Goal: Information Seeking & Learning: Compare options

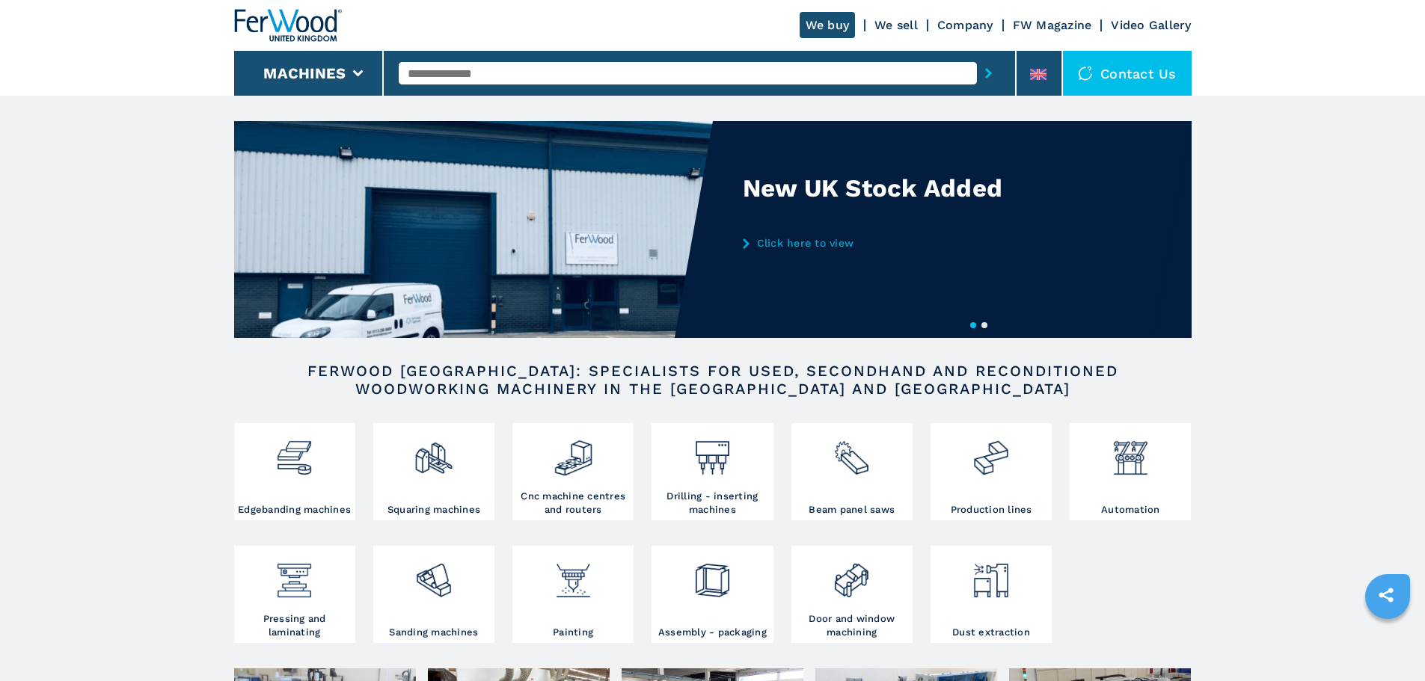
click at [473, 69] on input "text" at bounding box center [688, 73] width 578 height 22
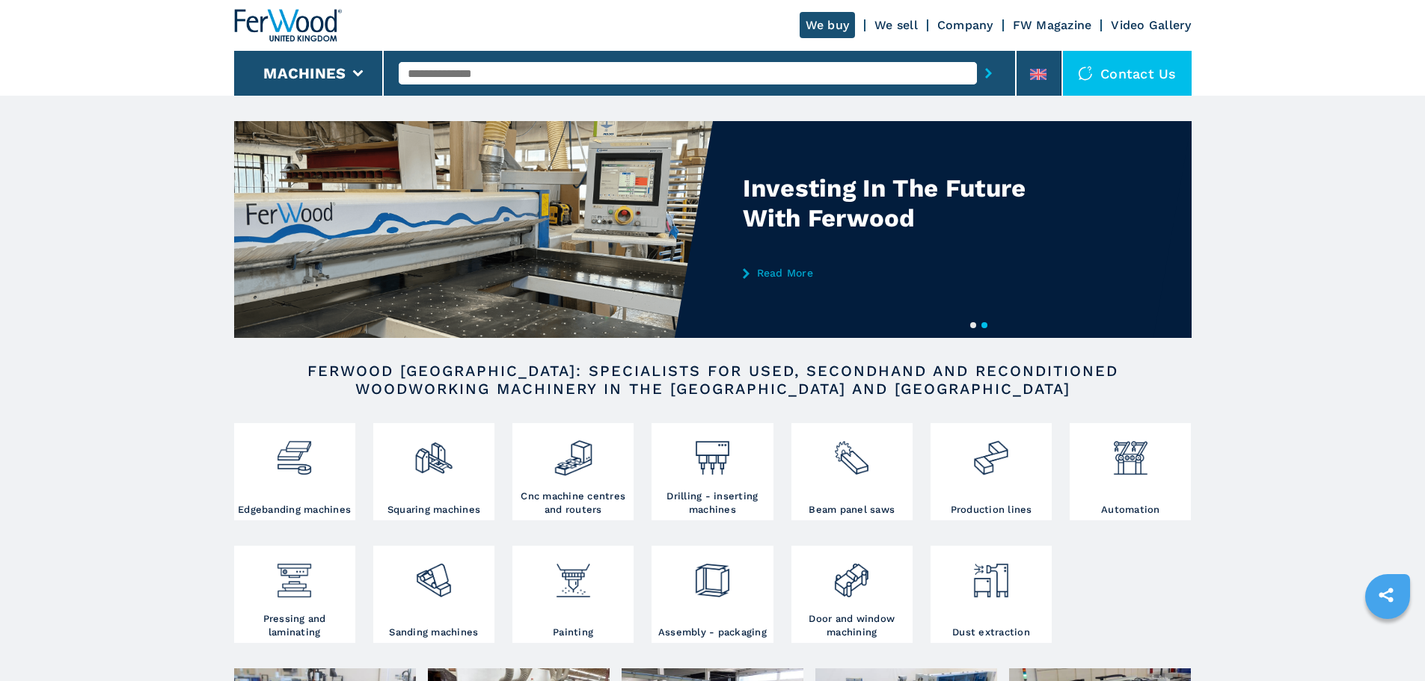
click at [500, 73] on input "text" at bounding box center [688, 73] width 578 height 22
type input "******"
click at [977, 56] on button "submit-button" at bounding box center [988, 73] width 23 height 34
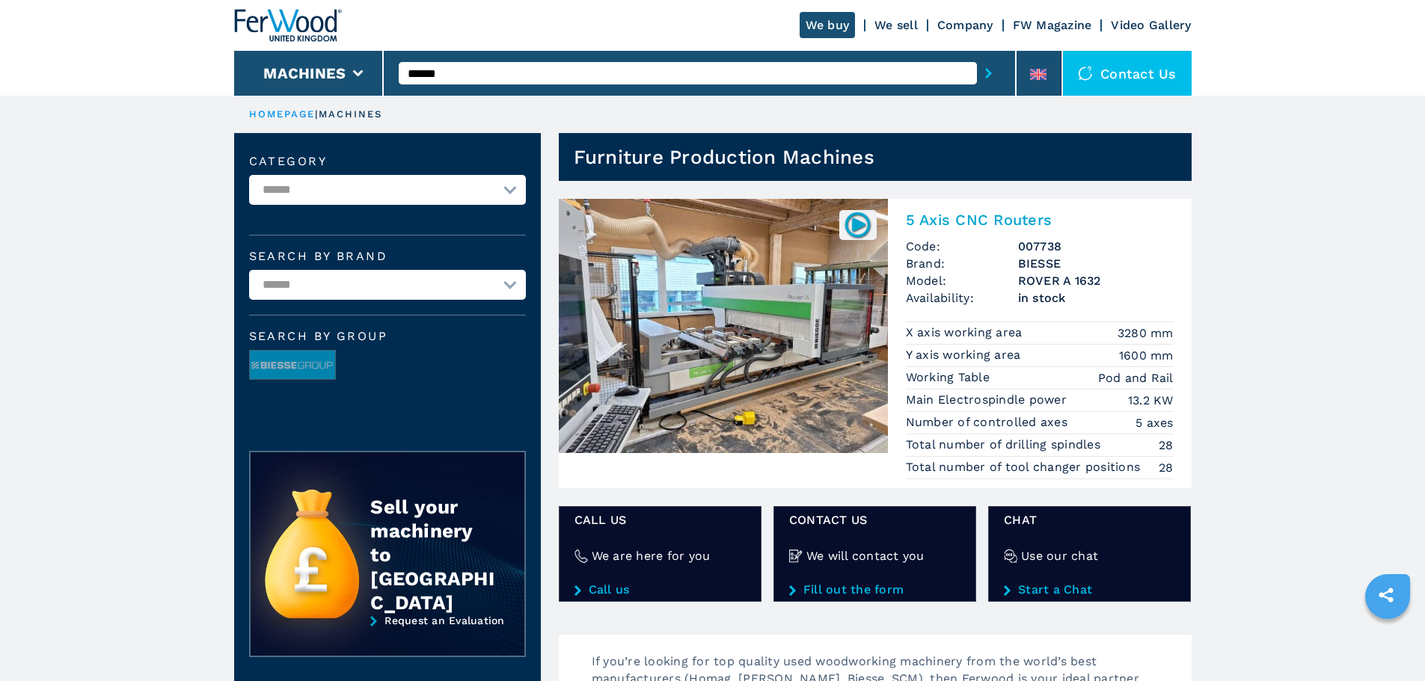
click at [921, 215] on h2 "5 Axis CNC Routers" at bounding box center [1040, 220] width 268 height 18
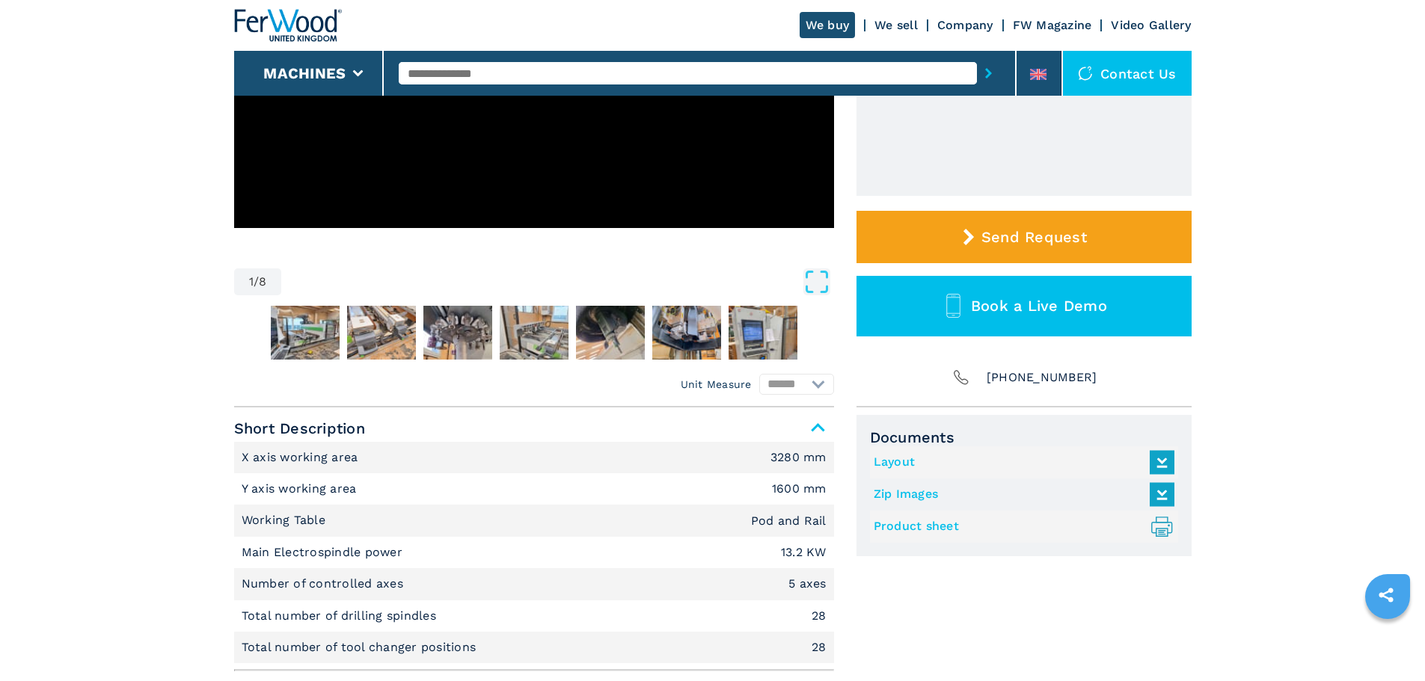
scroll to position [351, 0]
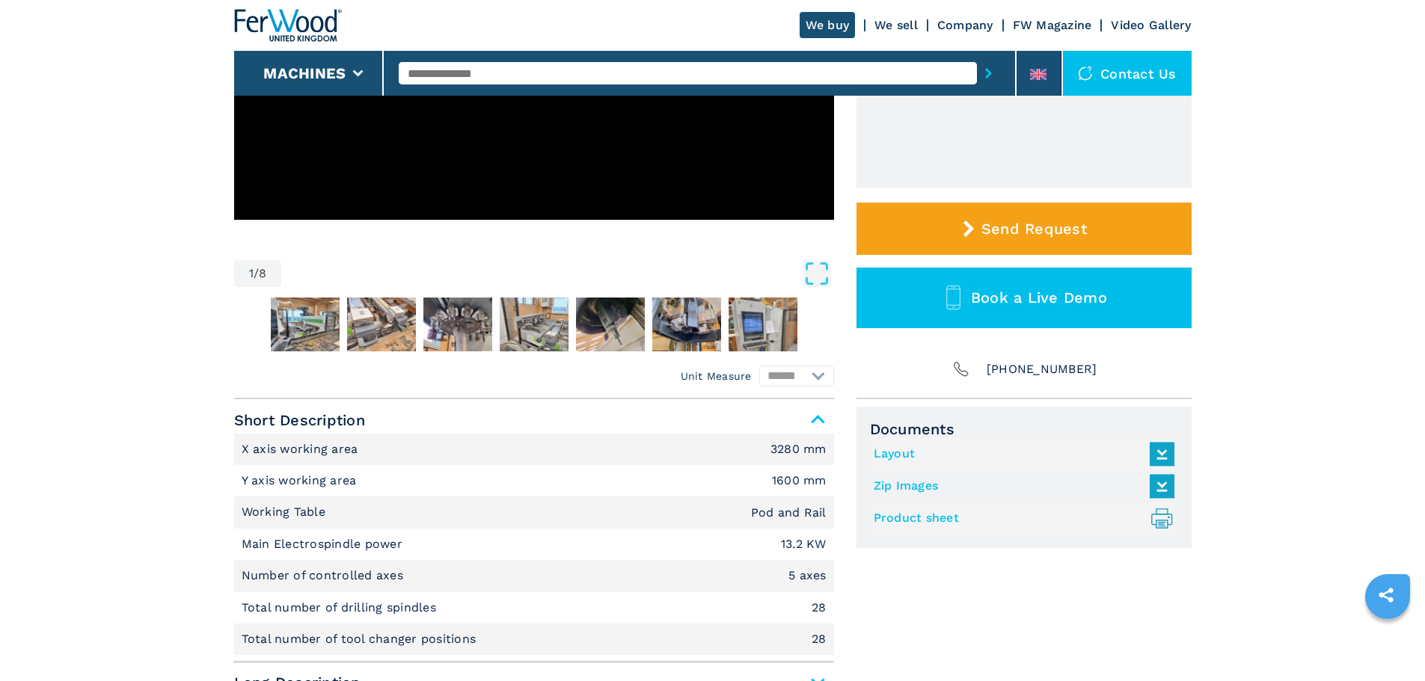
click at [952, 518] on link "Product sheet .prefix__st0{stroke-linecap:round;stroke-linejoin:round}.prefix__…" at bounding box center [1019, 518] width 293 height 25
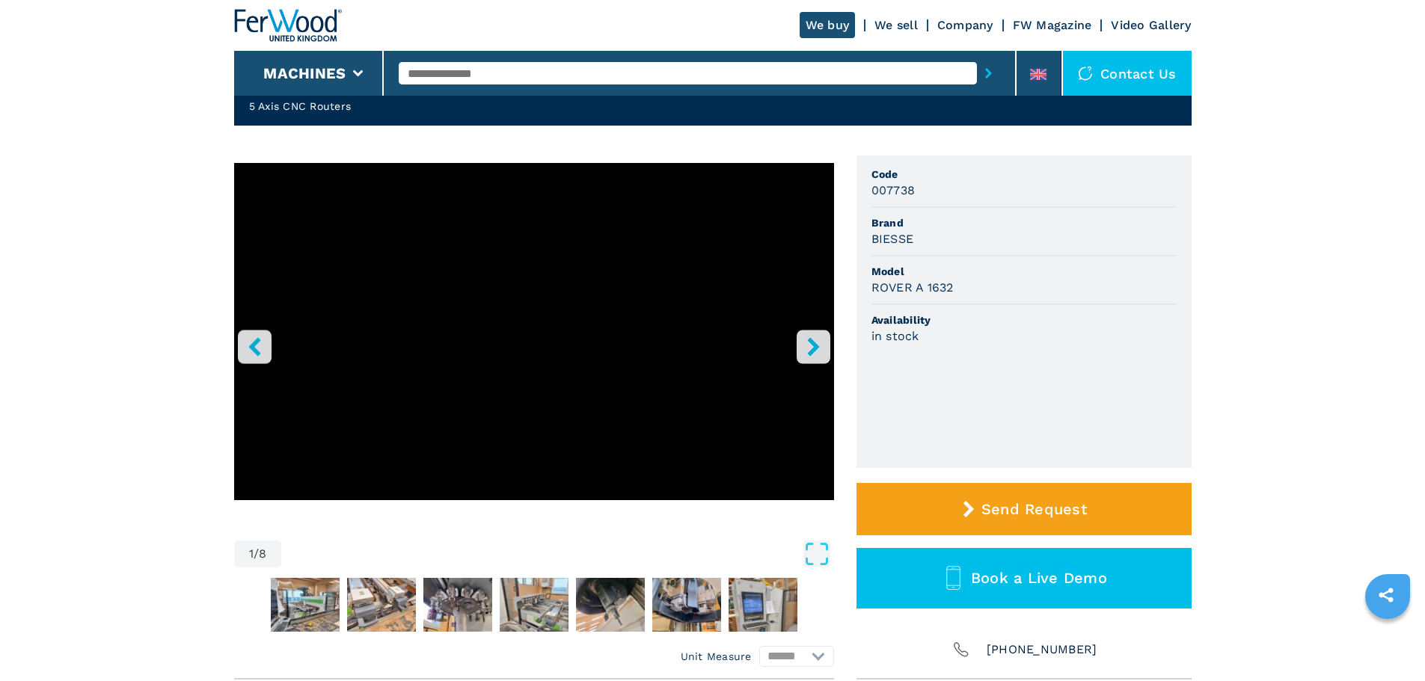
scroll to position [66, 0]
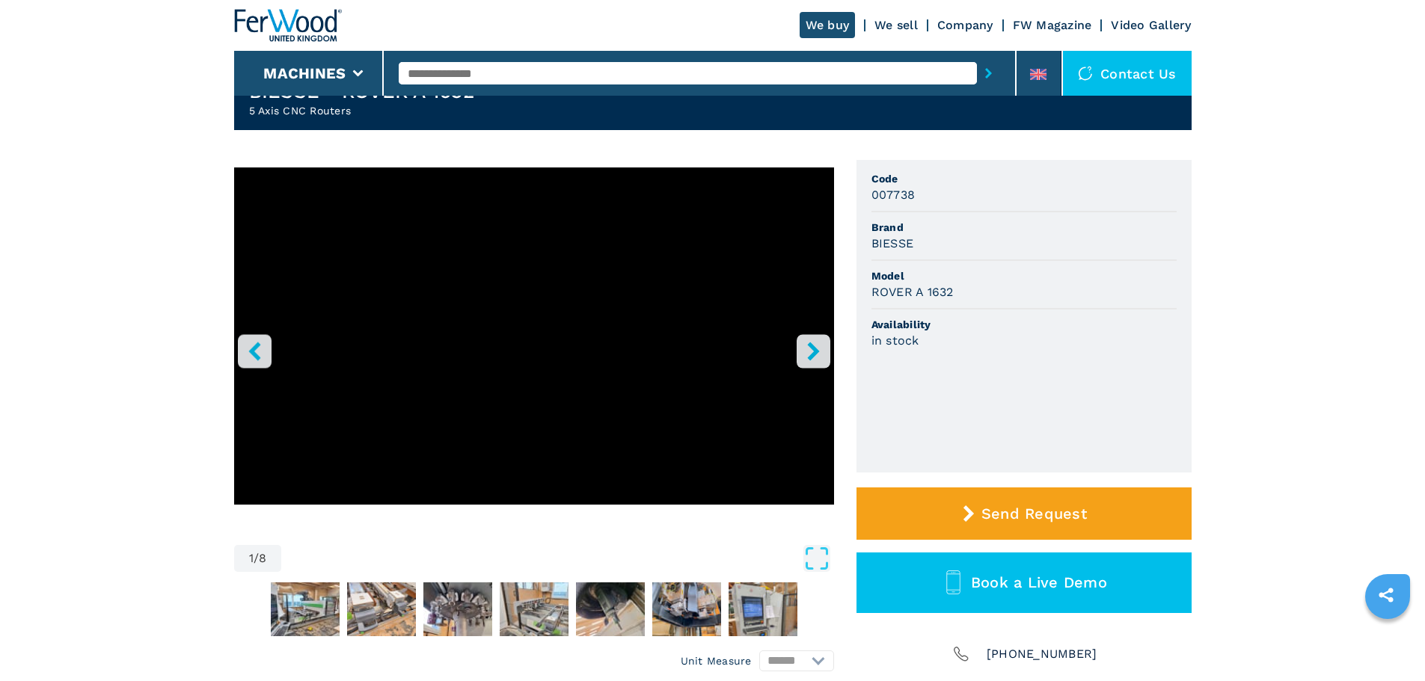
click at [826, 351] on button "right-button" at bounding box center [813, 351] width 34 height 34
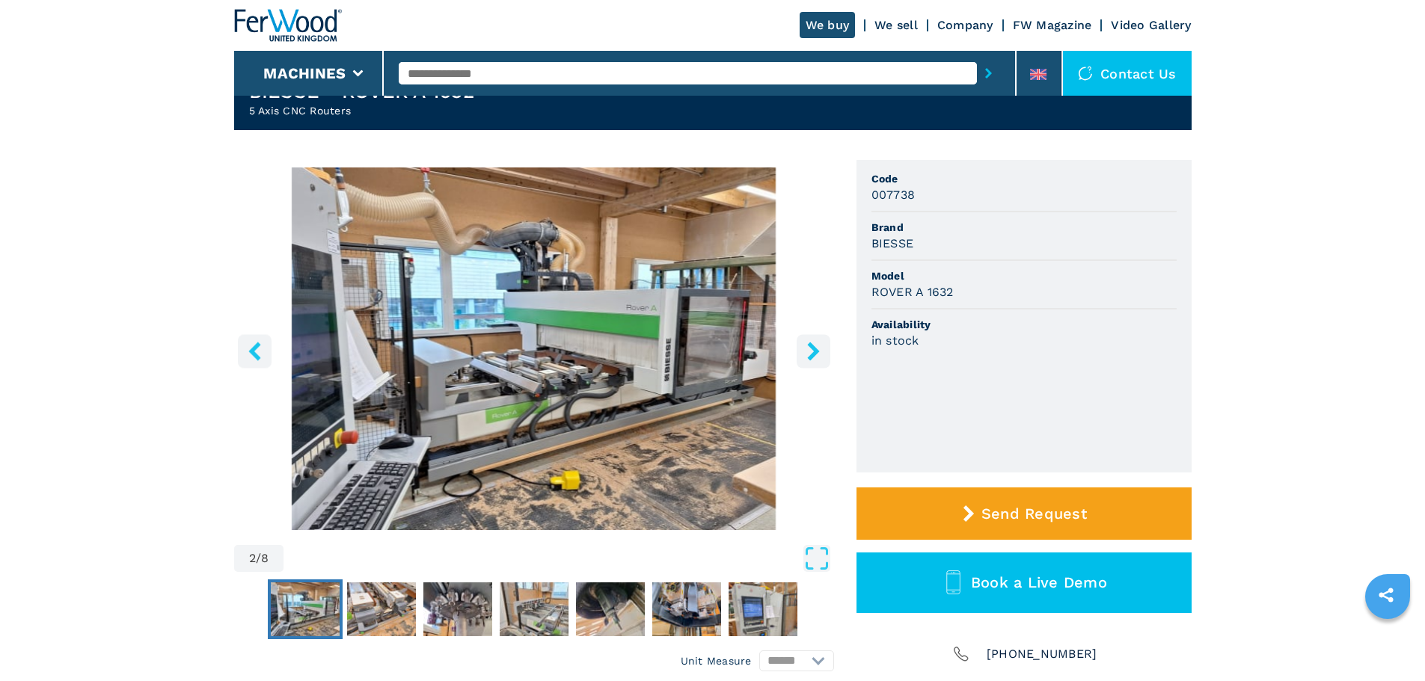
click at [806, 345] on icon "right-button" at bounding box center [813, 351] width 19 height 19
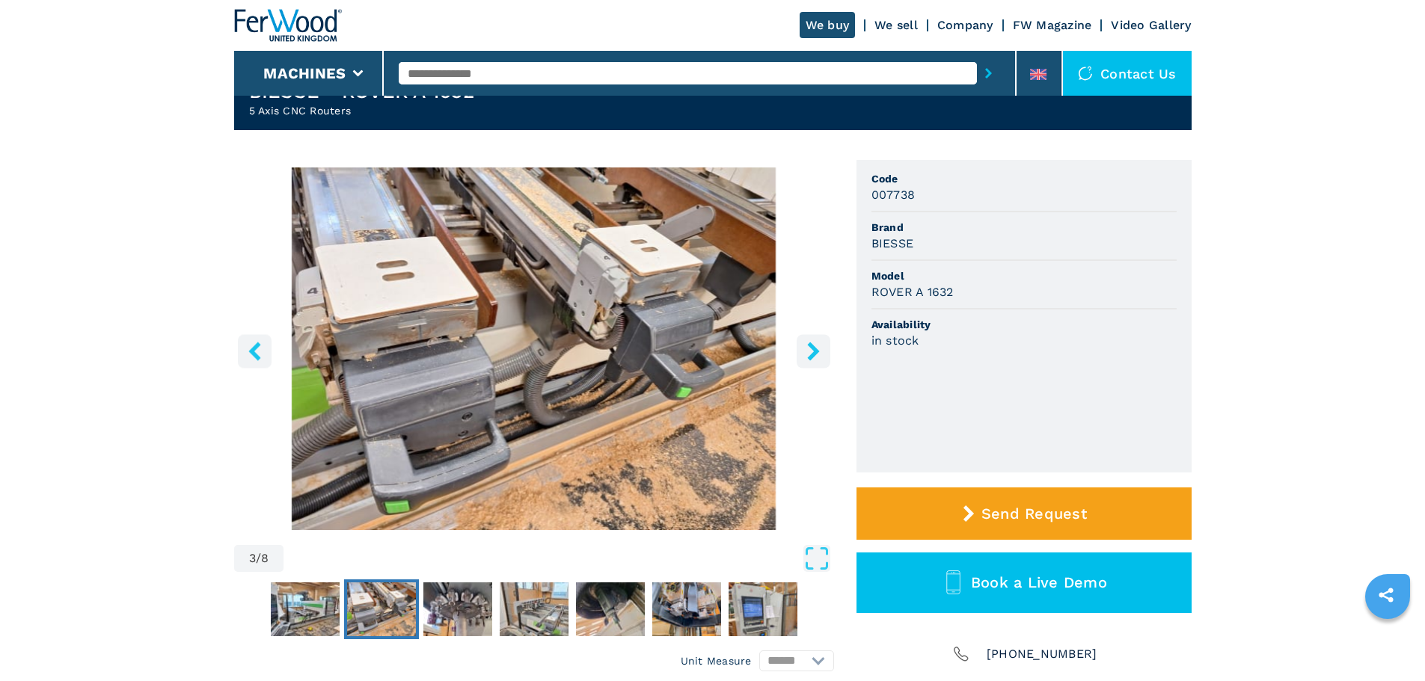
drag, startPoint x: 806, startPoint y: 345, endPoint x: 630, endPoint y: 370, distance: 177.5
click at [805, 345] on icon "right-button" at bounding box center [813, 351] width 19 height 19
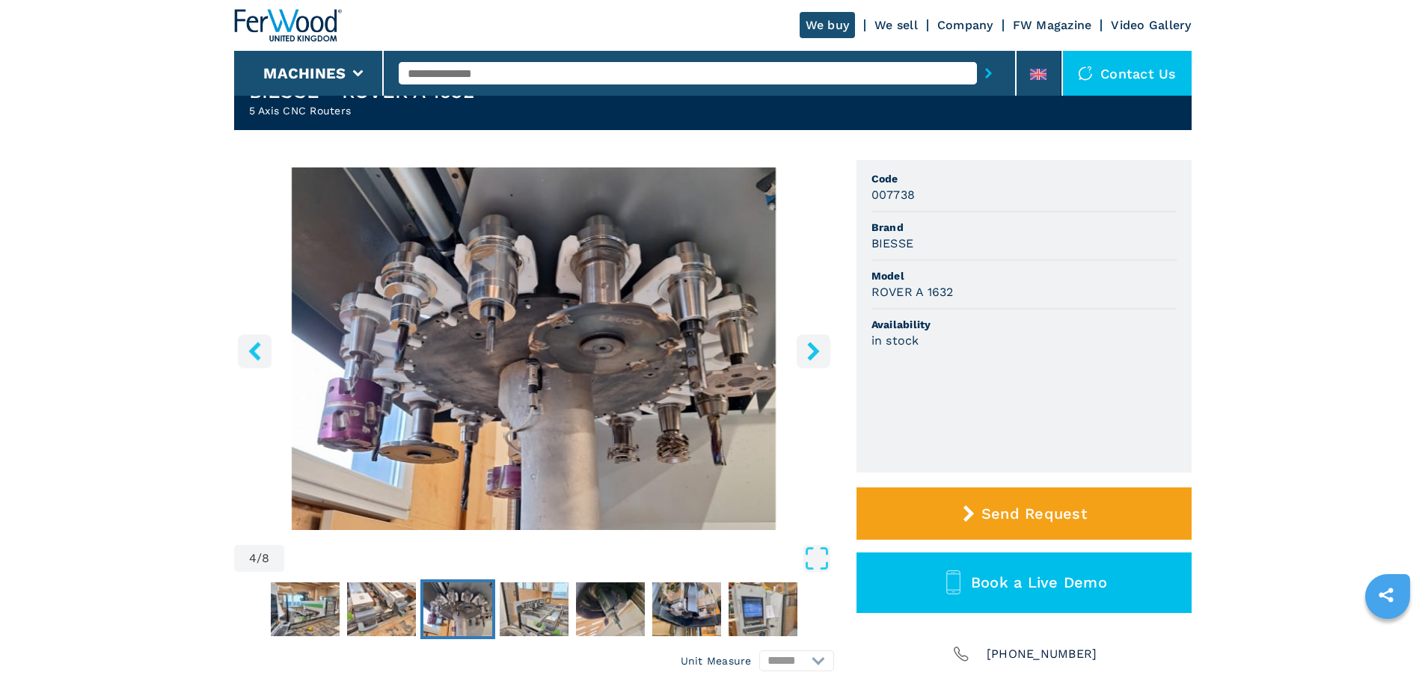
click at [251, 355] on icon "left-button" at bounding box center [254, 351] width 19 height 19
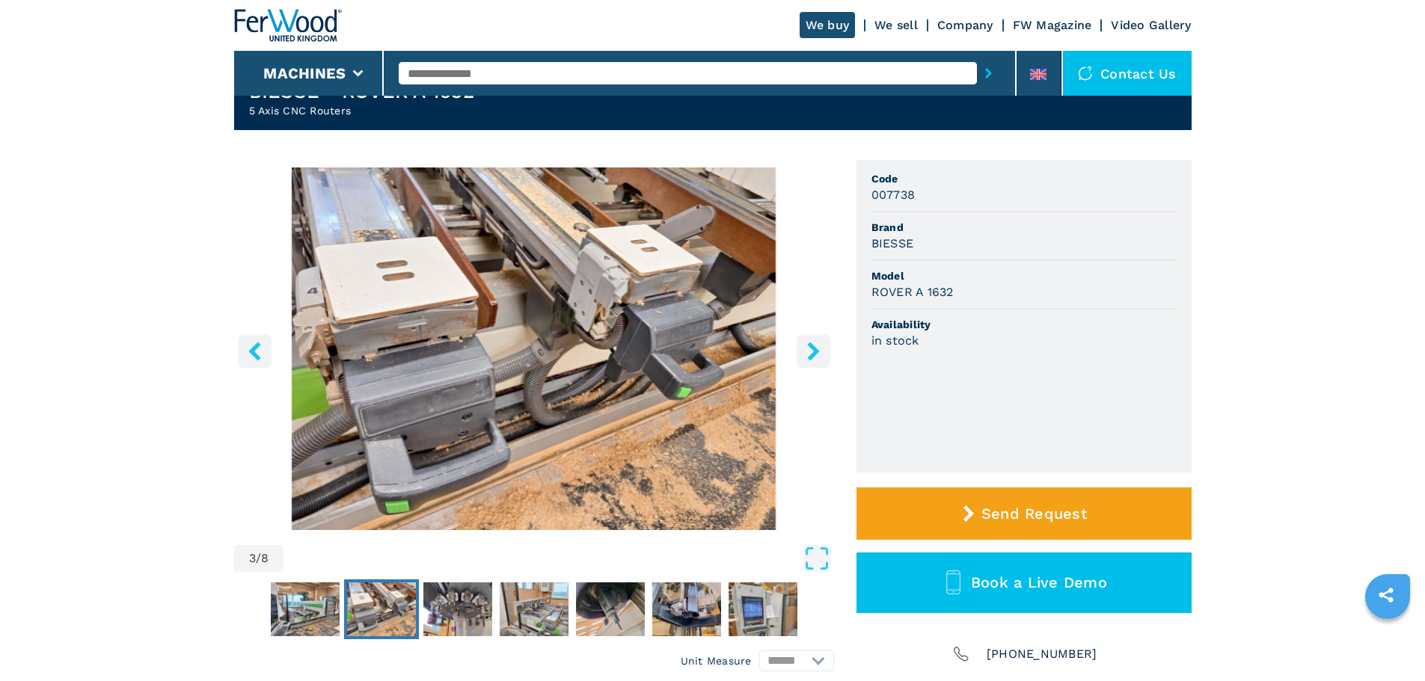
click at [251, 355] on icon "left-button" at bounding box center [254, 351] width 19 height 19
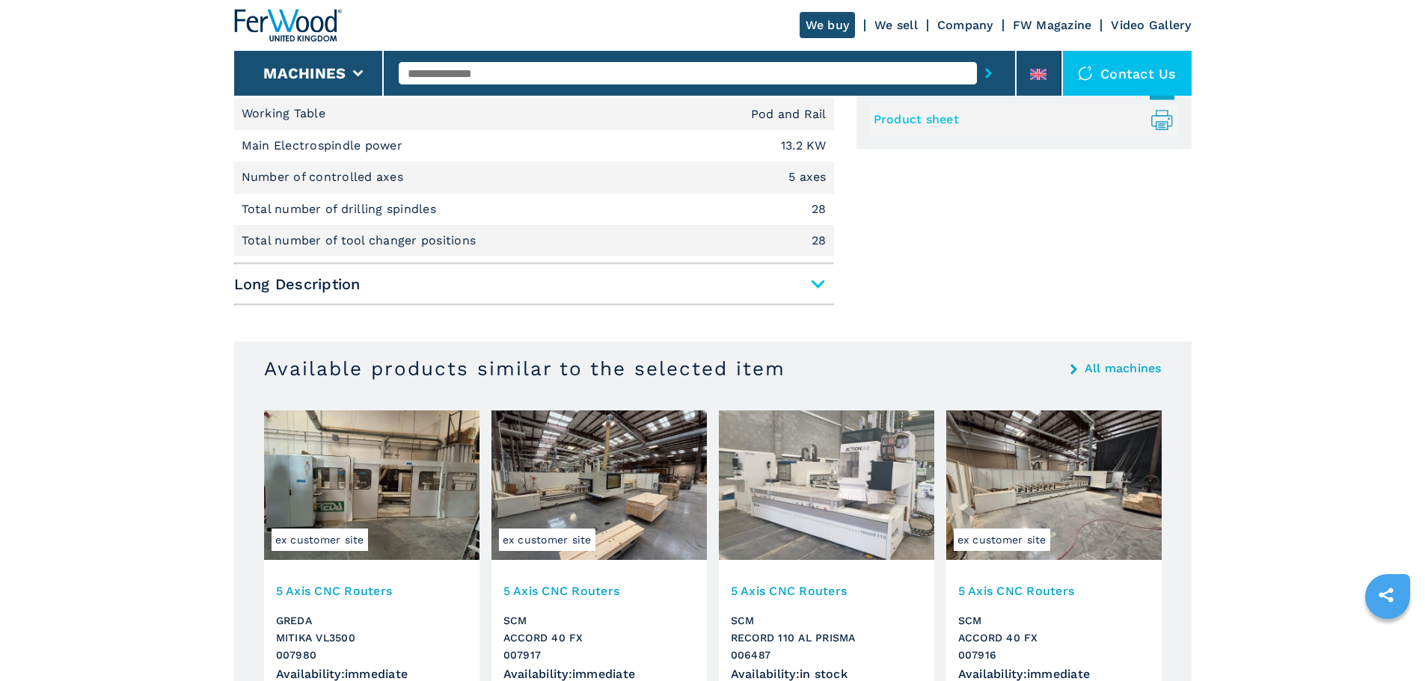
scroll to position [759, 0]
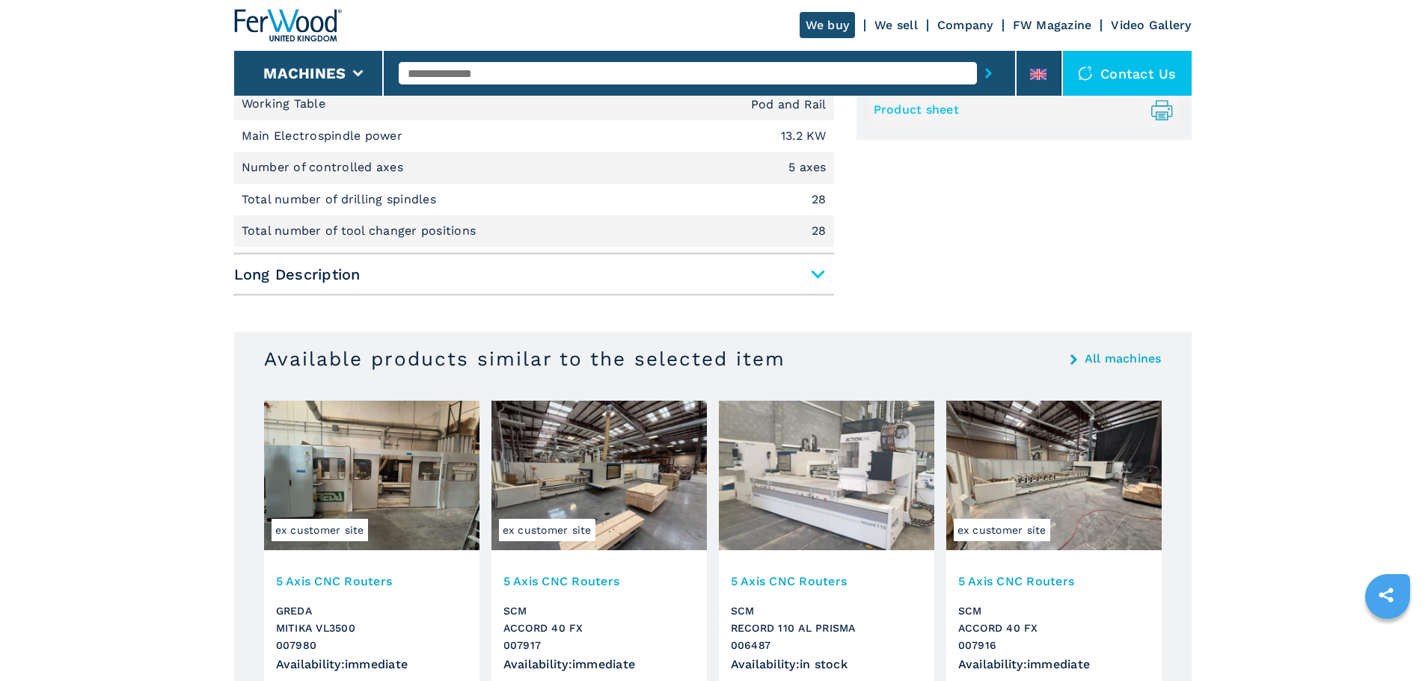
click at [833, 275] on span "Long Description" at bounding box center [534, 274] width 600 height 27
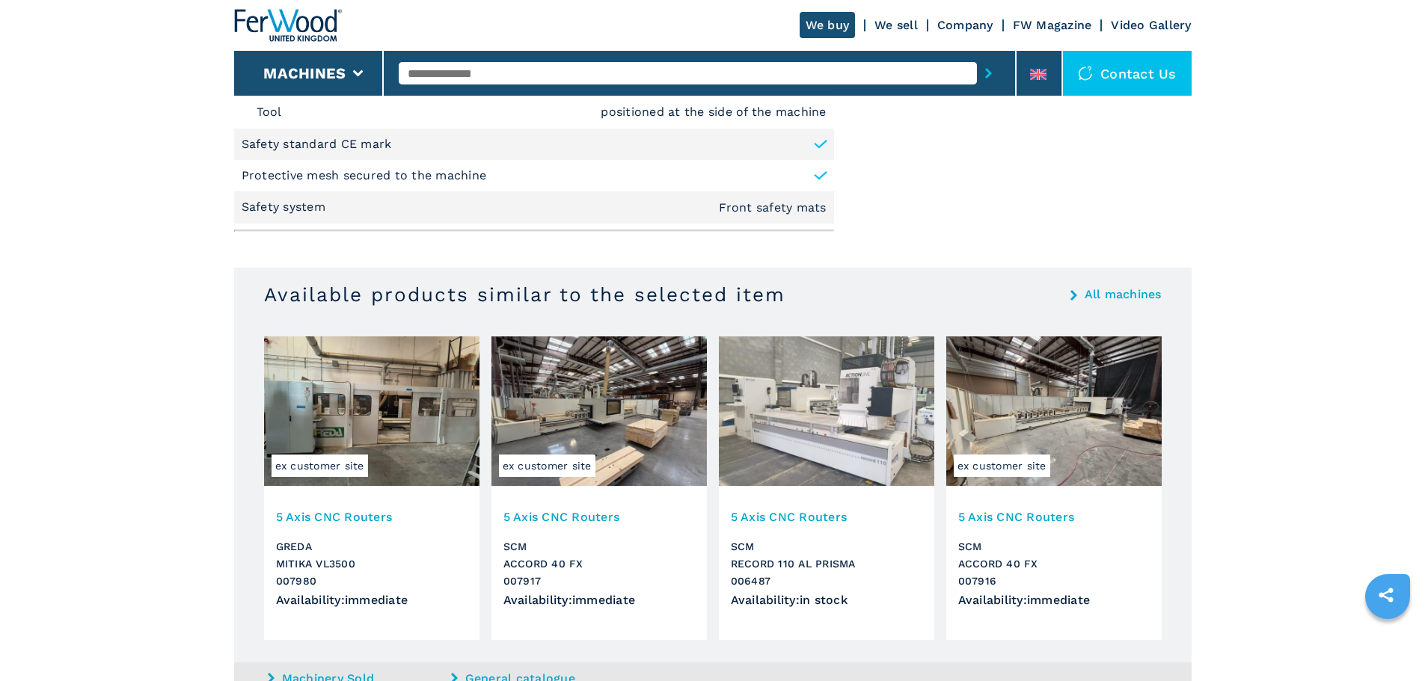
scroll to position [2202, 0]
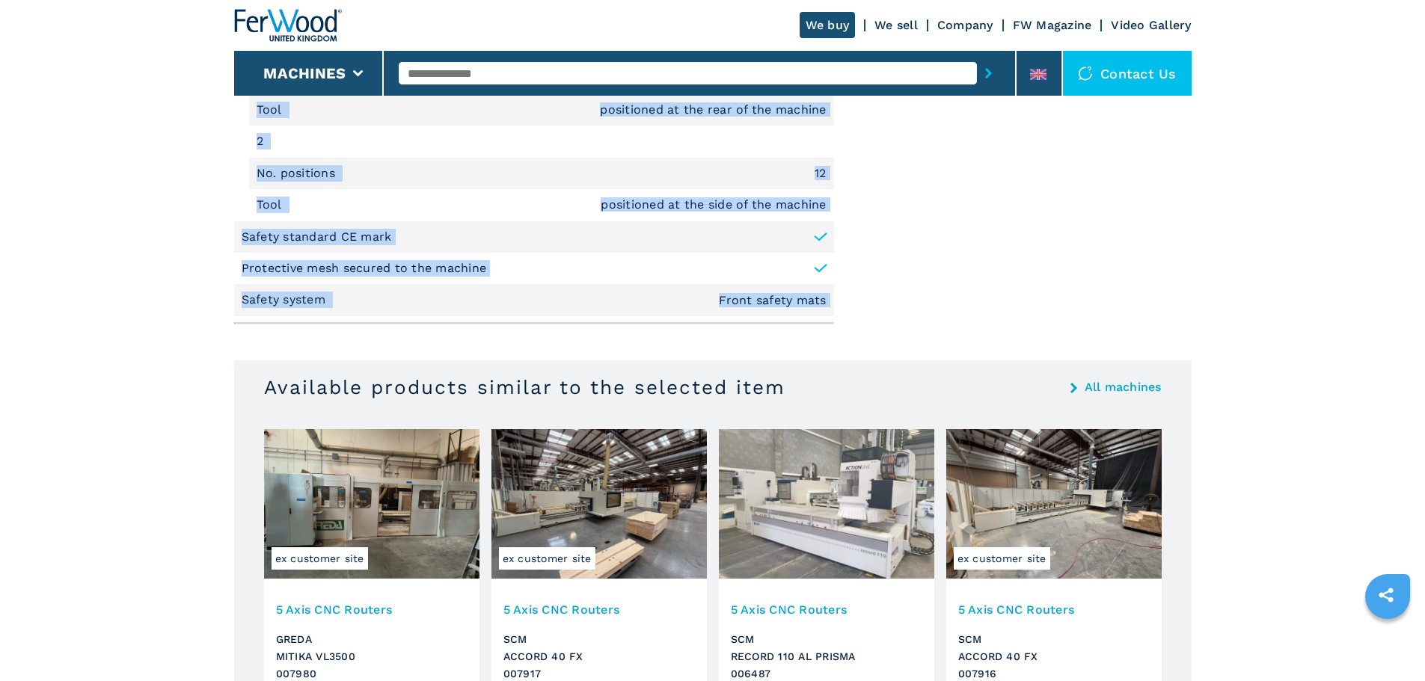
drag, startPoint x: 242, startPoint y: 334, endPoint x: 850, endPoint y: 312, distance: 608.4
copy div "Type of work Drilling, Routing X axis work area 3280 mm Y axis work area 1600 m…"
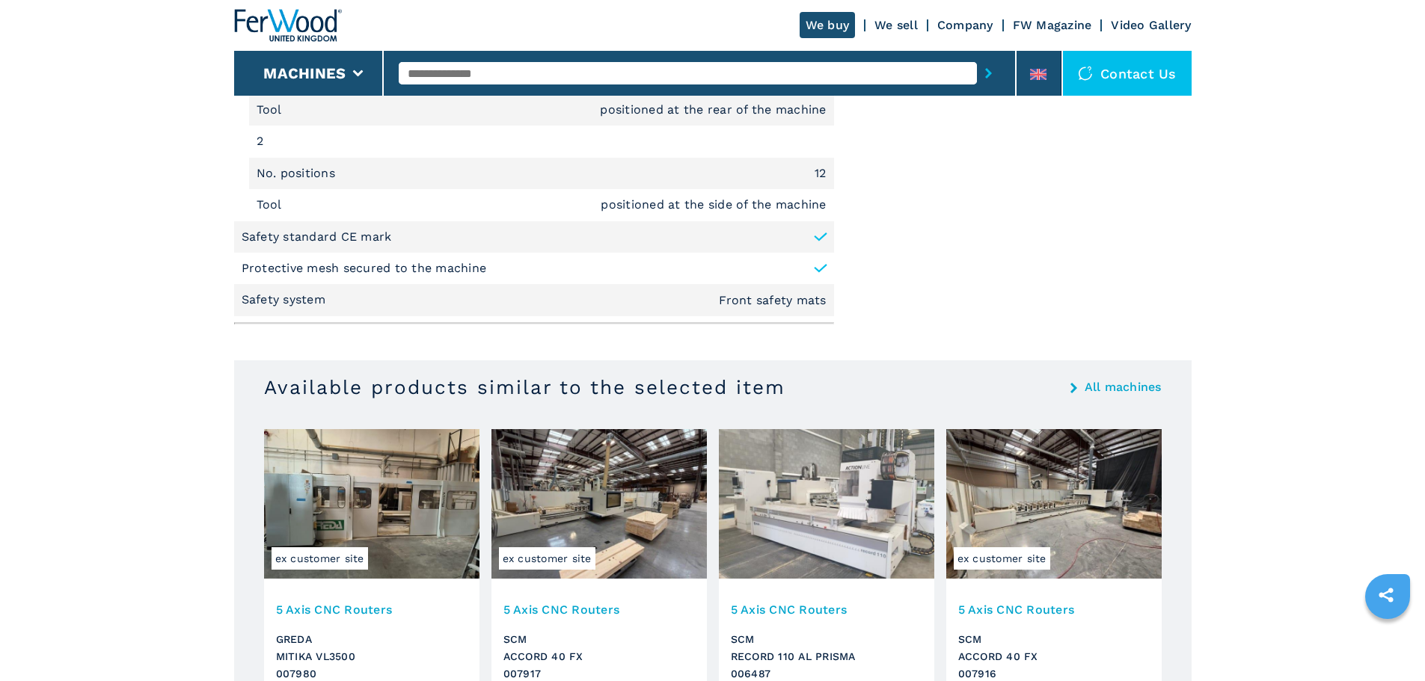
drag, startPoint x: 1418, startPoint y: 221, endPoint x: 1421, endPoint y: 230, distance: 9.5
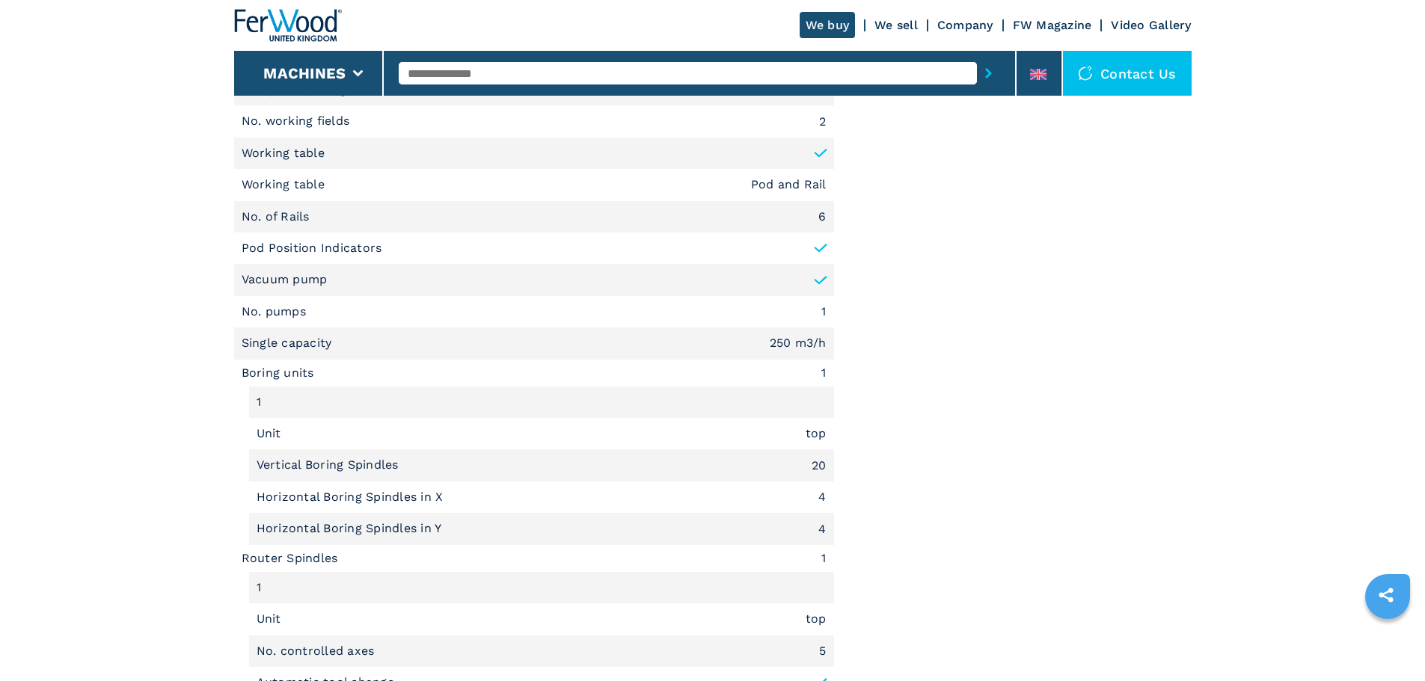
scroll to position [1137, 0]
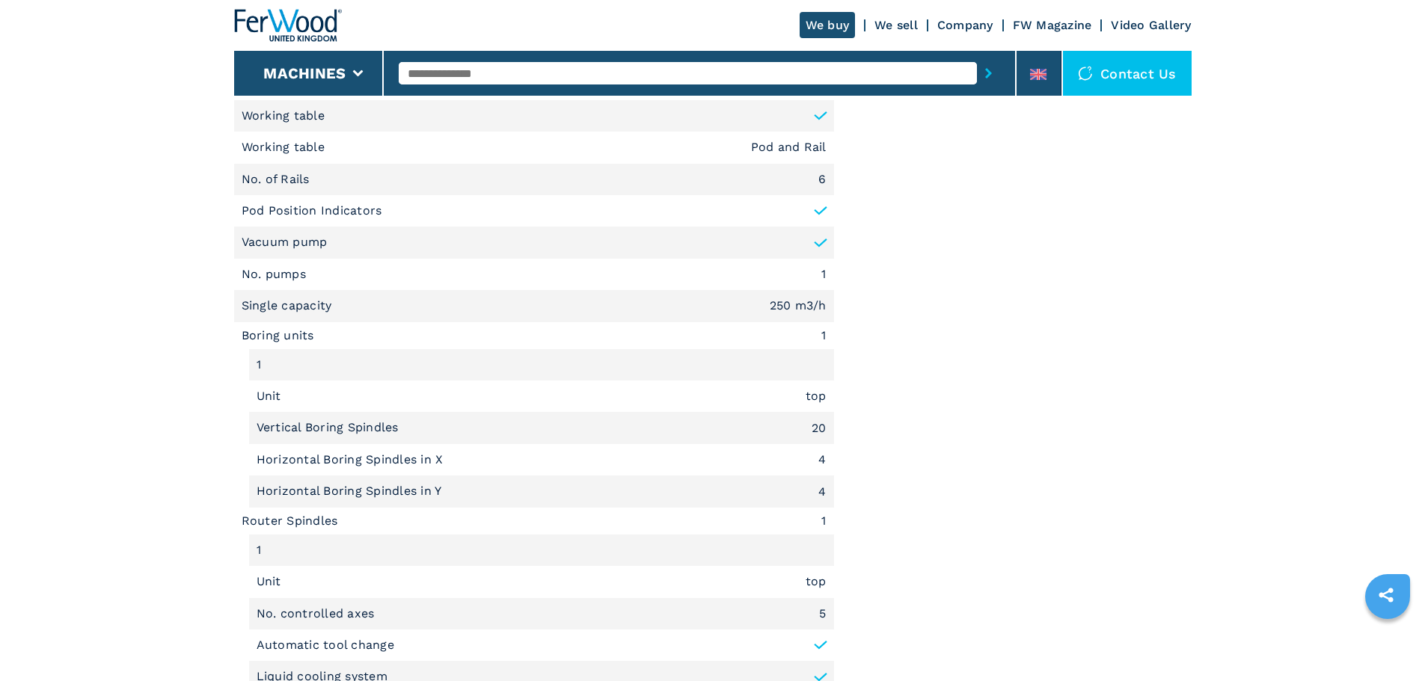
click at [1000, 396] on div "Documents Layout Zip Images Product sheet .prefix__st0{stroke-linecap:round;str…" at bounding box center [1023, 507] width 335 height 1775
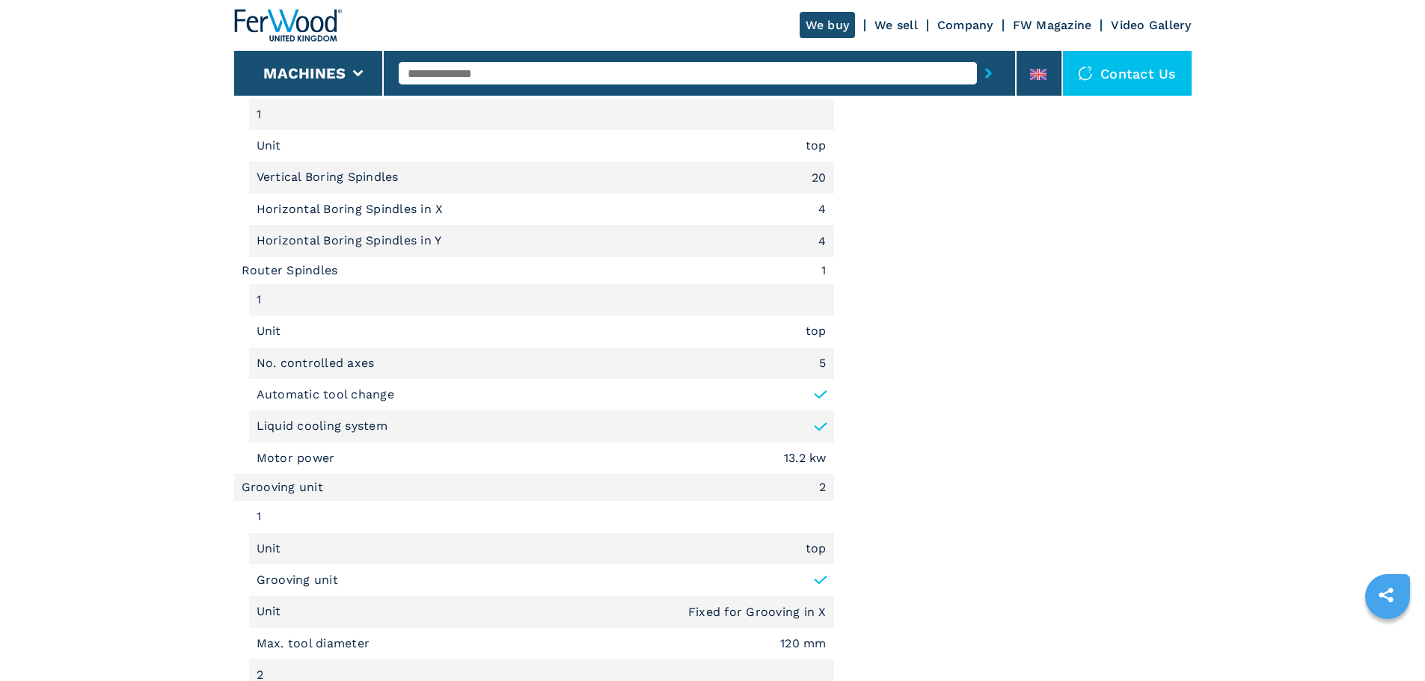
scroll to position [1384, 0]
click at [1004, 349] on div "Documents Layout Zip Images Product sheet .prefix__st0{stroke-linecap:round;str…" at bounding box center [1023, 260] width 335 height 1775
drag, startPoint x: 254, startPoint y: 283, endPoint x: 246, endPoint y: 277, distance: 10.6
click at [255, 283] on li "Router Spindles 1" at bounding box center [534, 274] width 600 height 27
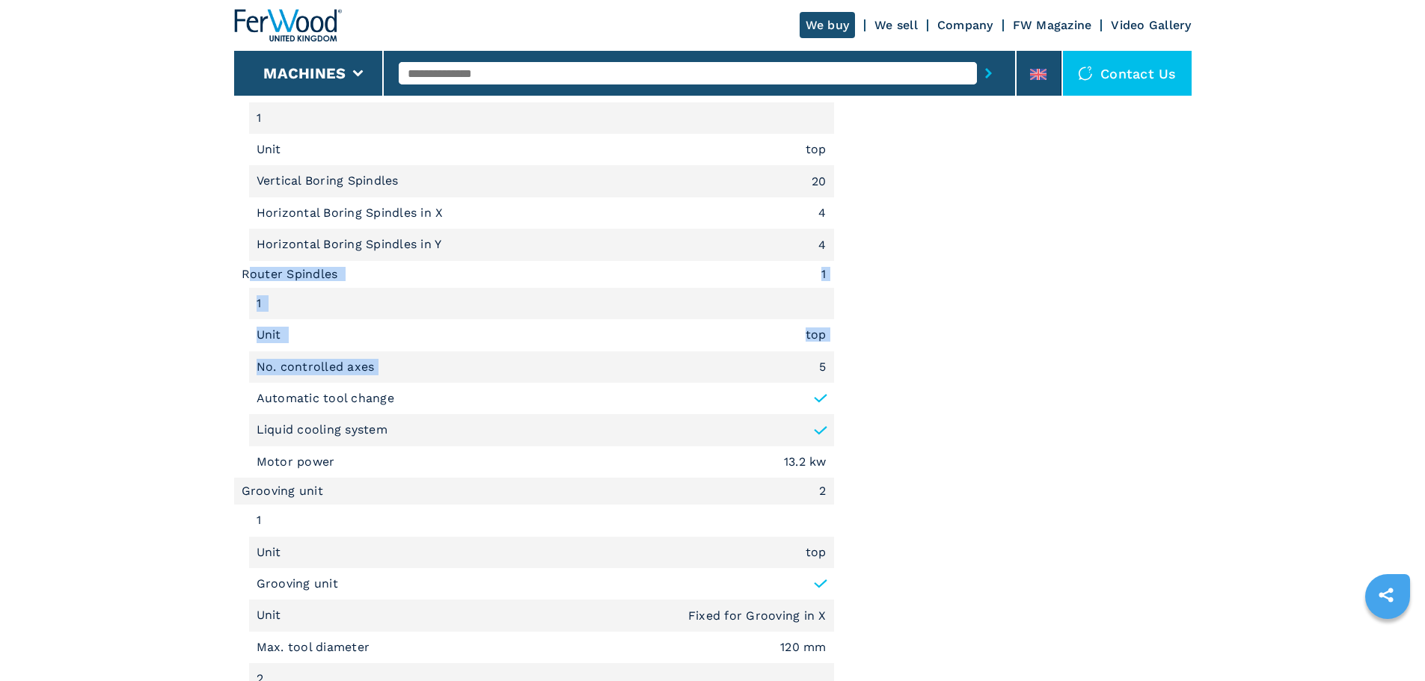
drag, startPoint x: 245, startPoint y: 274, endPoint x: 431, endPoint y: 346, distance: 199.8
click at [476, 371] on ul "Subfamily 5 Axis CNC Routers Type of work Drilling, Routing X axis work area 32…" at bounding box center [534, 398] width 600 height 1471
click at [469, 304] on li "1" at bounding box center [541, 303] width 585 height 31
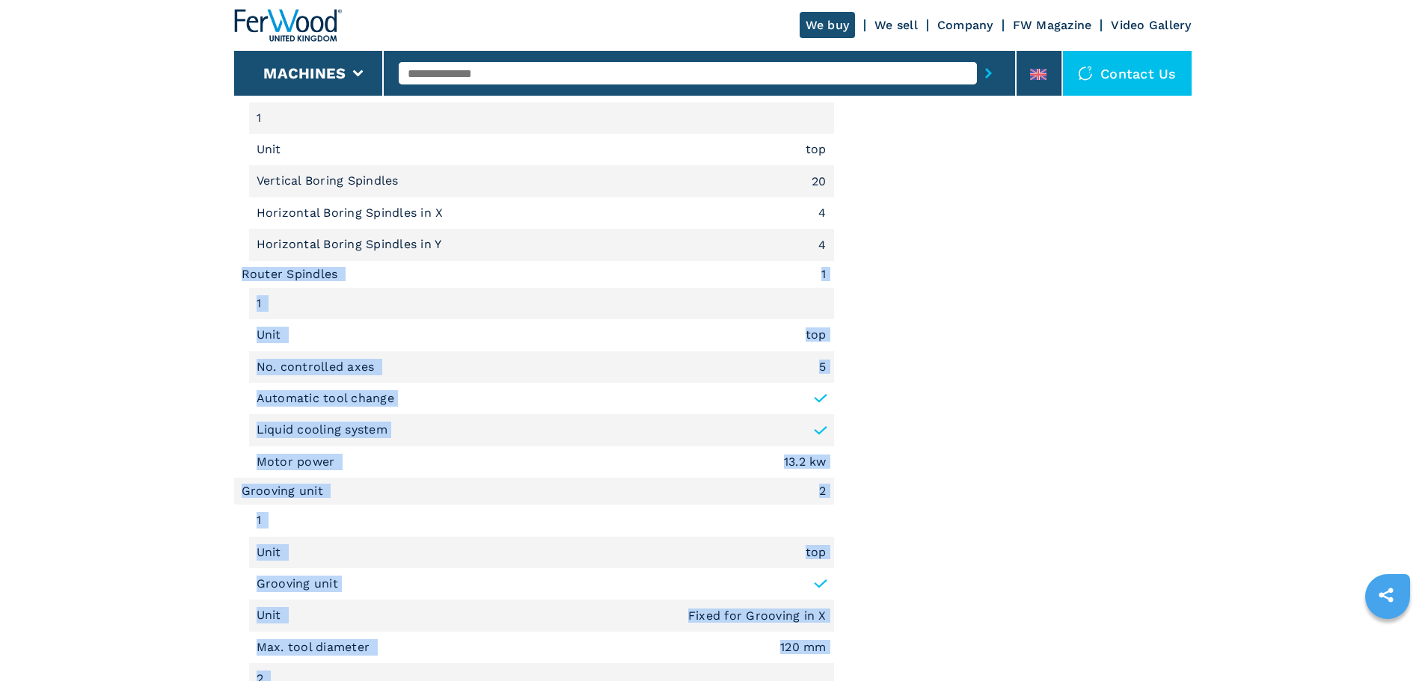
drag, startPoint x: 239, startPoint y: 271, endPoint x: 866, endPoint y: 464, distance: 656.6
click at [862, 475] on div "Unit Measure ****** ******** Short Description X axis working area 3280 mm Y ax…" at bounding box center [712, 257] width 957 height 1783
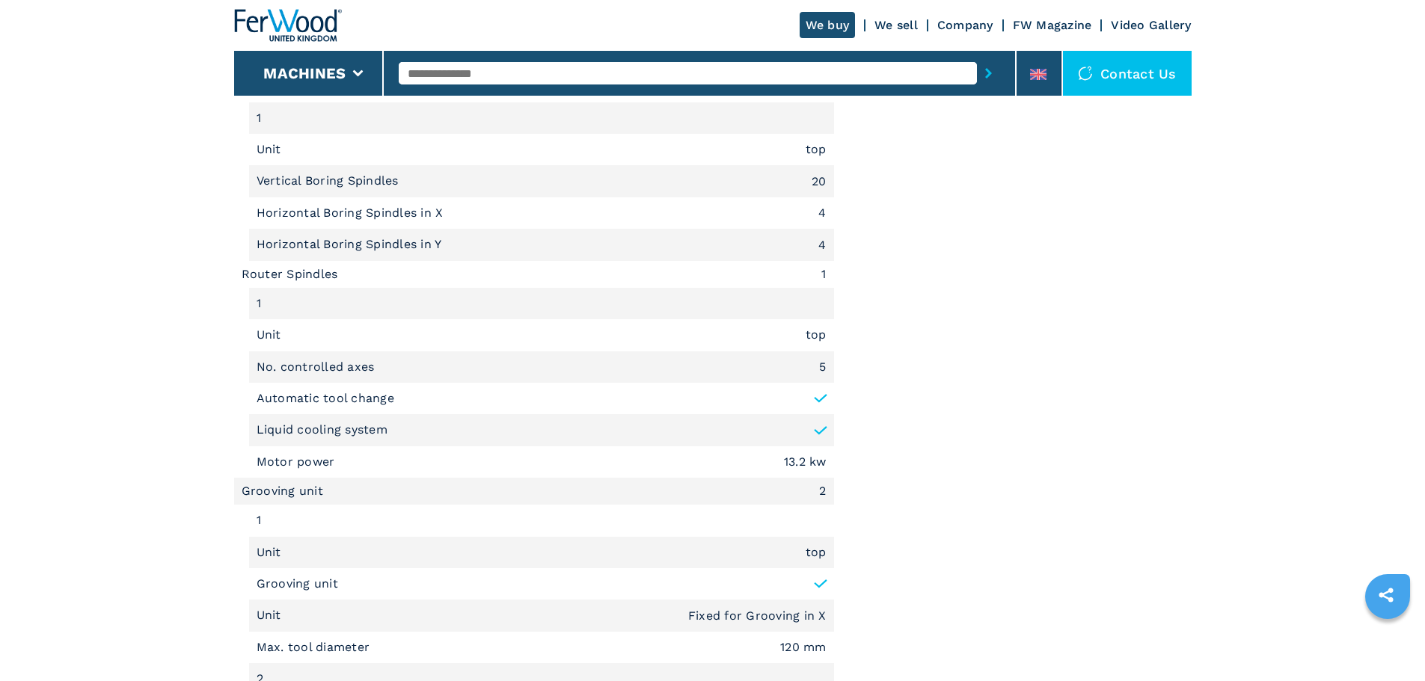
click at [847, 469] on div "Unit Measure ****** ******** Short Description X axis working area 3280 mm Y ax…" at bounding box center [712, 257] width 957 height 1783
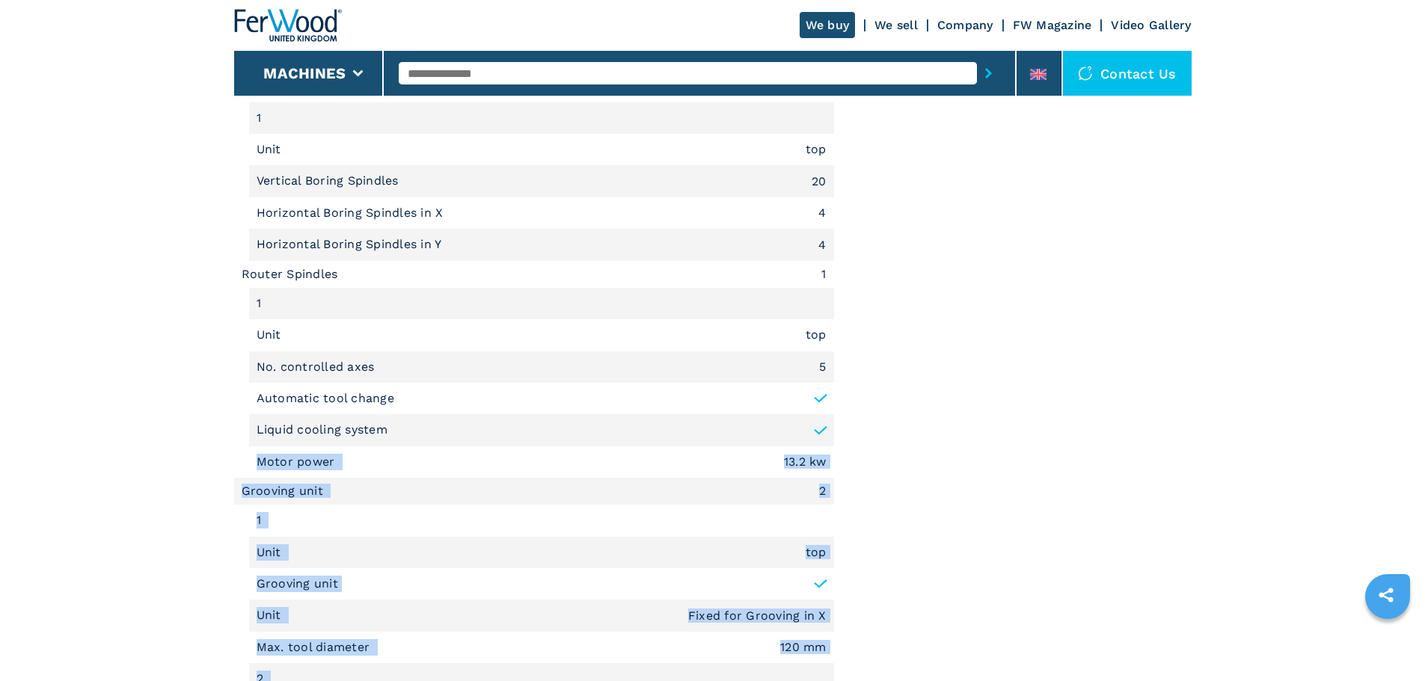
drag, startPoint x: 847, startPoint y: 466, endPoint x: 544, endPoint y: 423, distance: 305.9
click at [544, 423] on div "Unit Measure ****** ******** Short Description X axis working area 3280 mm Y ax…" at bounding box center [712, 257] width 957 height 1783
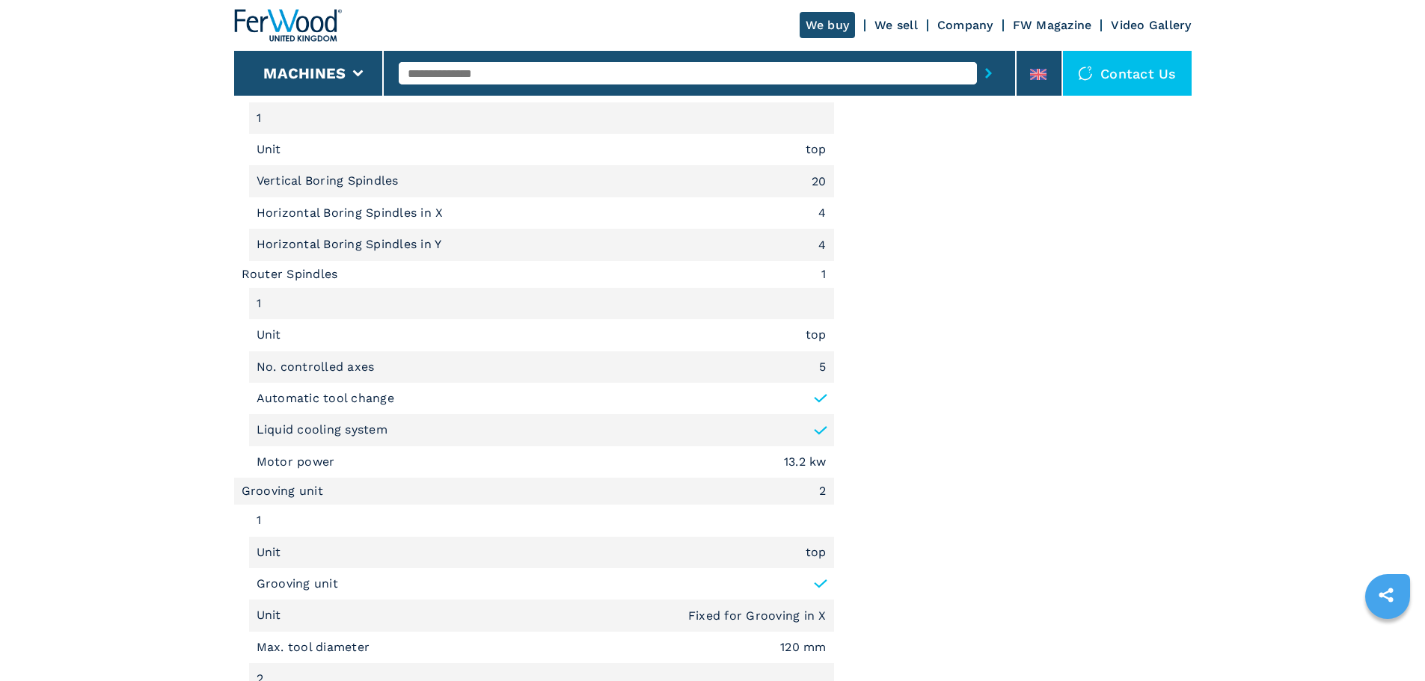
click at [894, 494] on div "Documents Layout Zip Images Product sheet .prefix__st0{stroke-linecap:round;str…" at bounding box center [1023, 260] width 335 height 1775
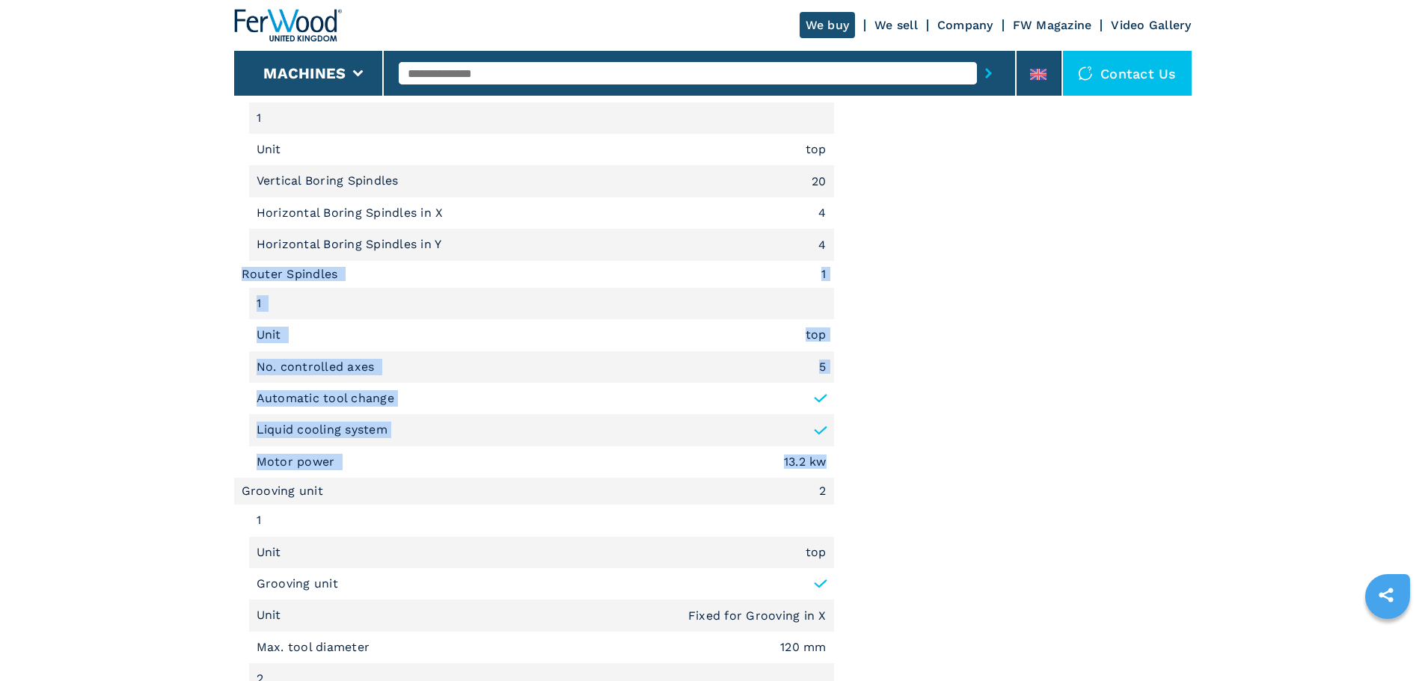
drag, startPoint x: 829, startPoint y: 457, endPoint x: 238, endPoint y: 264, distance: 621.5
click at [238, 264] on ul "Subfamily 5 Axis CNC Routers Type of work Drilling, Routing X axis work area 32…" at bounding box center [534, 398] width 600 height 1471
click at [7, 321] on main "HOMEPAGE | machines | cnc machine centres and routers | 5 axis cnc routers | ro…" at bounding box center [712, 228] width 1425 height 3225
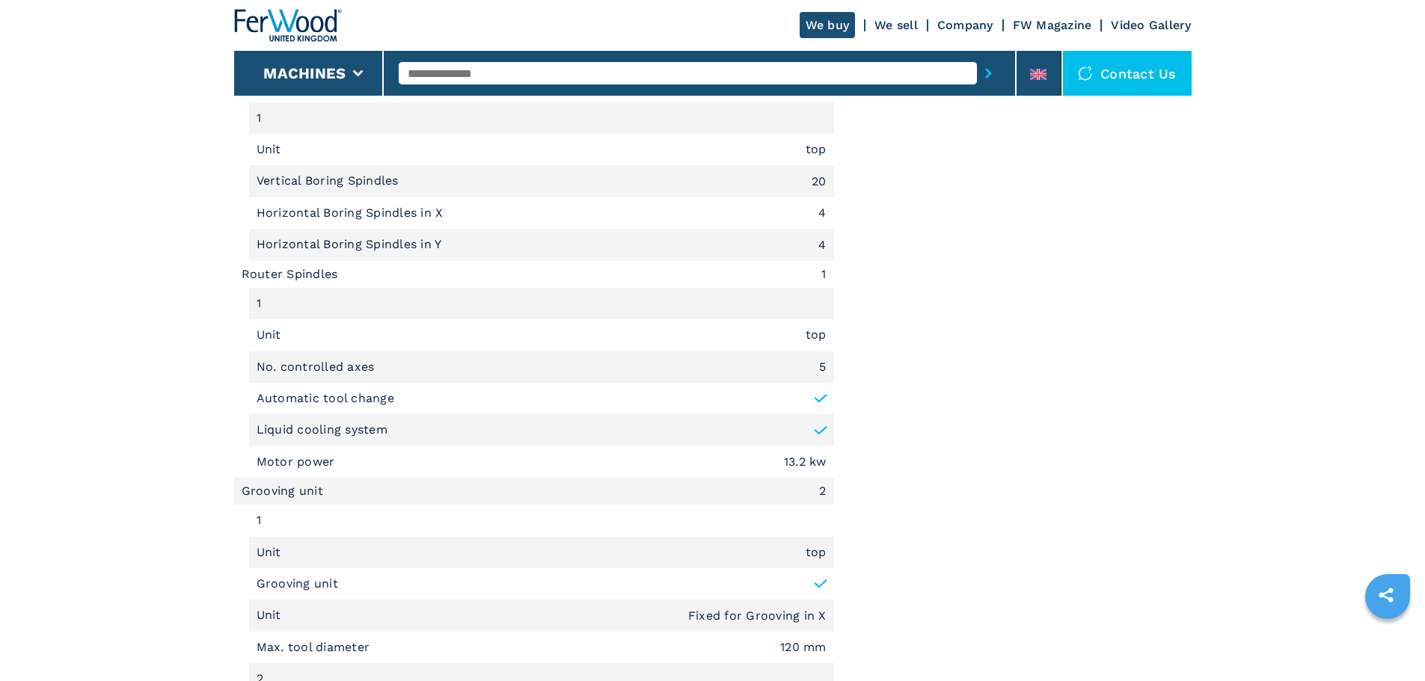
click at [243, 279] on li "Router Spindles 1" at bounding box center [534, 274] width 600 height 27
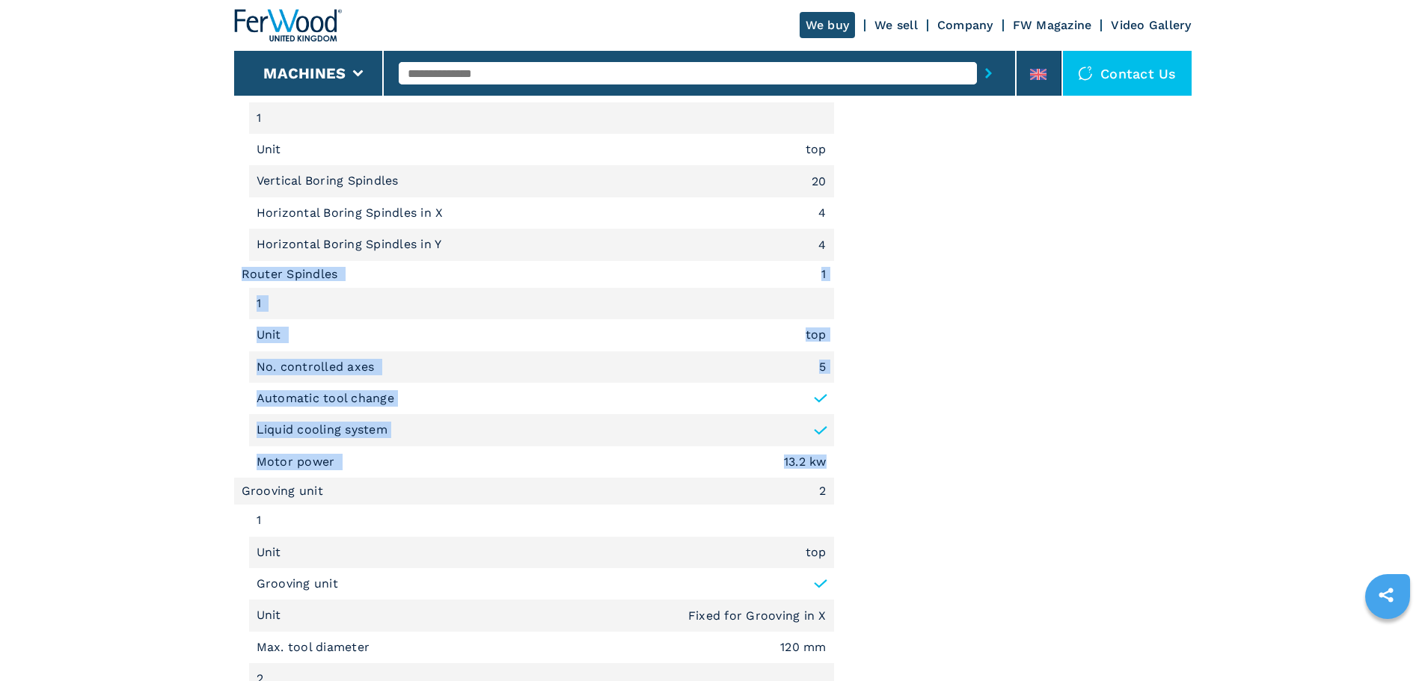
drag, startPoint x: 244, startPoint y: 274, endPoint x: 828, endPoint y: 469, distance: 615.8
click at [828, 469] on ul "Subfamily 5 Axis CNC Routers Type of work Drilling, Routing X axis work area 32…" at bounding box center [534, 398] width 600 height 1471
copy ul "Router Spindles 1 1 Unit top No. controlled axes 5 Automatic tool change Liquid…"
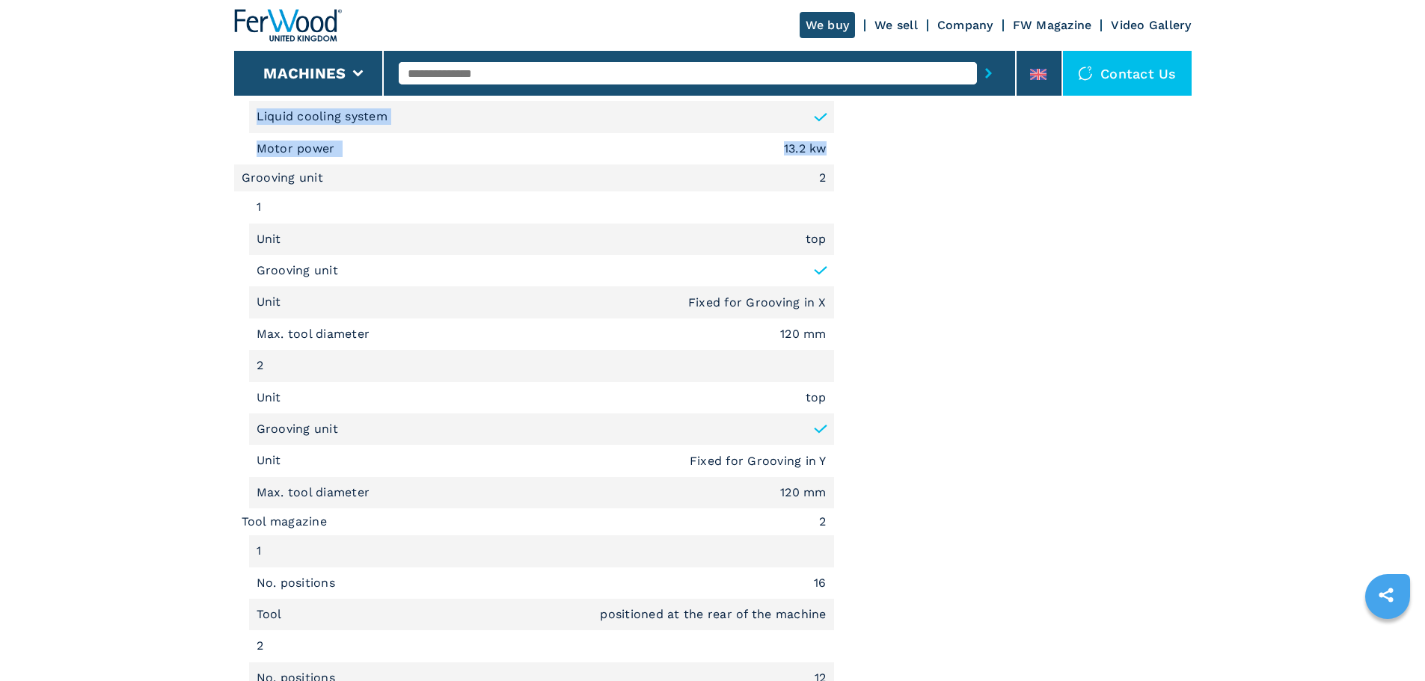
scroll to position [1701, 0]
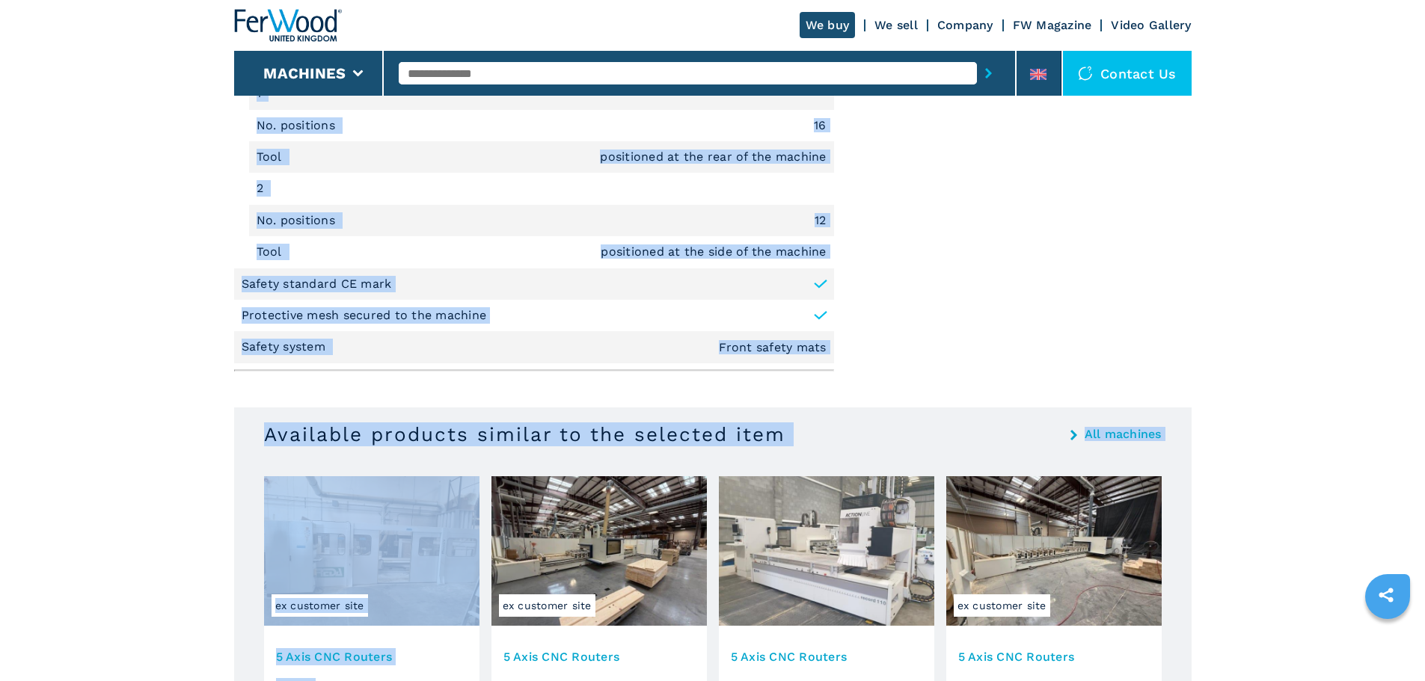
scroll to position [2273, 0]
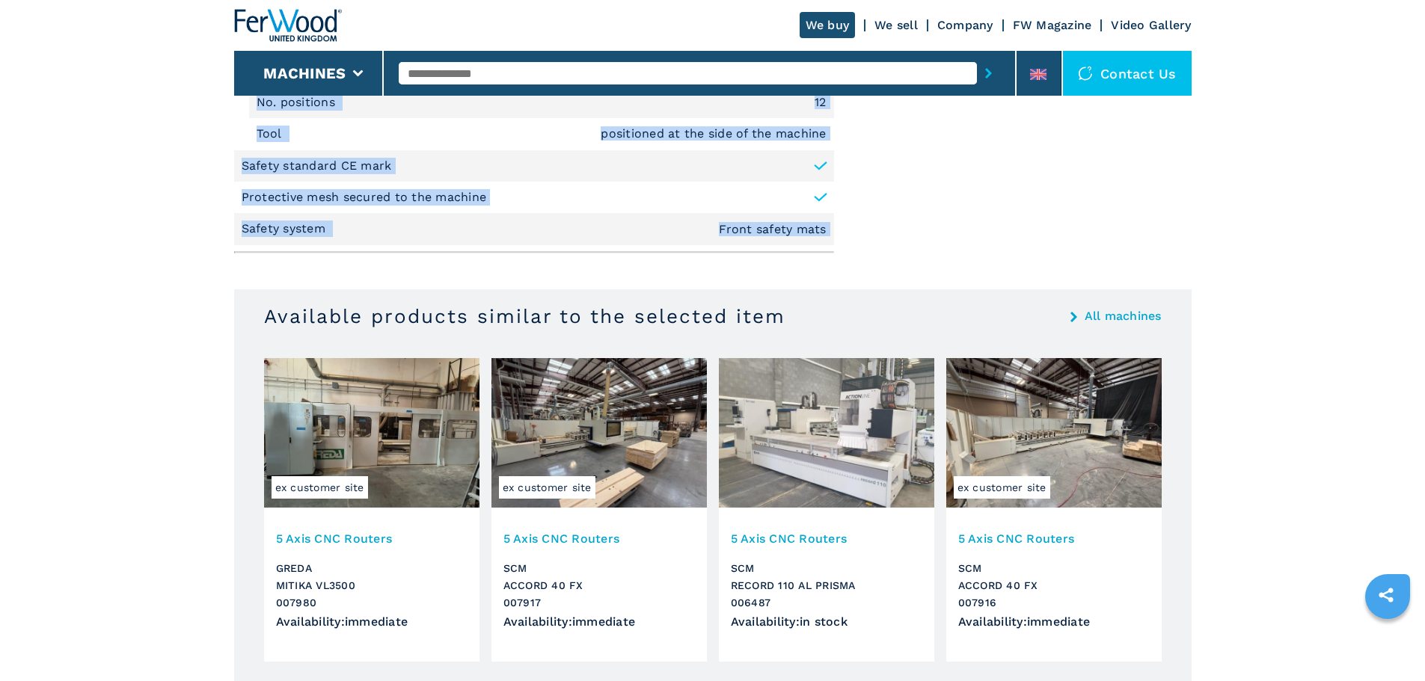
drag, startPoint x: 244, startPoint y: 529, endPoint x: 830, endPoint y: 241, distance: 653.5
copy div "Grooving unit 2 1 Unit top Grooving unit Unit Fixed for Grooving in X Max. tool…"
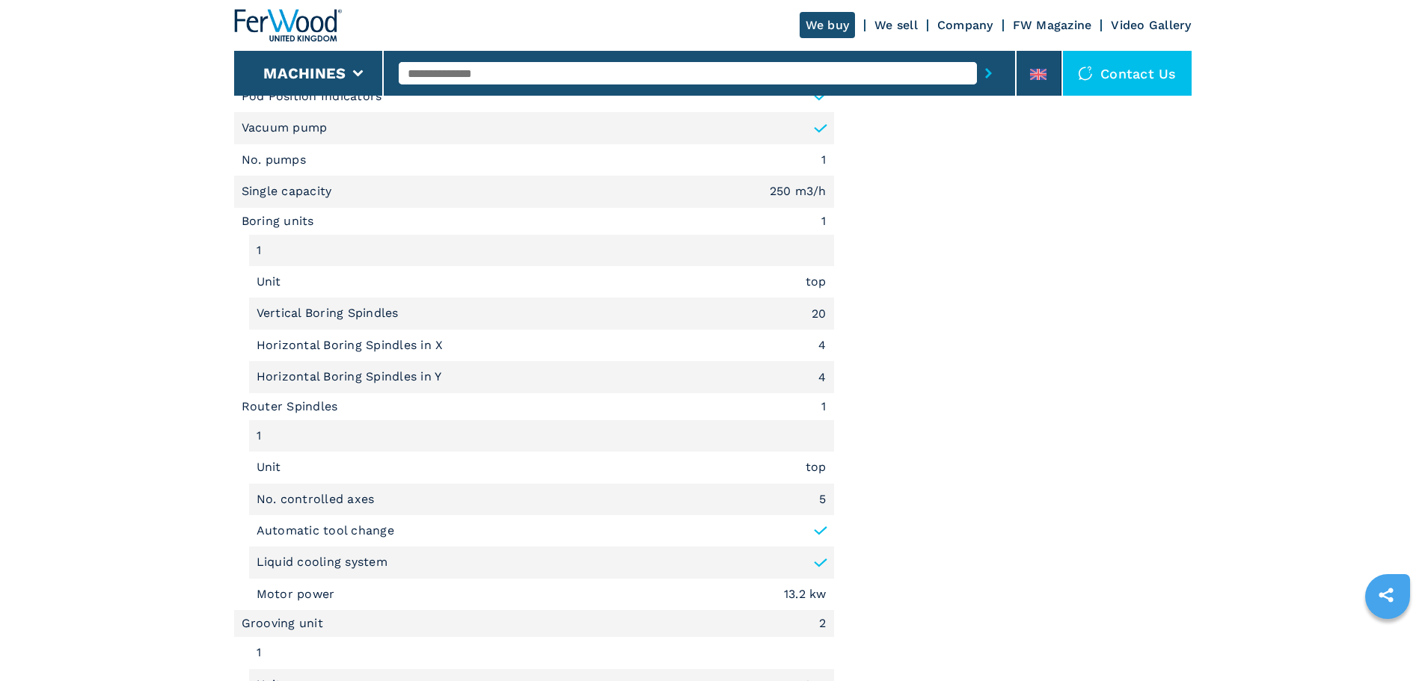
scroll to position [1267, 0]
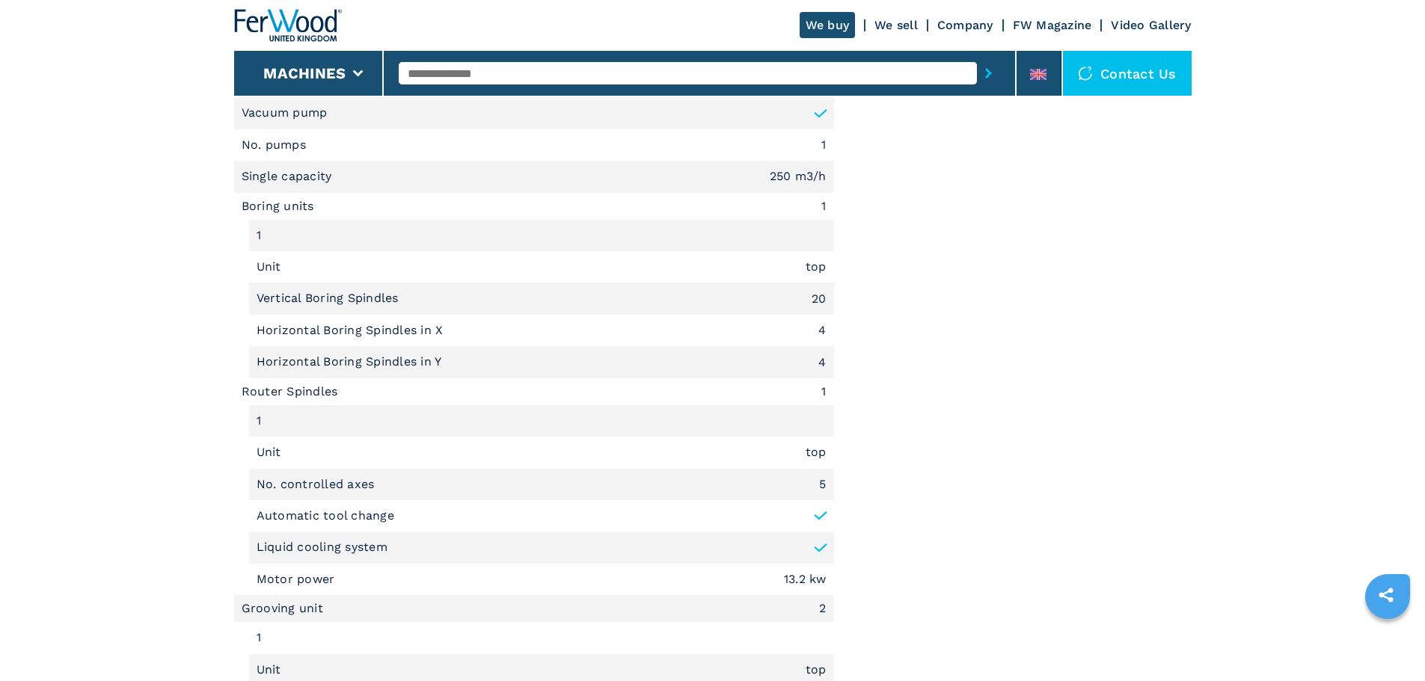
click at [515, 343] on li "Horizontal Boring Spindles in X 4" at bounding box center [541, 330] width 585 height 31
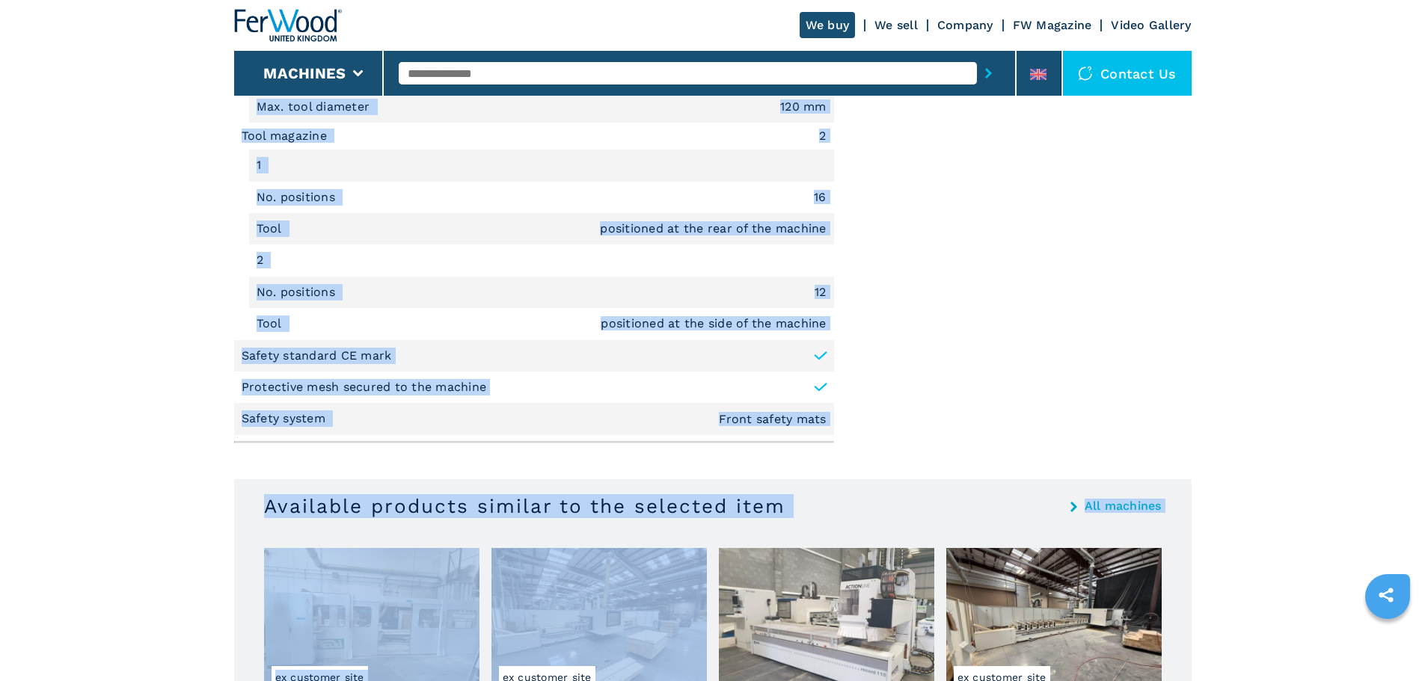
scroll to position [2085, 0]
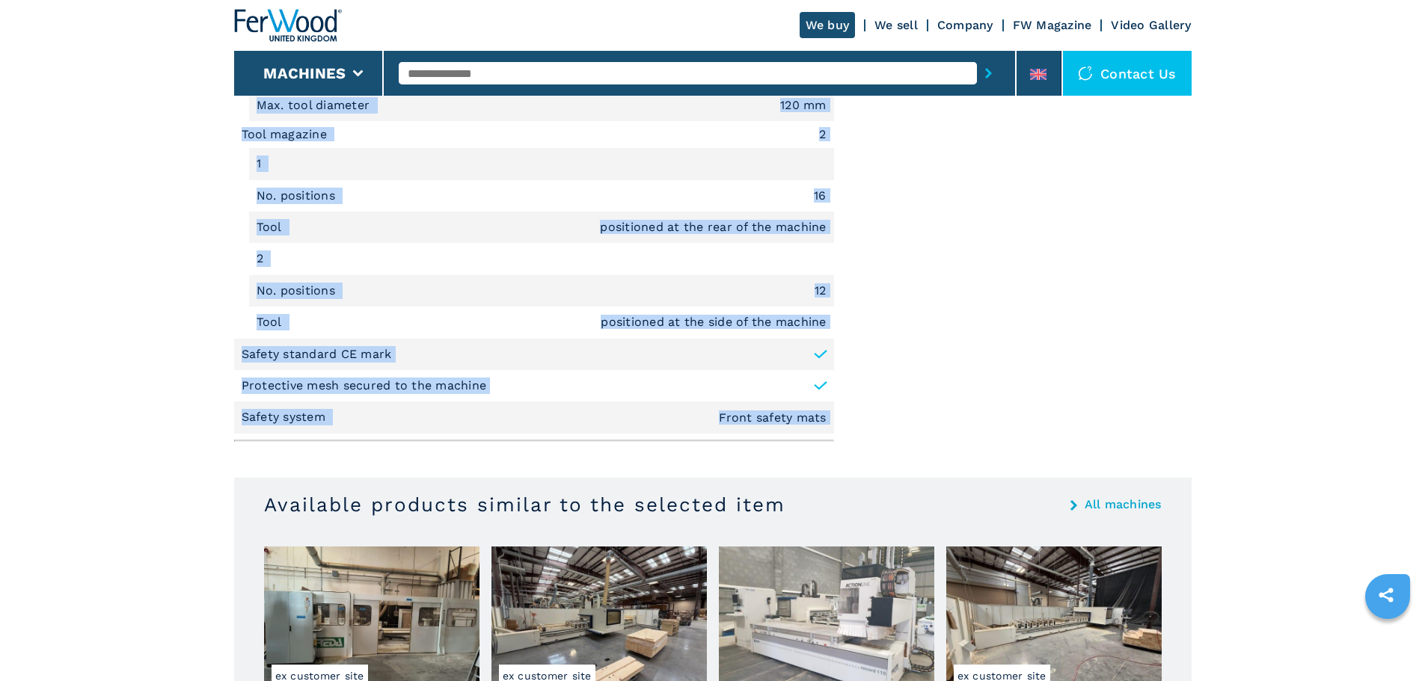
drag, startPoint x: 242, startPoint y: 388, endPoint x: 910, endPoint y: 427, distance: 669.7
copy div "Router Spindles 1 1 Unit top No. controlled axes 5 Automatic tool change Liquid…"
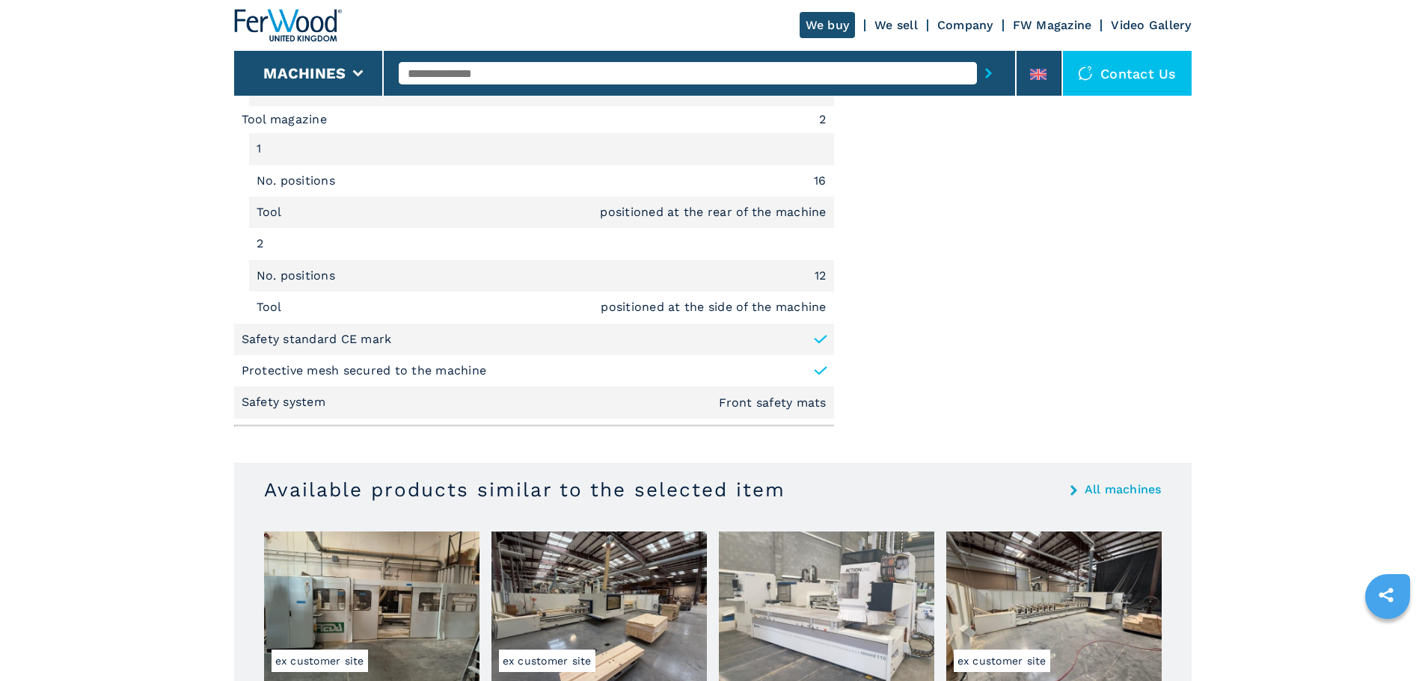
click at [844, 82] on input "text" at bounding box center [688, 73] width 578 height 22
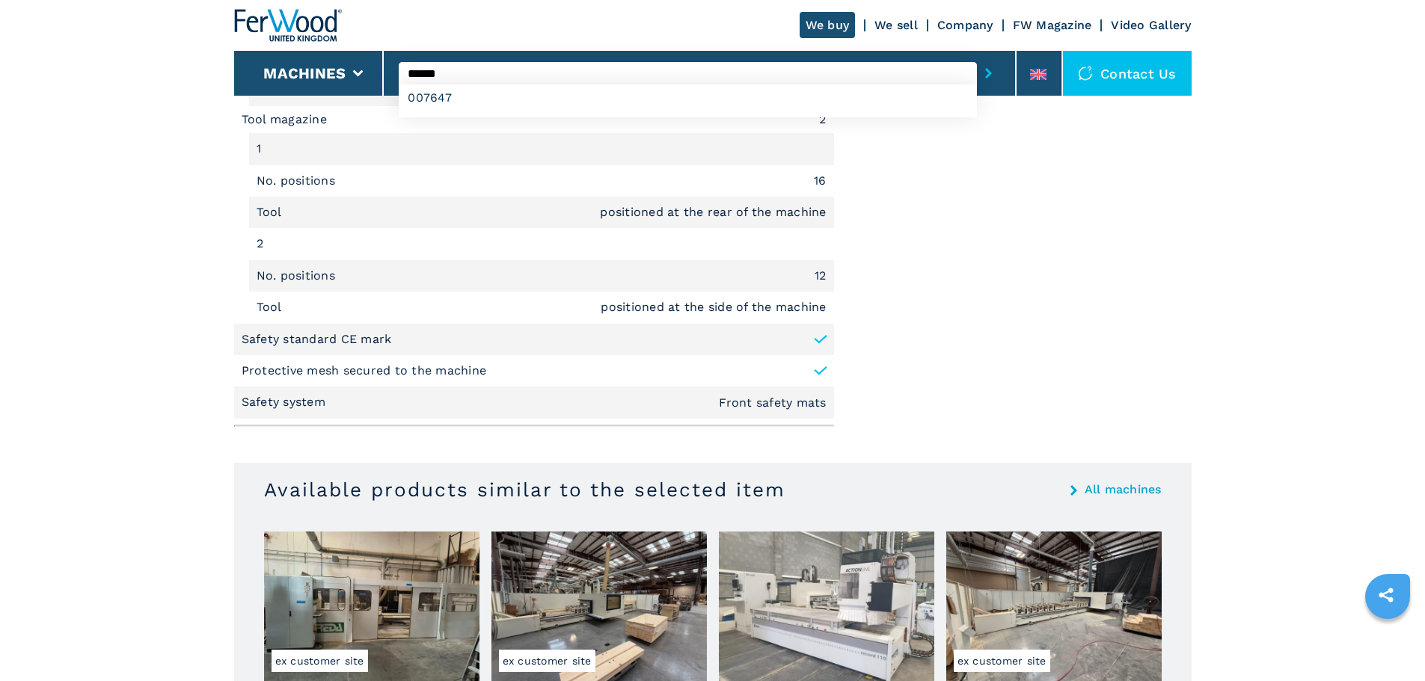
type input "******"
click at [977, 56] on button "submit-button" at bounding box center [988, 73] width 23 height 34
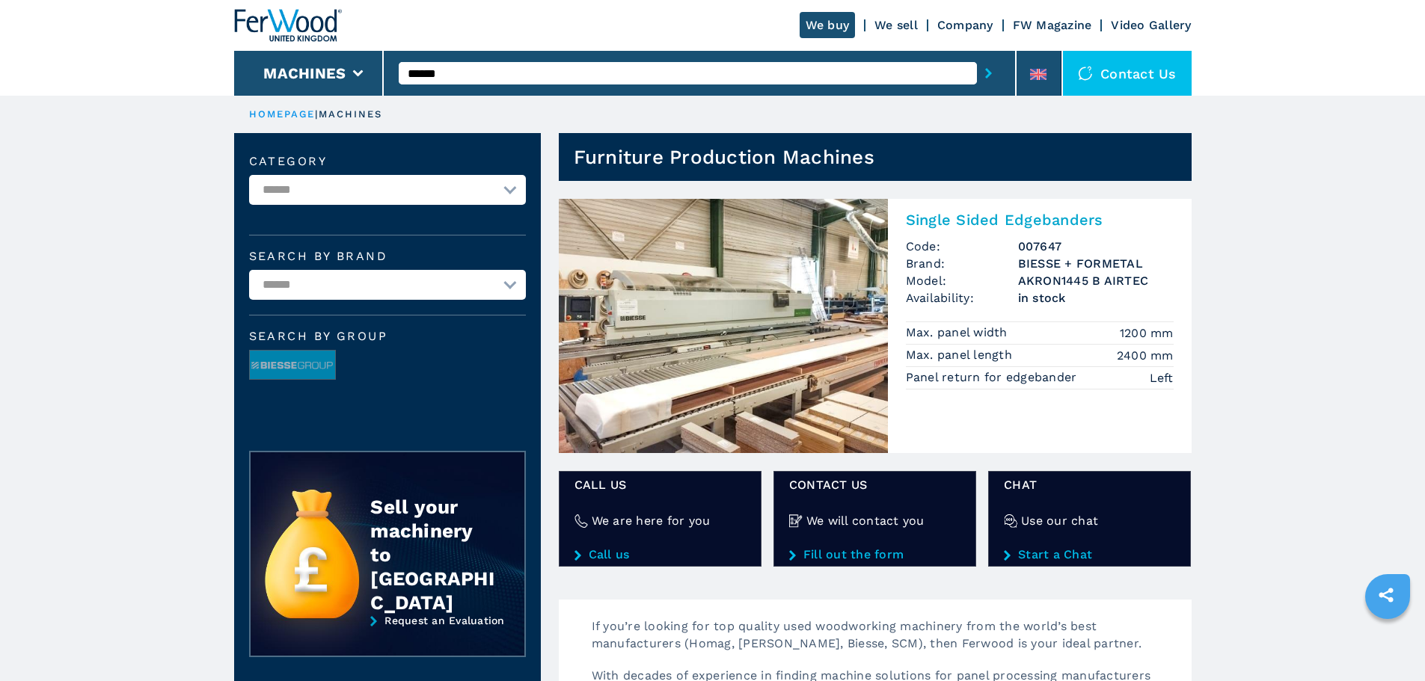
click at [984, 76] on button "submit-button" at bounding box center [988, 73] width 23 height 34
click at [1004, 217] on h2 "Single Sided Edgebanders" at bounding box center [1040, 220] width 268 height 18
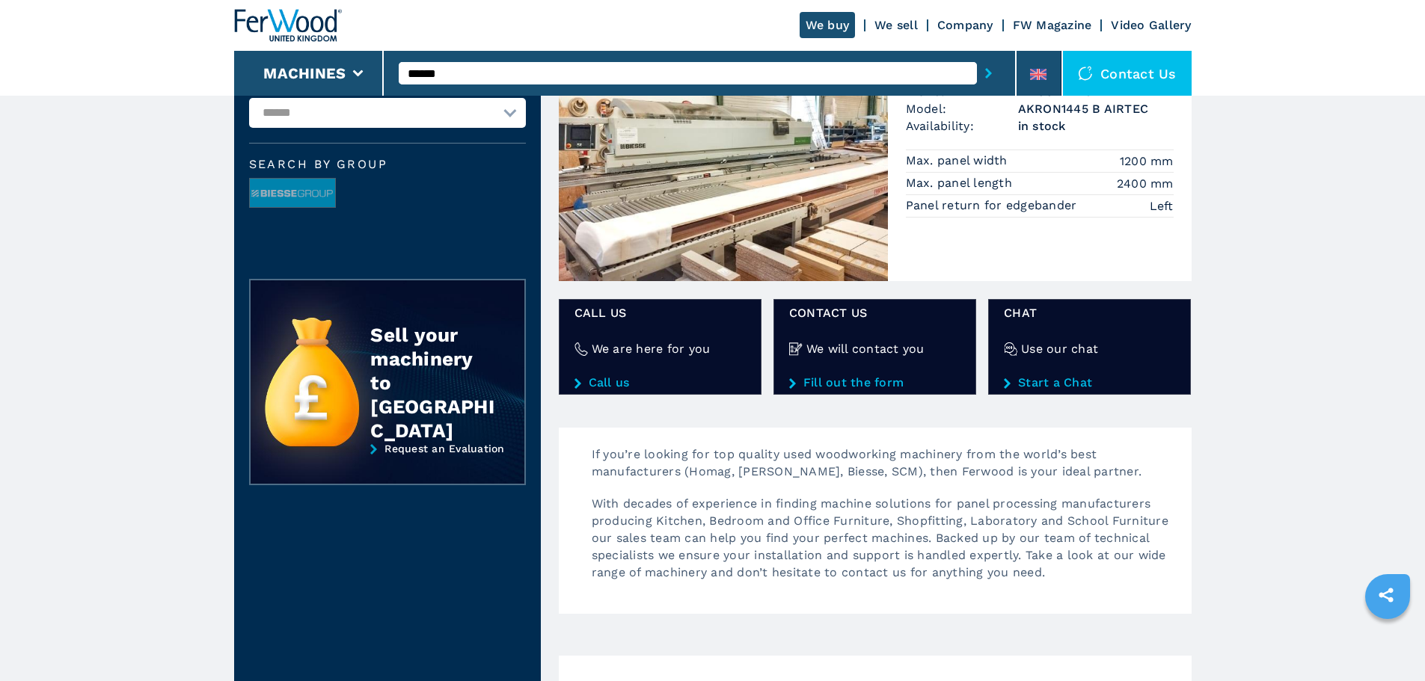
scroll to position [99, 0]
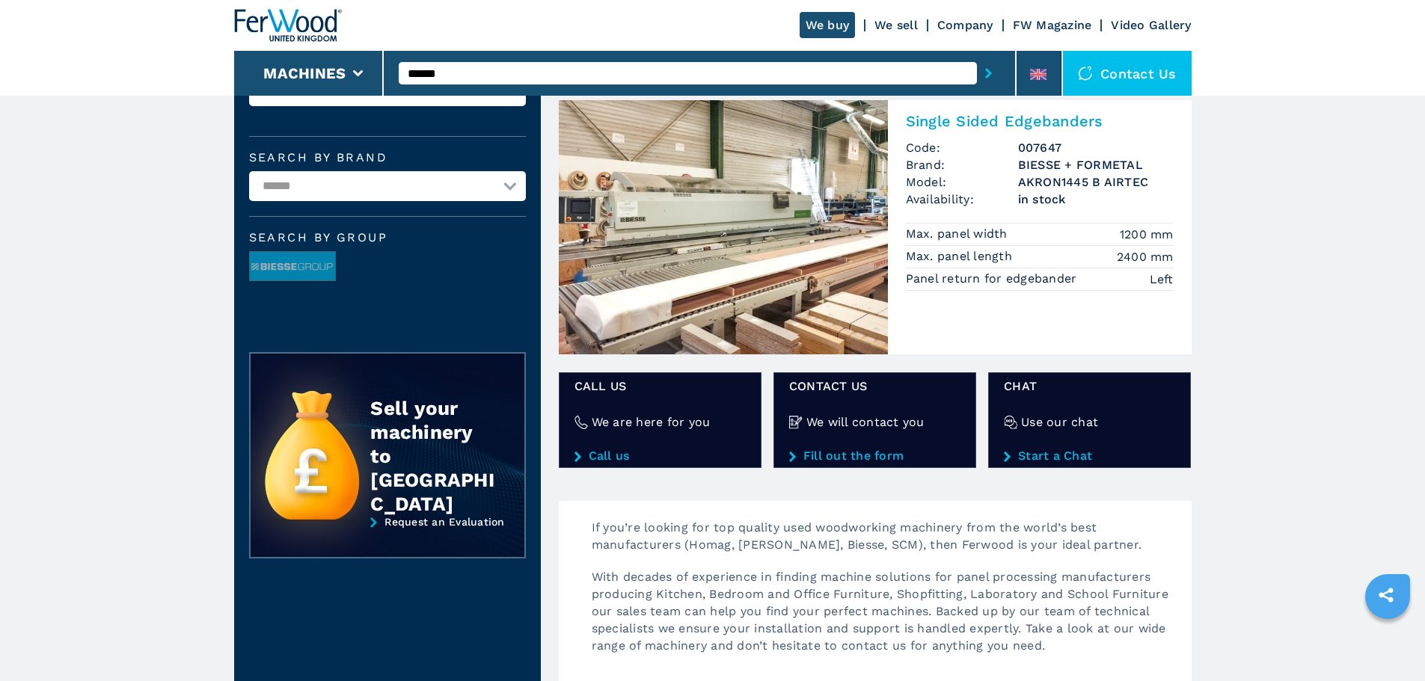
click at [930, 123] on h2 "Single Sided Edgebanders" at bounding box center [1040, 121] width 268 height 18
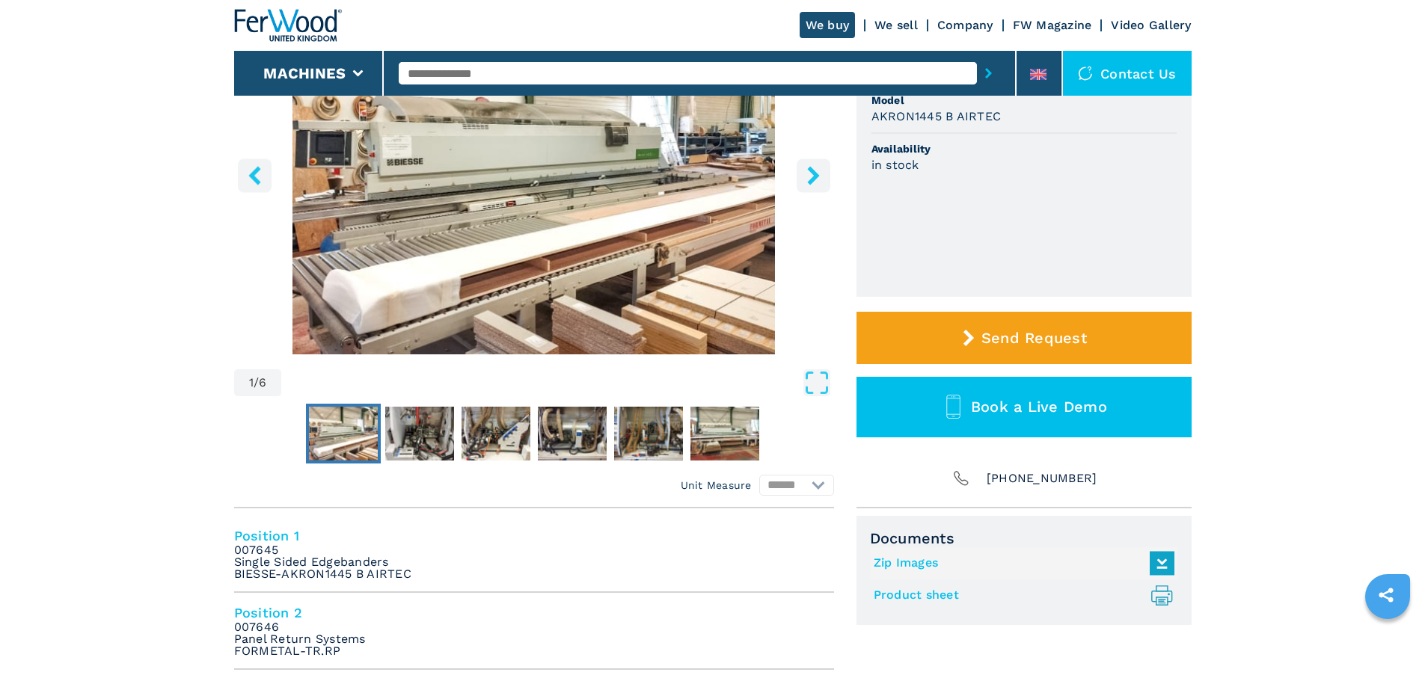
scroll to position [263, 0]
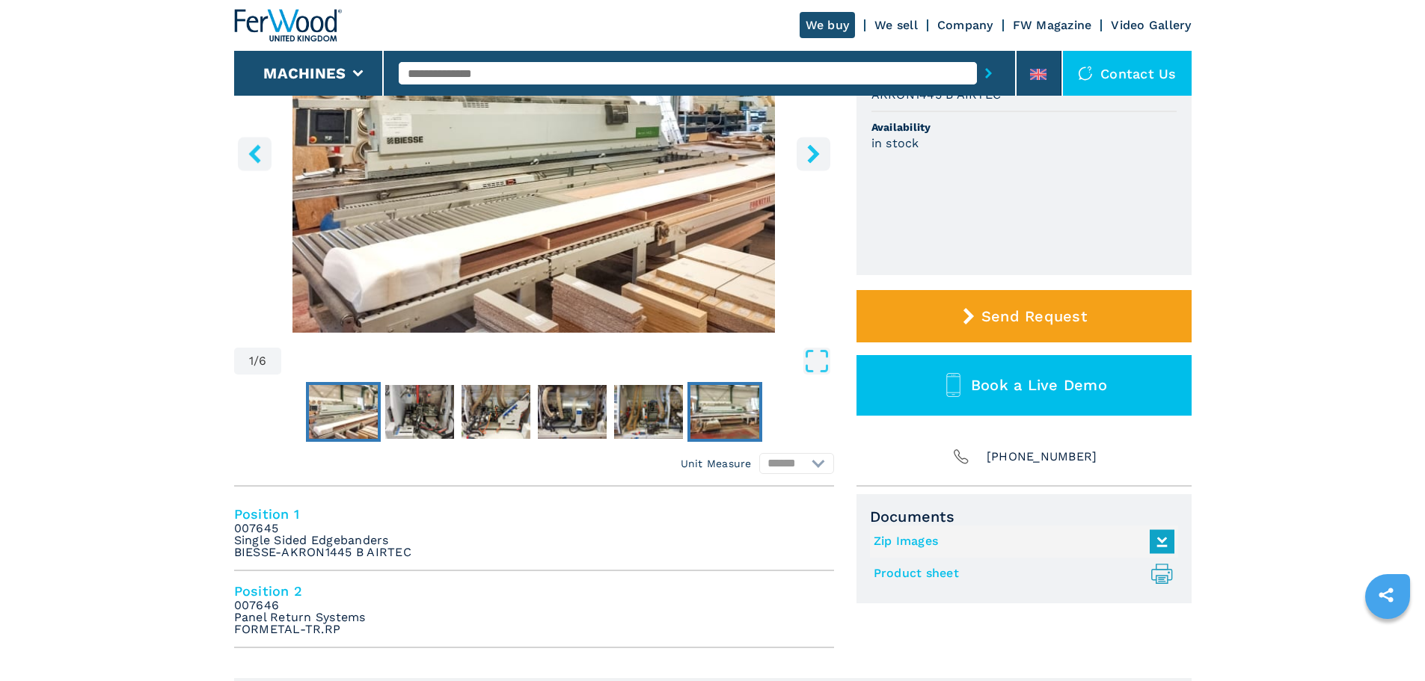
click at [731, 414] on img "Go to Slide 6" at bounding box center [724, 412] width 69 height 54
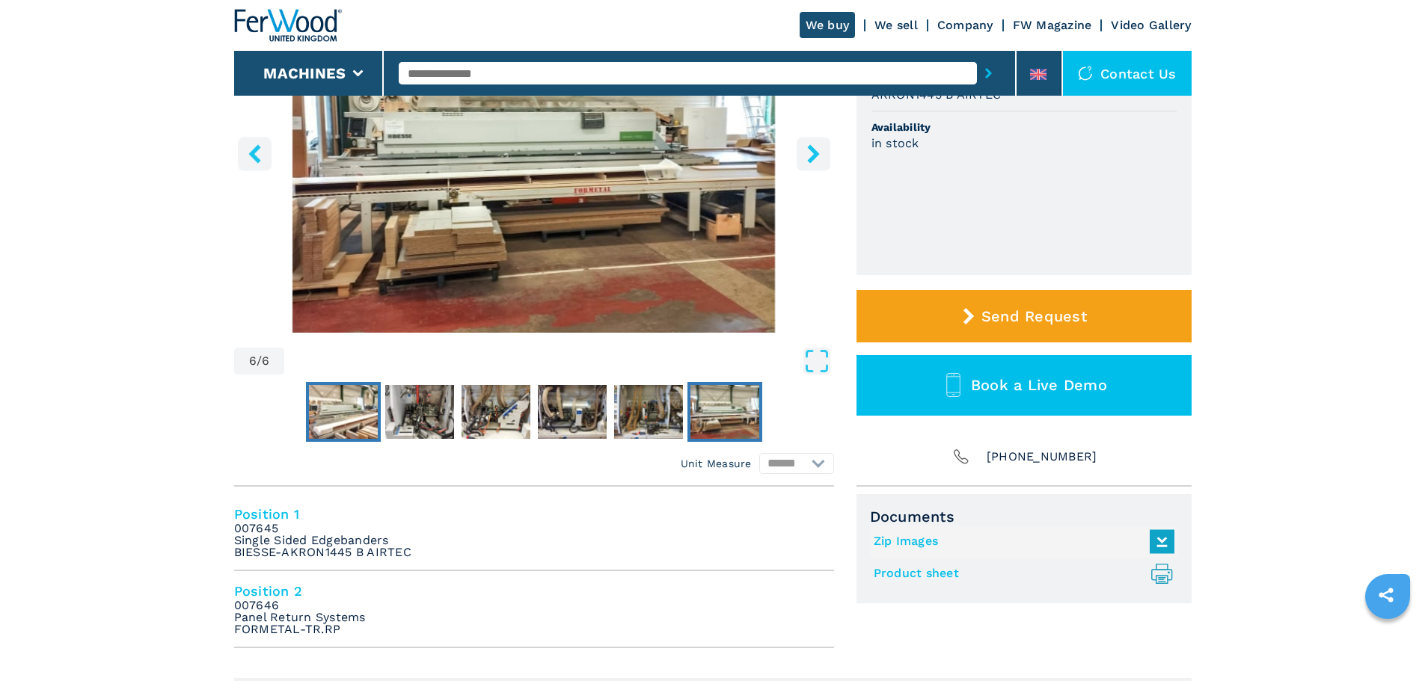
click at [340, 414] on img "Go to Slide 1" at bounding box center [343, 412] width 69 height 54
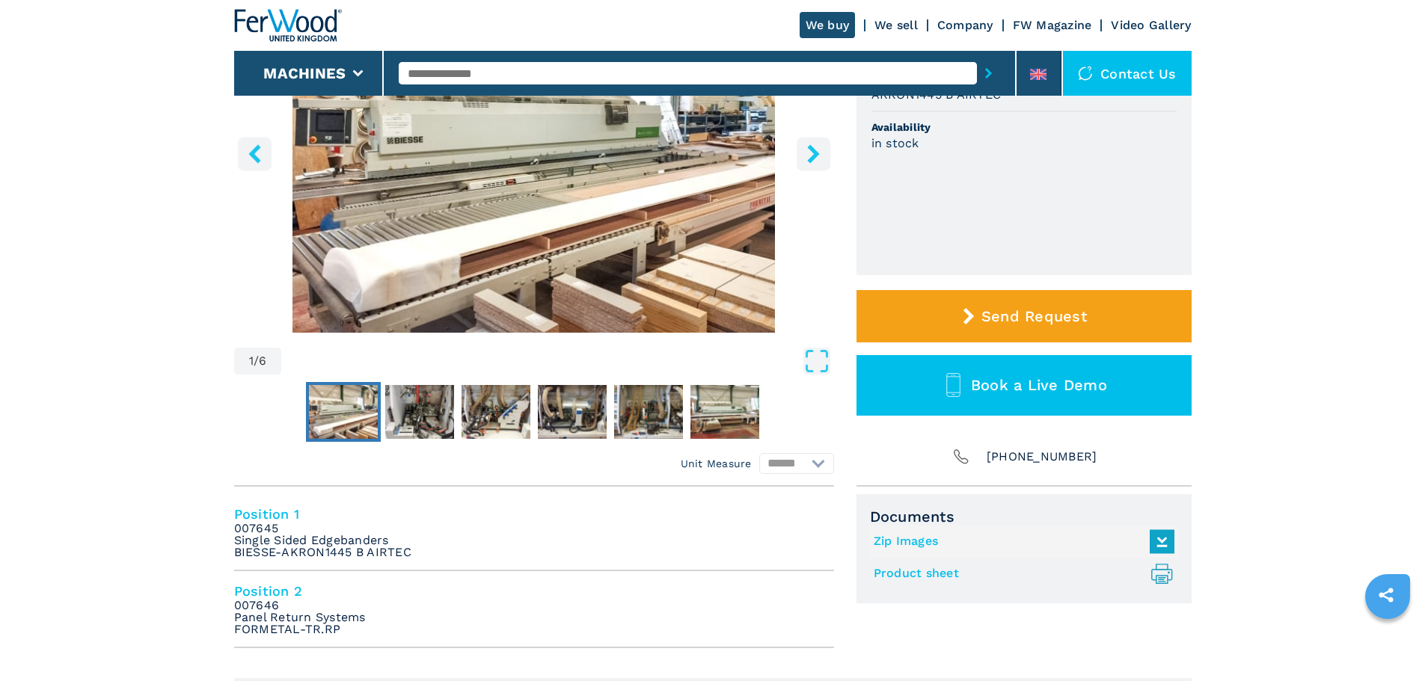
click at [939, 576] on link "Product sheet .prefix__st0{stroke-linecap:round;stroke-linejoin:round}.prefix__…" at bounding box center [1019, 574] width 293 height 25
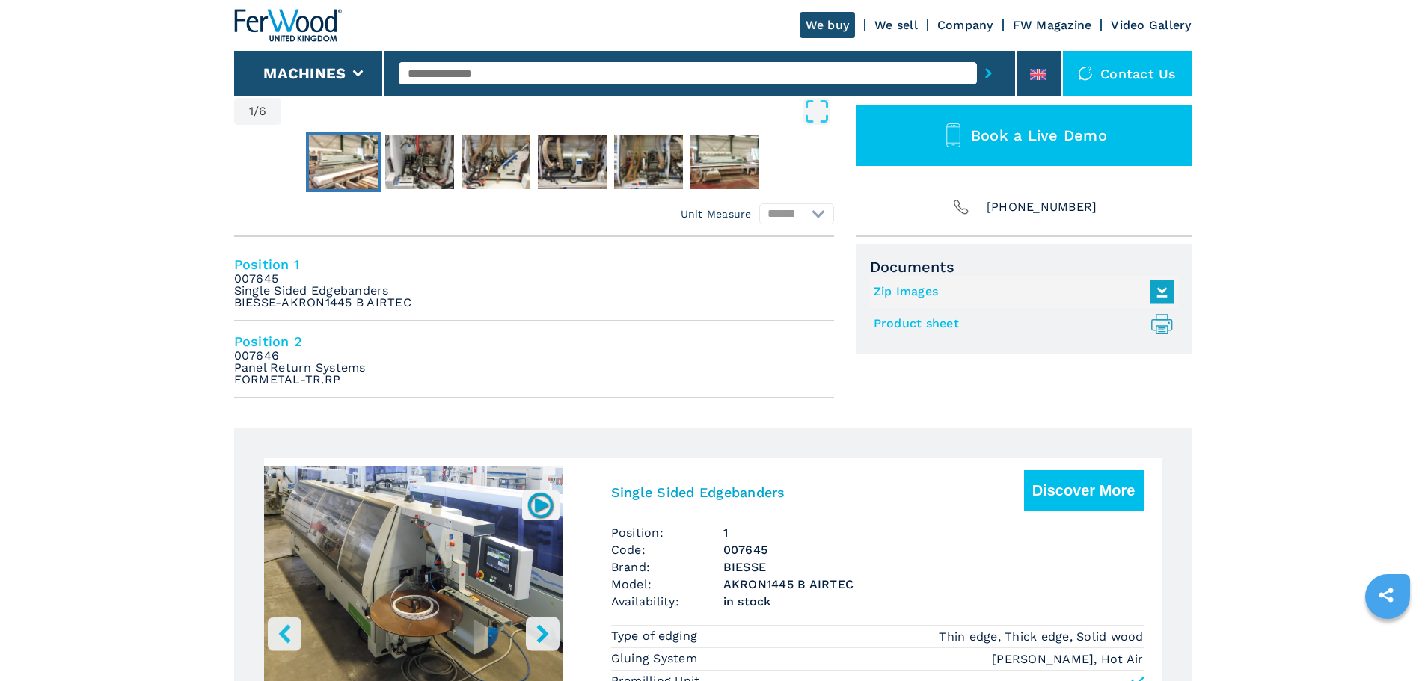
scroll to position [518, 0]
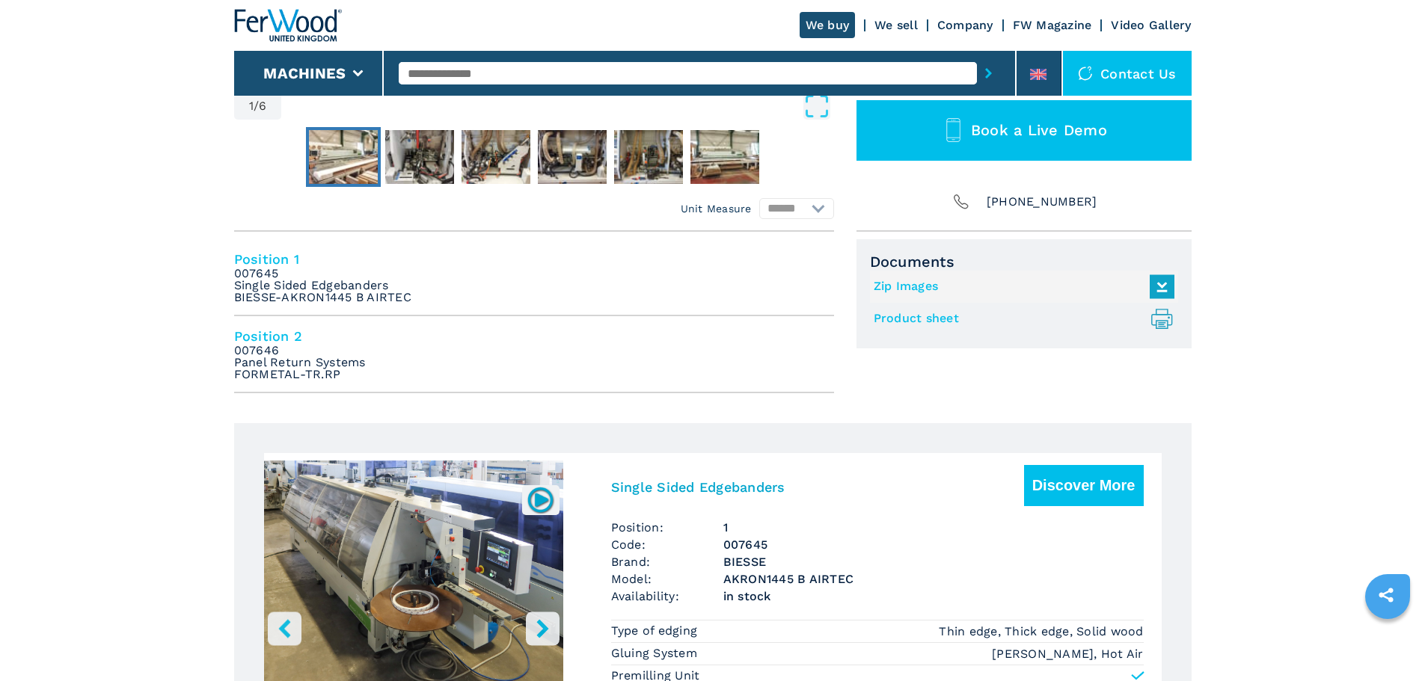
click at [289, 259] on h4 "Position 1" at bounding box center [534, 259] width 600 height 17
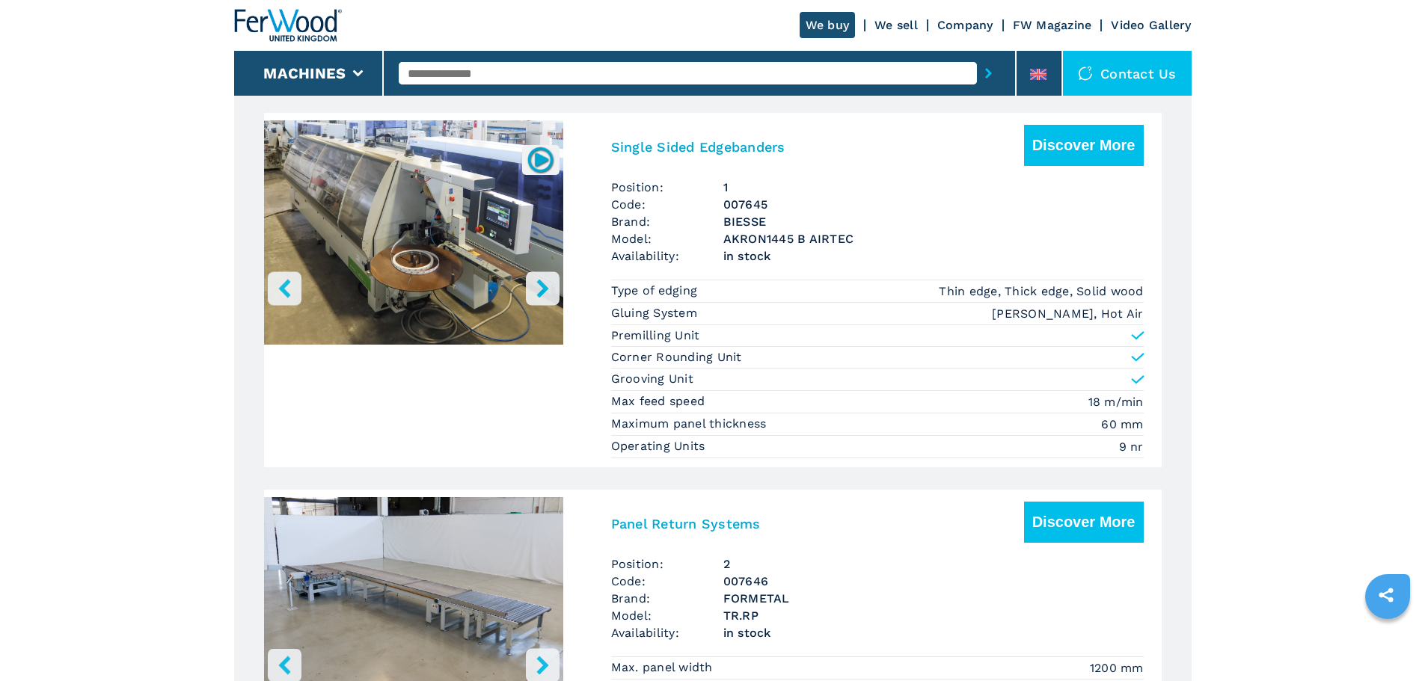
scroll to position [859, 0]
click at [681, 146] on h3 "Single Sided Edgebanders" at bounding box center [698, 146] width 174 height 17
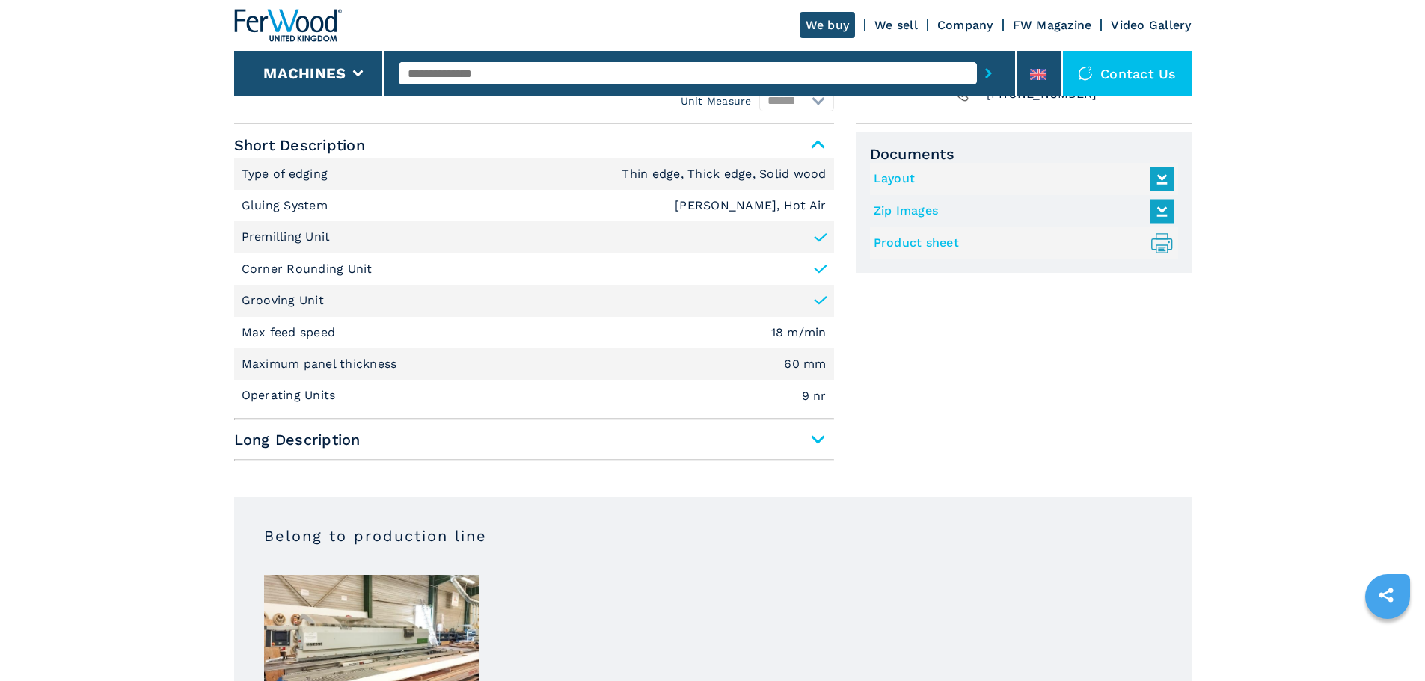
scroll to position [631, 0]
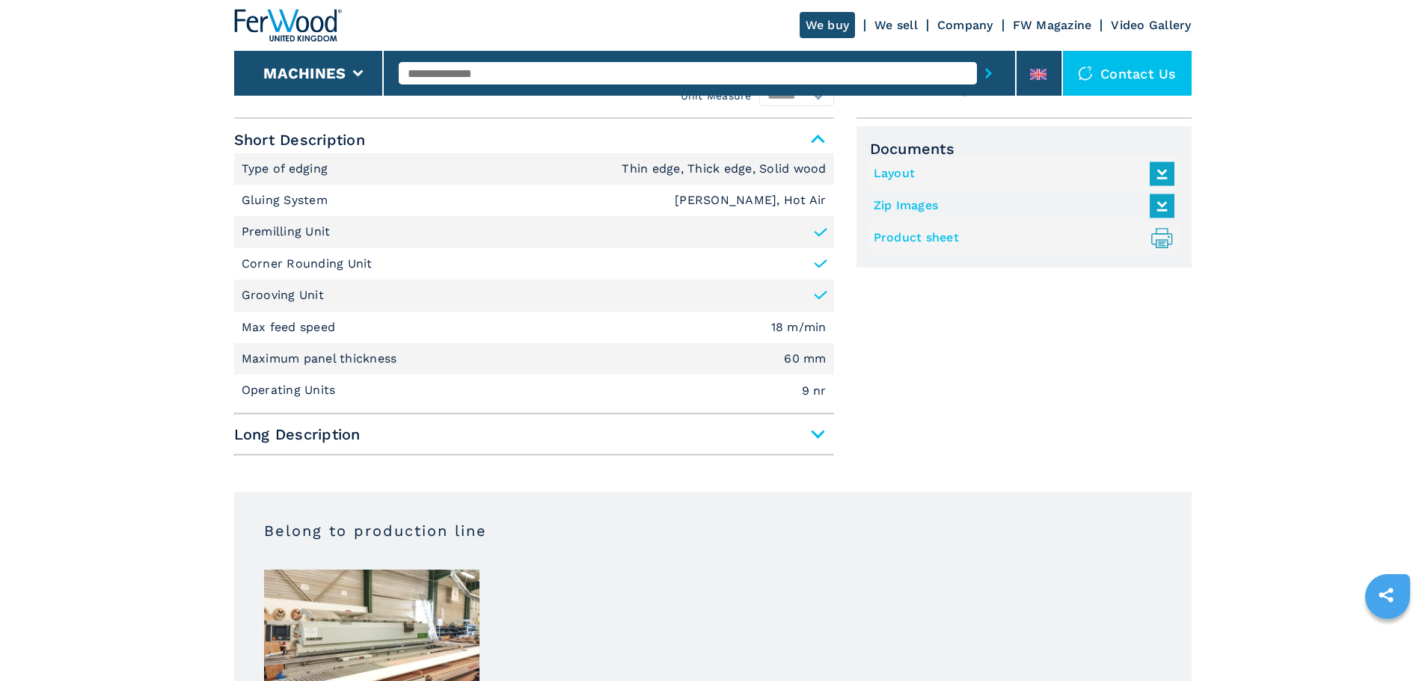
click at [742, 443] on span "Long Description" at bounding box center [534, 434] width 600 height 27
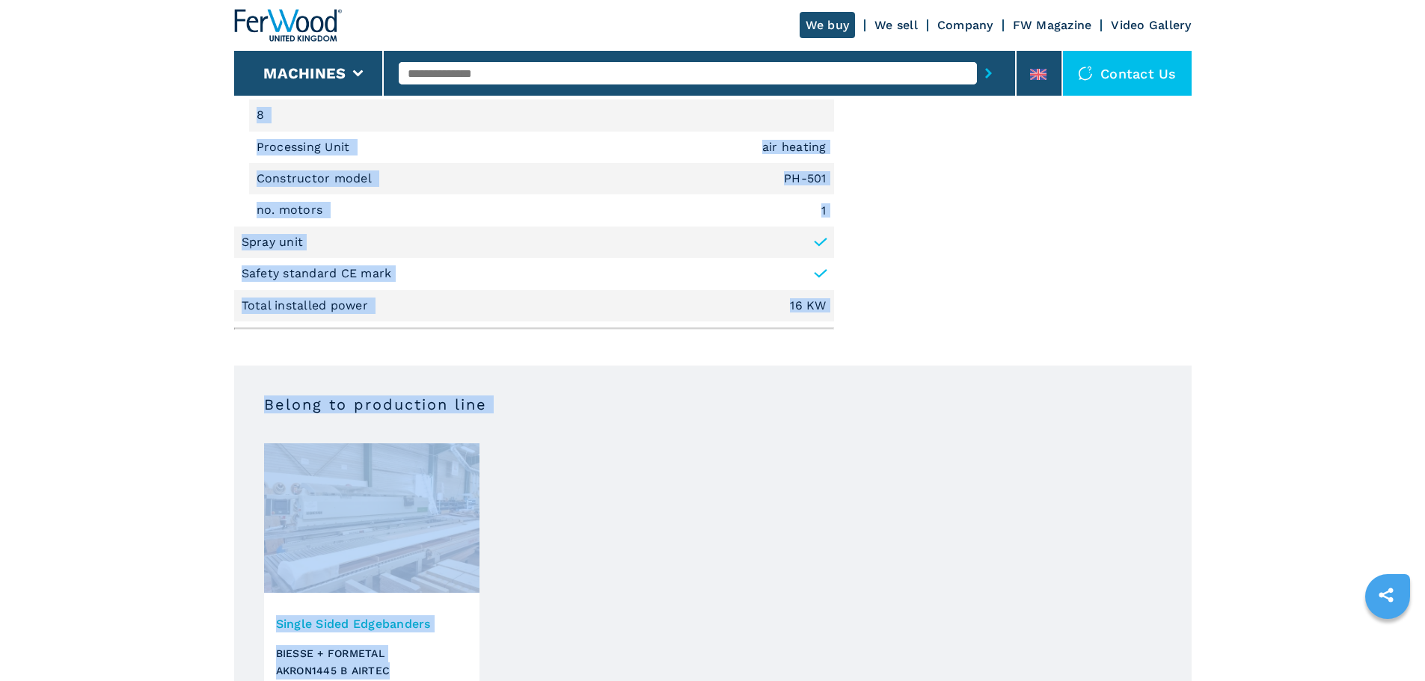
scroll to position [3320, 0]
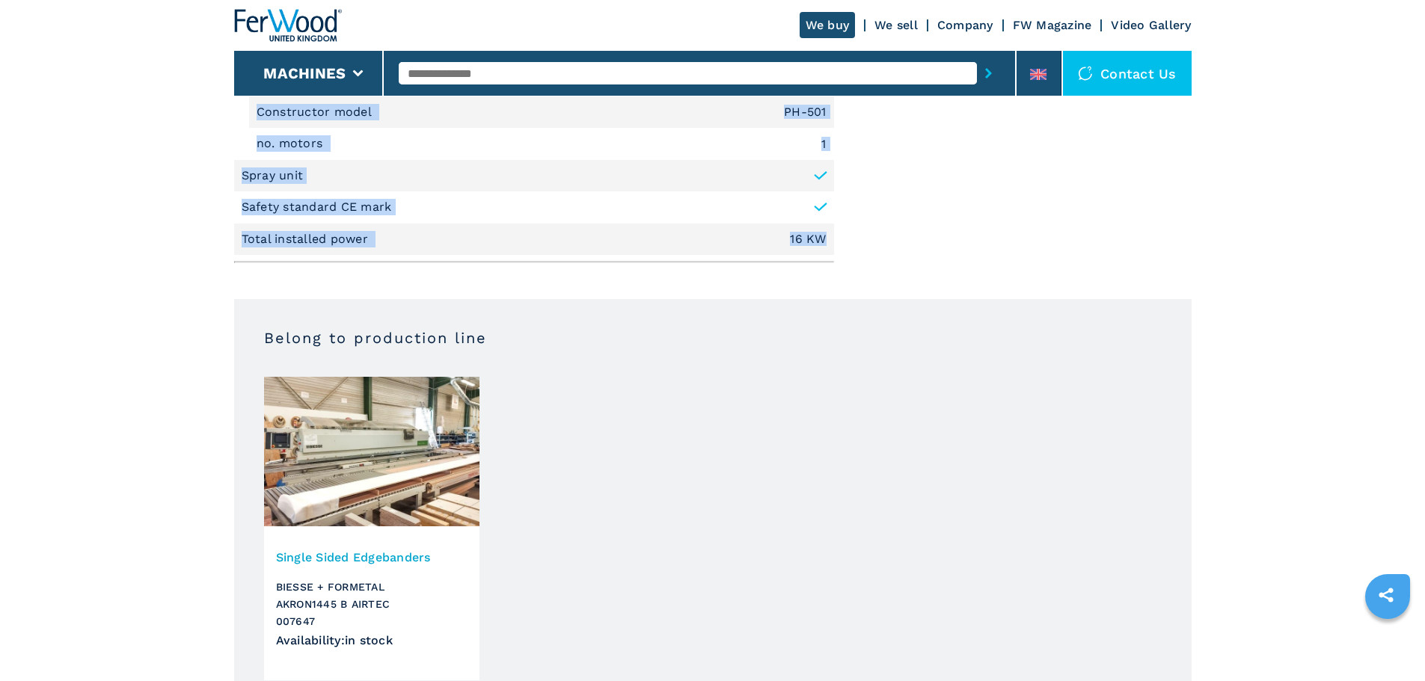
drag, startPoint x: 239, startPoint y: 494, endPoint x: 840, endPoint y: 248, distance: 648.9
copy ul "Min. panel height 10 mm Max. panel height 70 mm Min. edge thickness 0.4 mm Max.…"
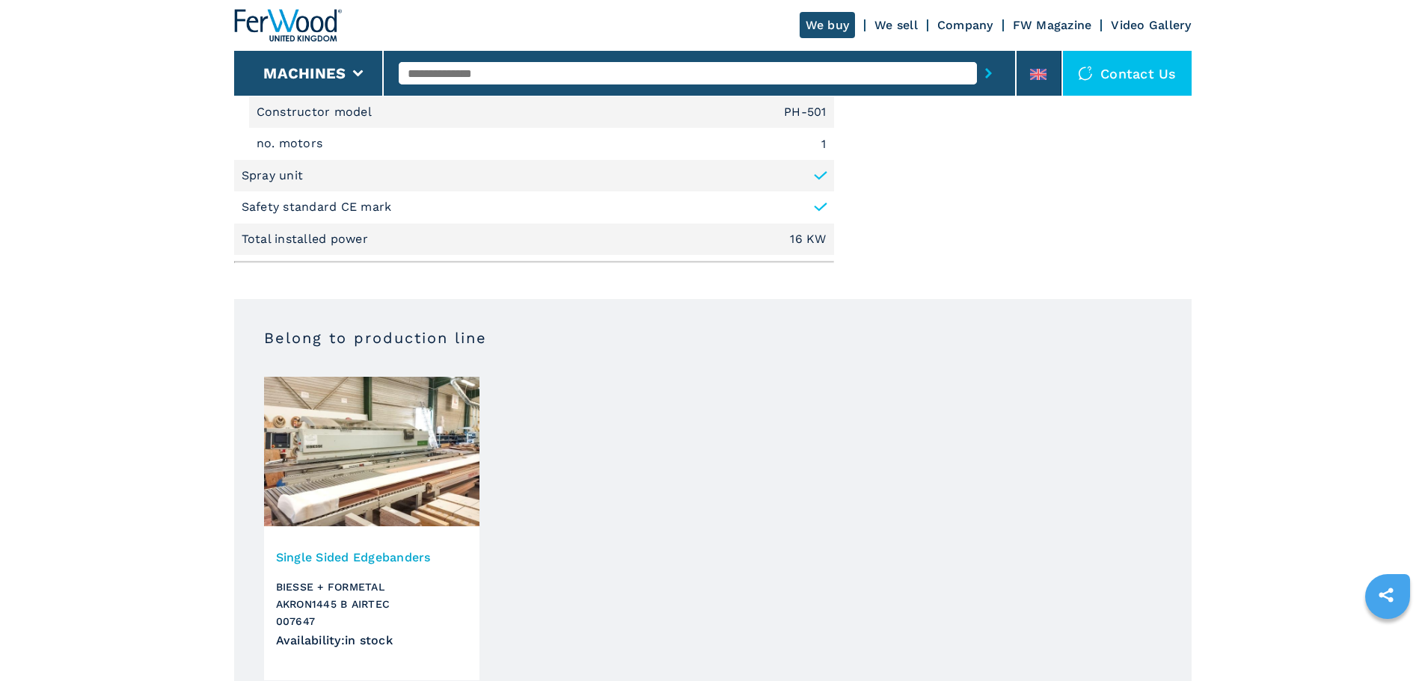
drag, startPoint x: 1369, startPoint y: 446, endPoint x: 1395, endPoint y: 476, distance: 39.7
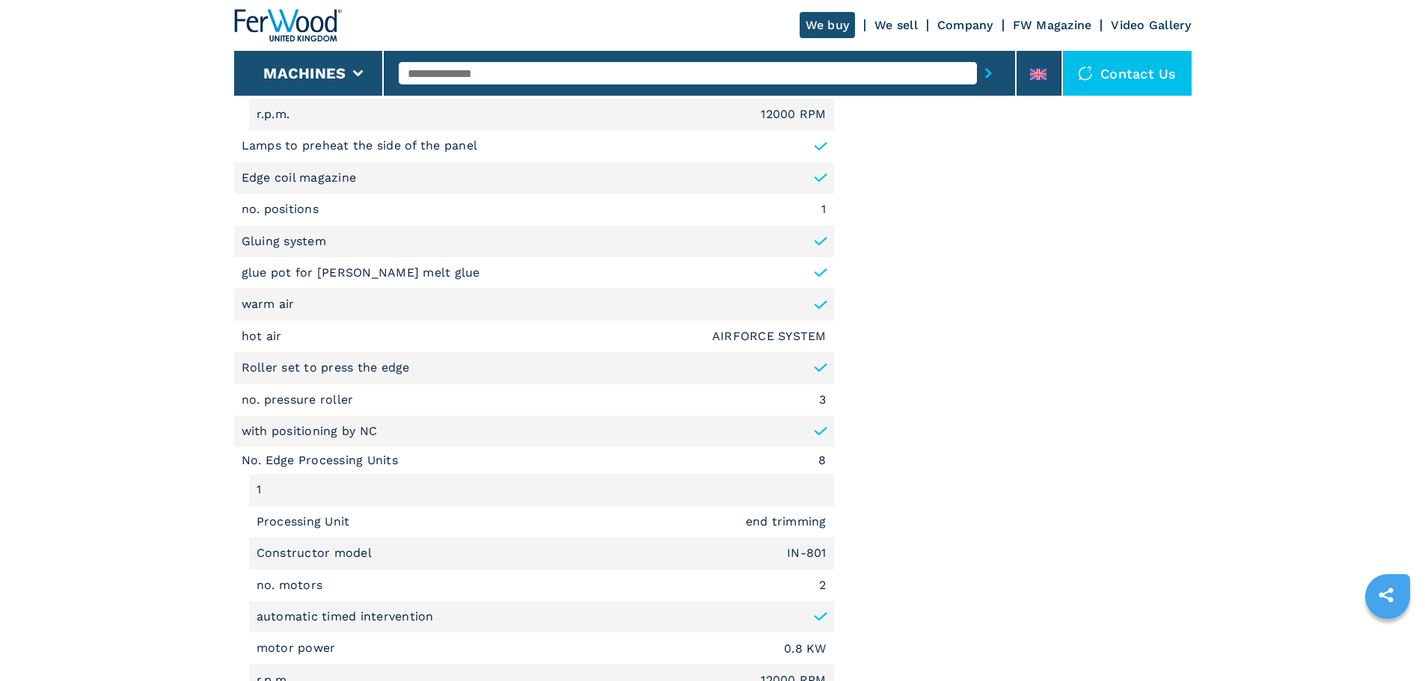
scroll to position [1521, 0]
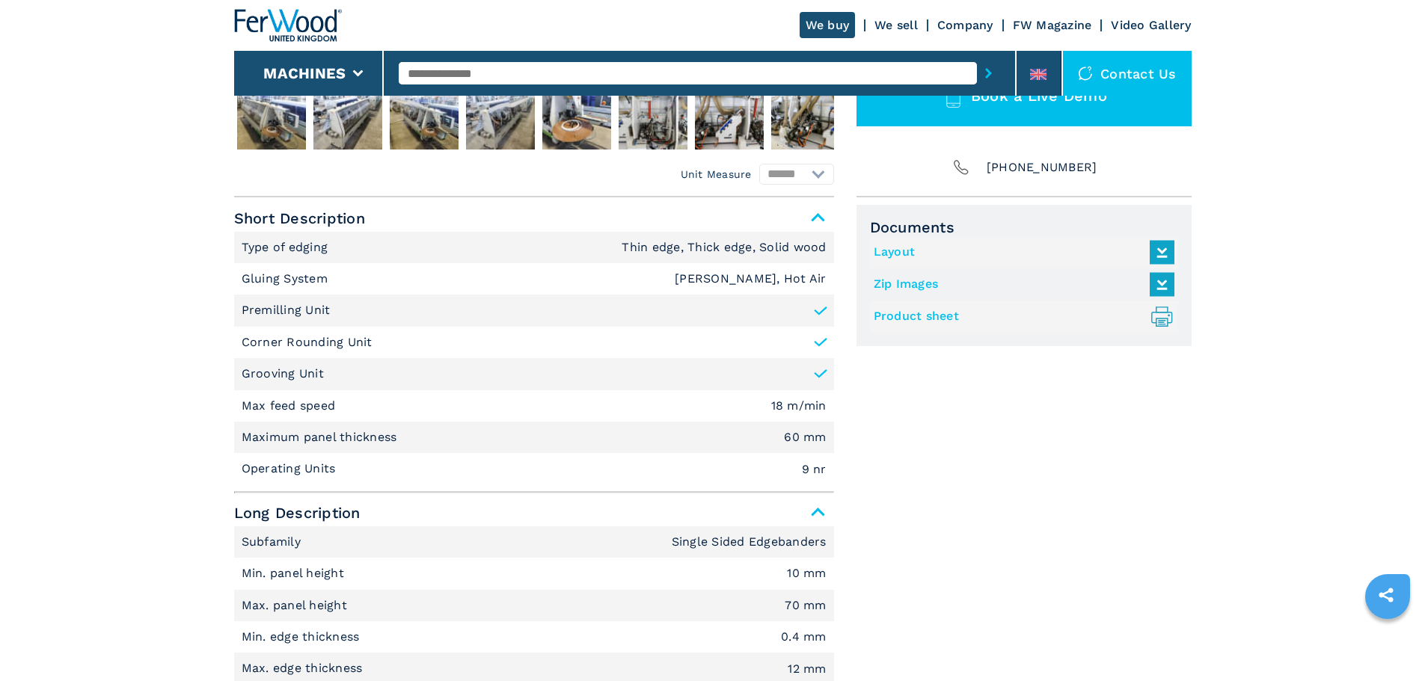
scroll to position [607, 0]
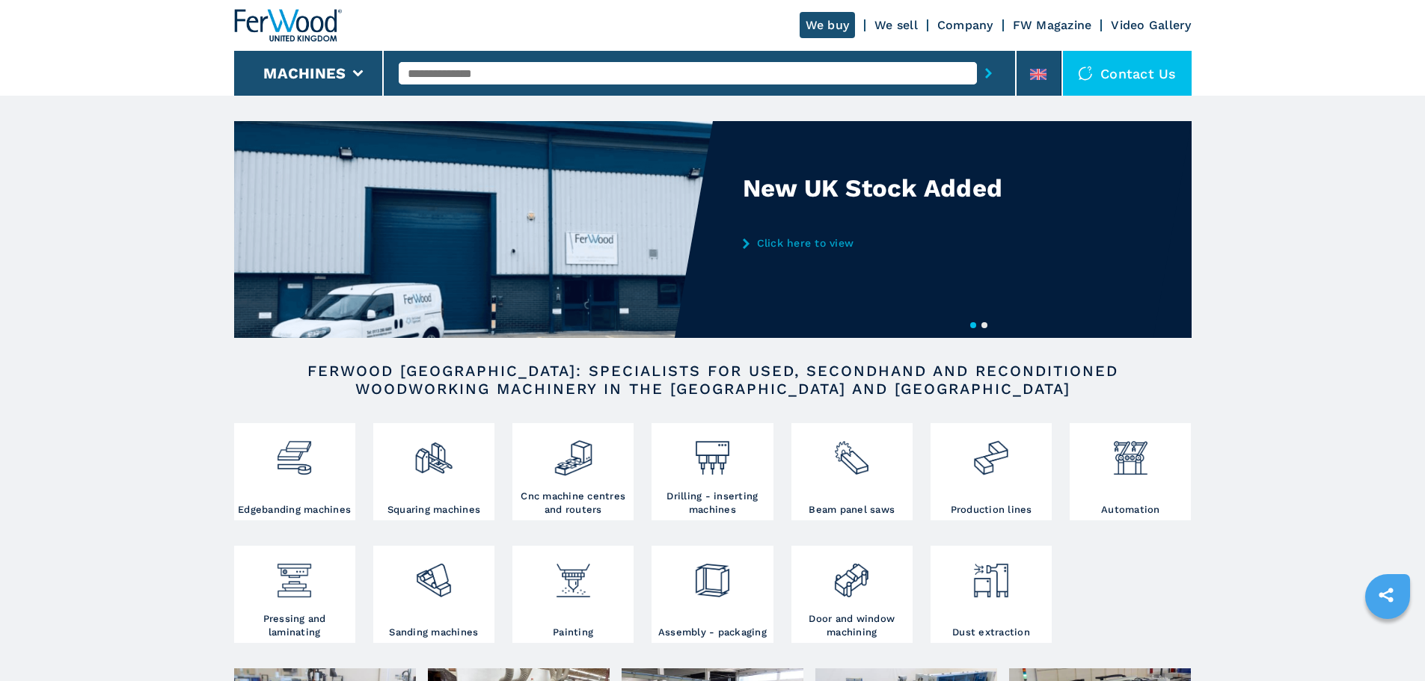
click at [451, 81] on input "text" at bounding box center [688, 73] width 578 height 22
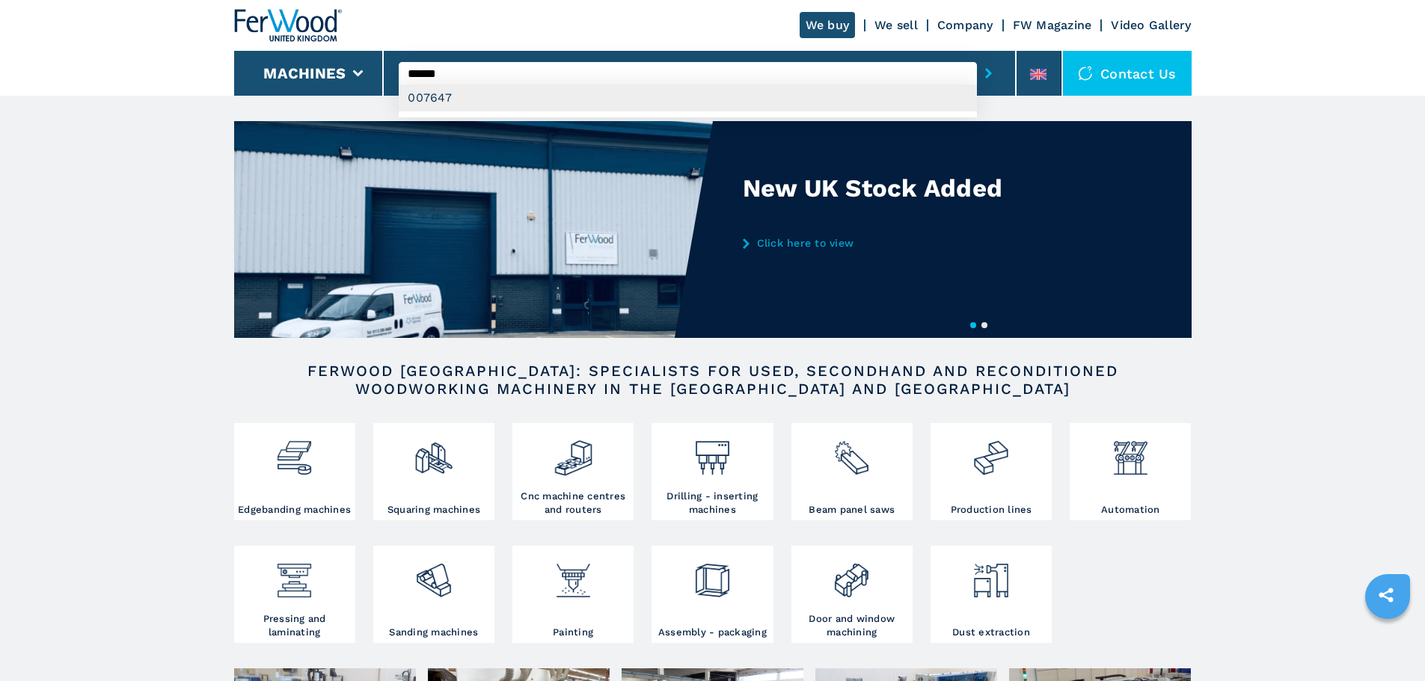
type input "******"
click at [503, 95] on div "007647" at bounding box center [688, 98] width 578 height 27
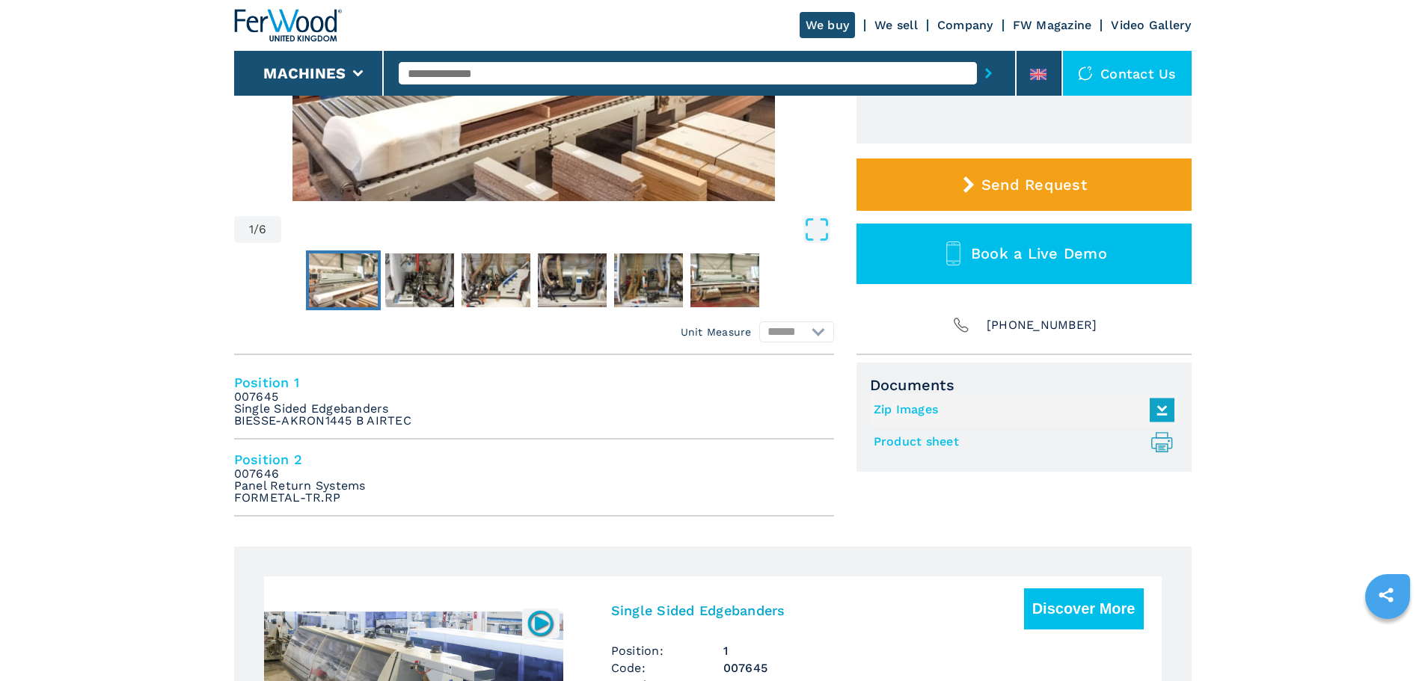
scroll to position [476, 0]
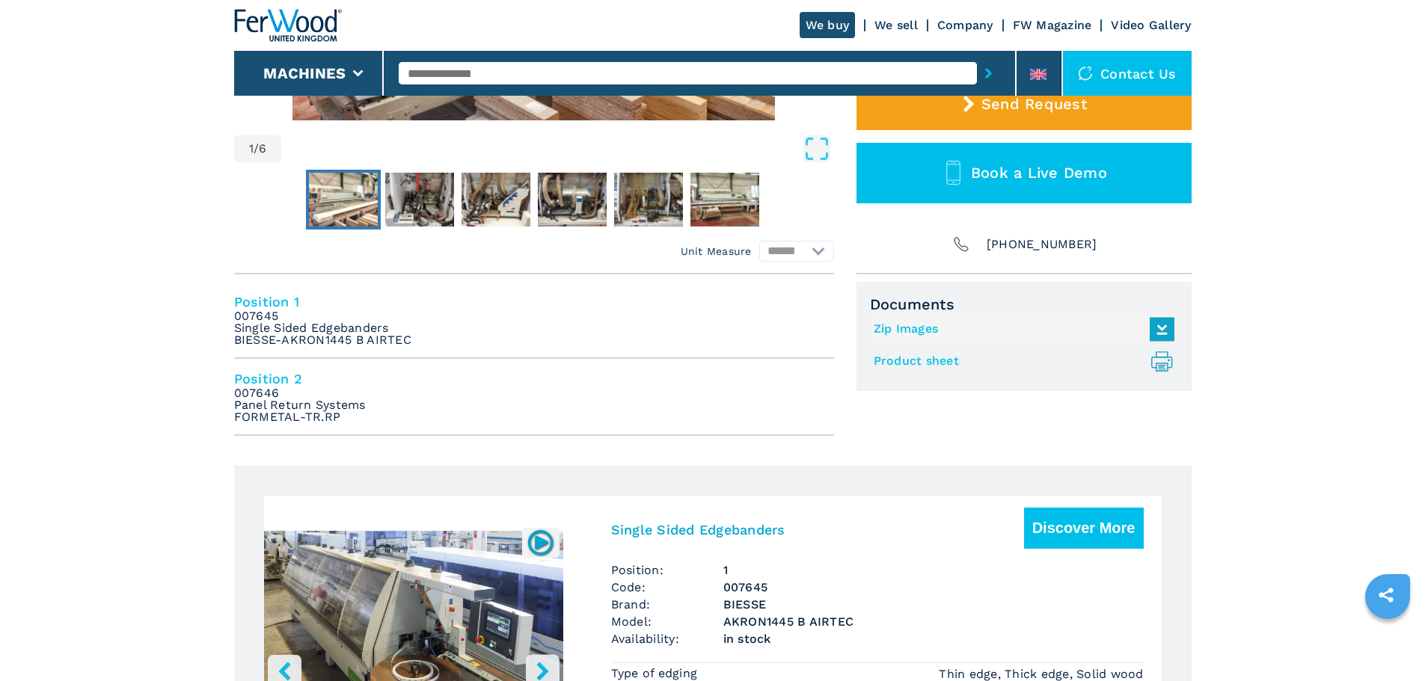
click at [270, 395] on em "007646 Panel Return Systems FORMETAL-TR.RP" at bounding box center [300, 405] width 132 height 36
click at [294, 382] on h4 "Position 2" at bounding box center [534, 378] width 600 height 17
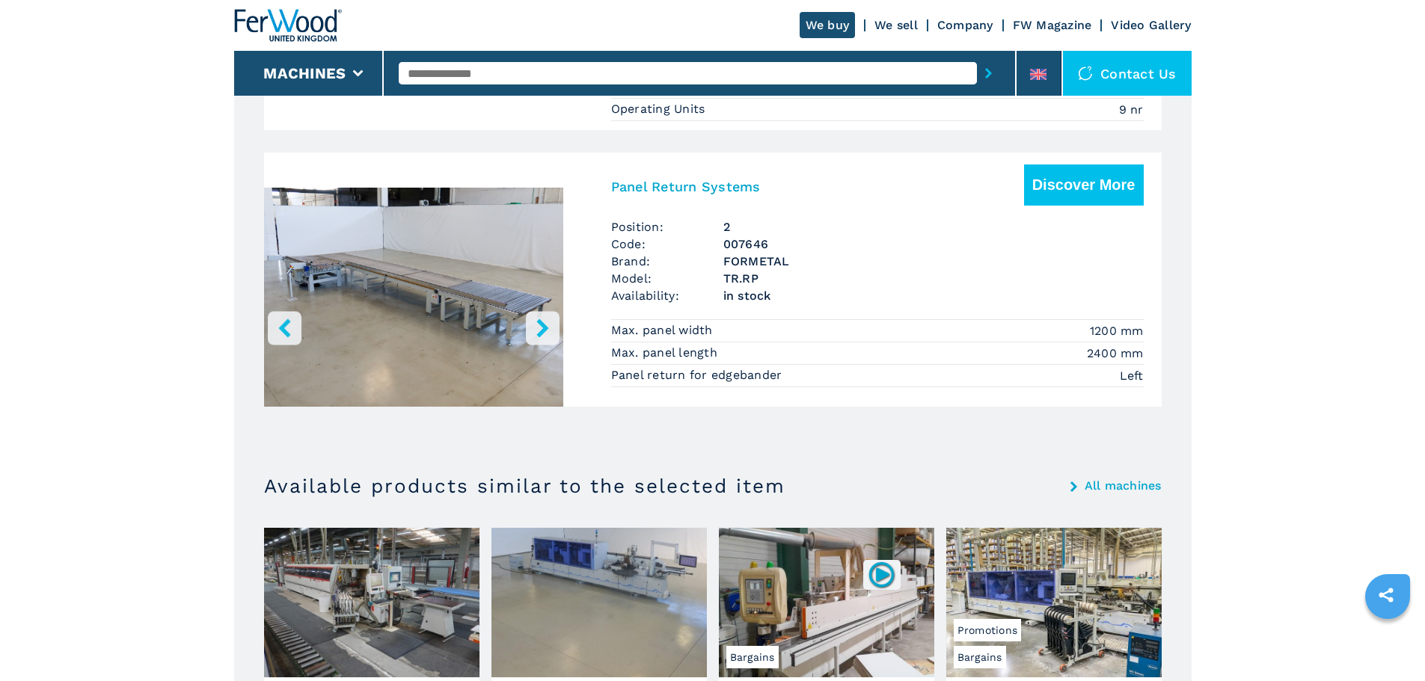
scroll to position [1247, 0]
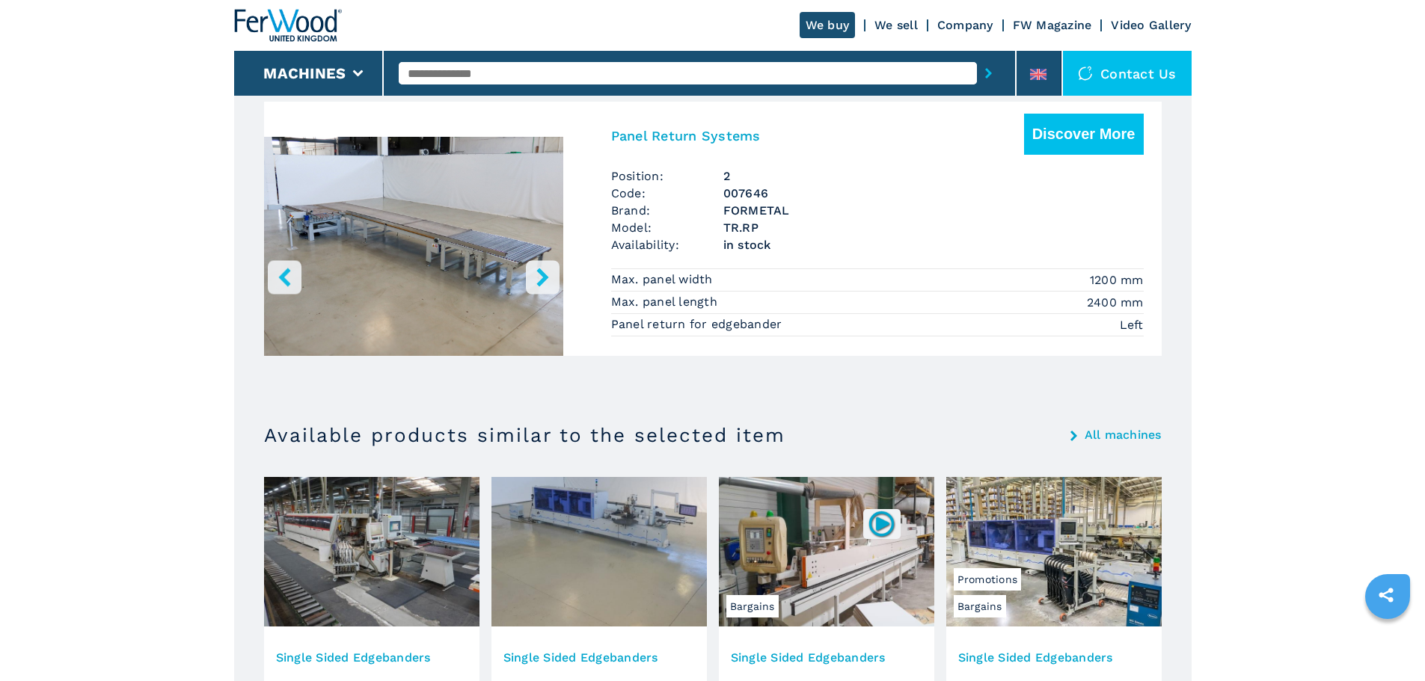
click at [641, 144] on h3 "Panel Return Systems" at bounding box center [686, 135] width 150 height 17
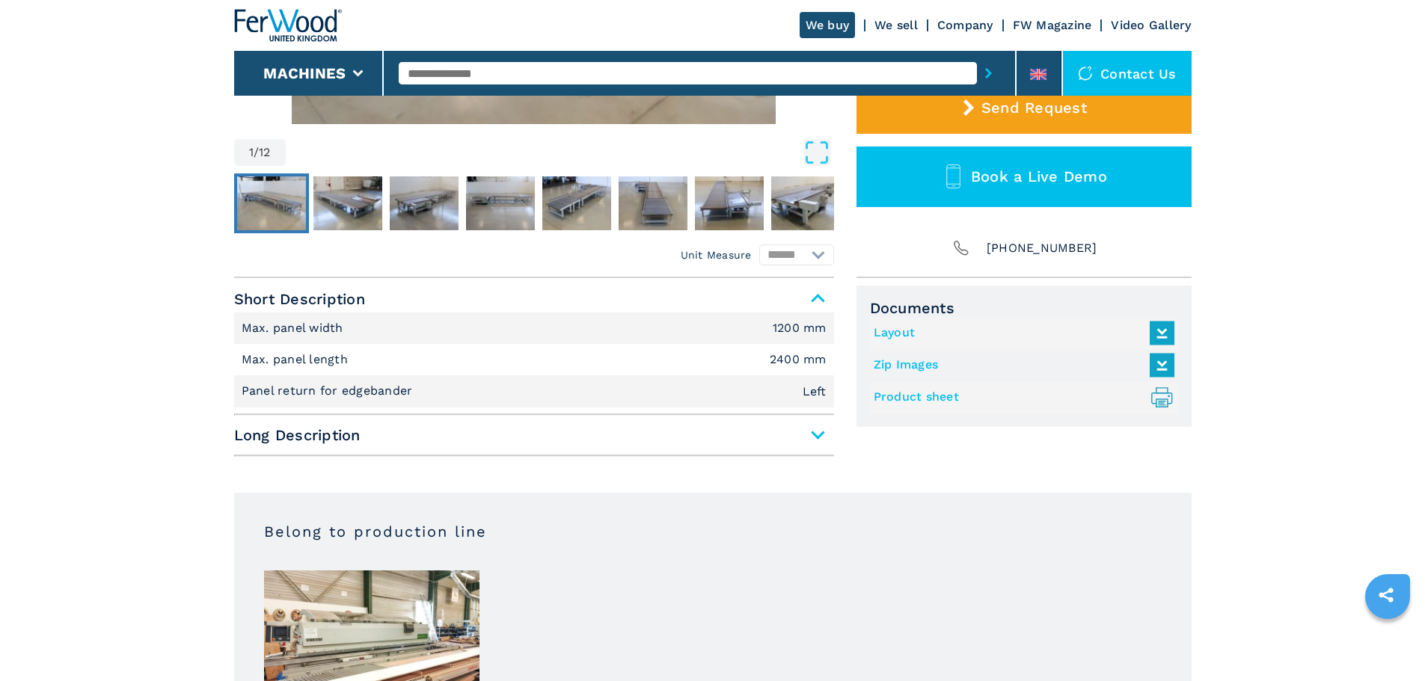
scroll to position [491, 0]
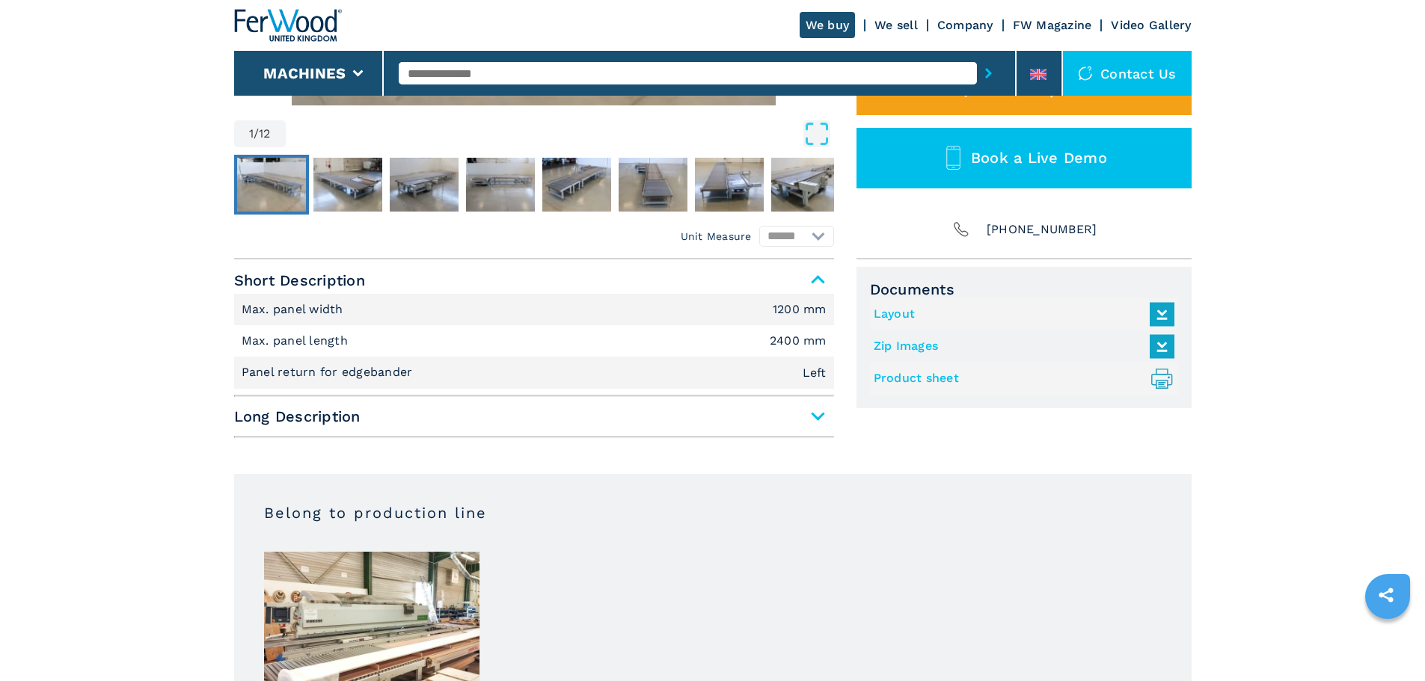
click at [832, 404] on span "Long Description" at bounding box center [534, 416] width 600 height 27
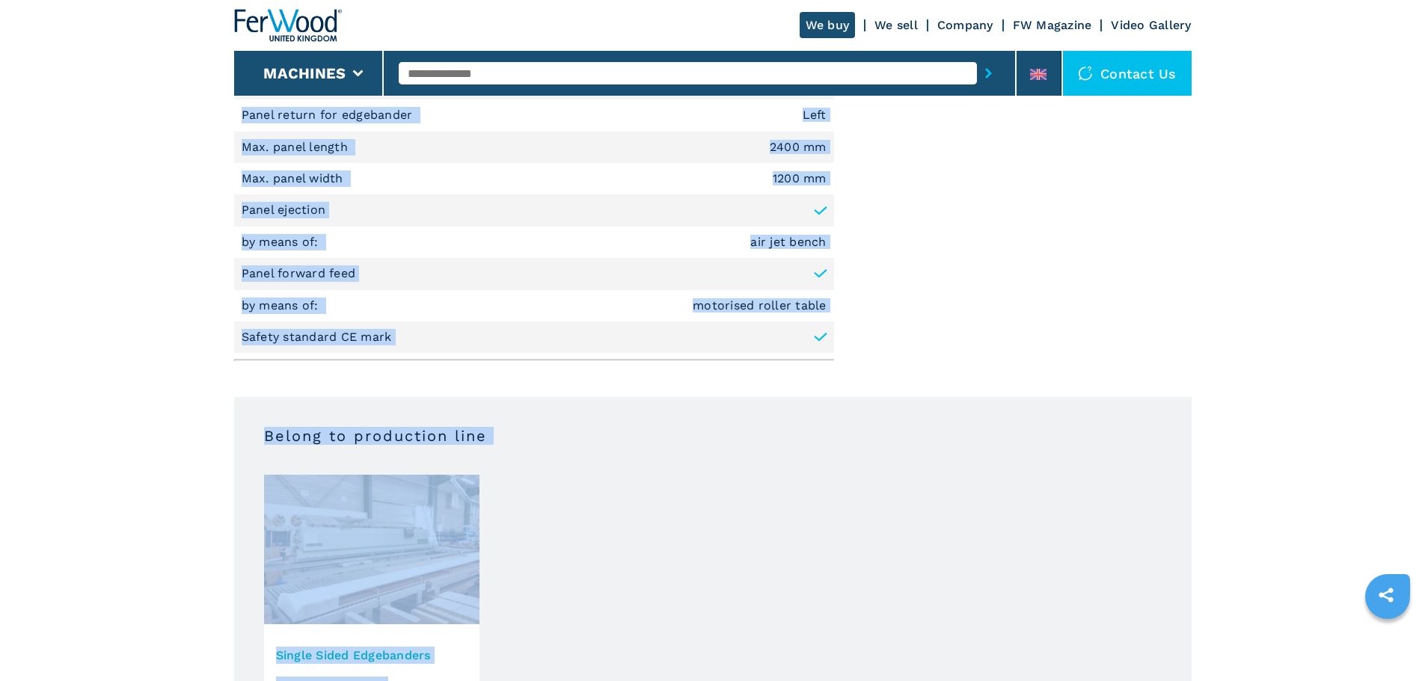
scroll to position [938, 0]
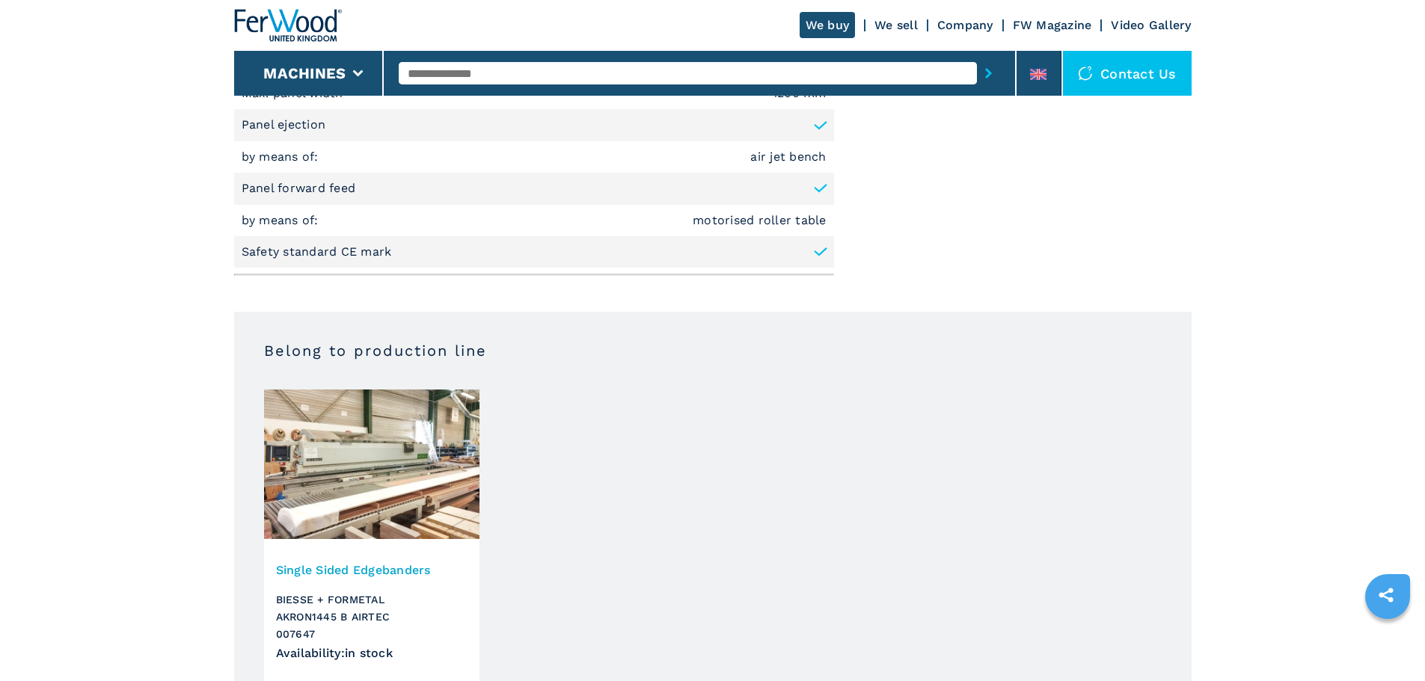
drag, startPoint x: 239, startPoint y: 440, endPoint x: 835, endPoint y: 265, distance: 621.2
click at [835, 265] on div "Unit Measure ****** ******** Short Description Max. panel width 1200 mm Max. pa…" at bounding box center [712, 47] width 957 height 470
copy span "Long Description"
drag, startPoint x: 913, startPoint y: 215, endPoint x: 924, endPoint y: 219, distance: 12.1
click at [913, 215] on div "Documents Layout Zip Images Product sheet .prefix__st0{stroke-linecap:round;str…" at bounding box center [1023, 51] width 335 height 463
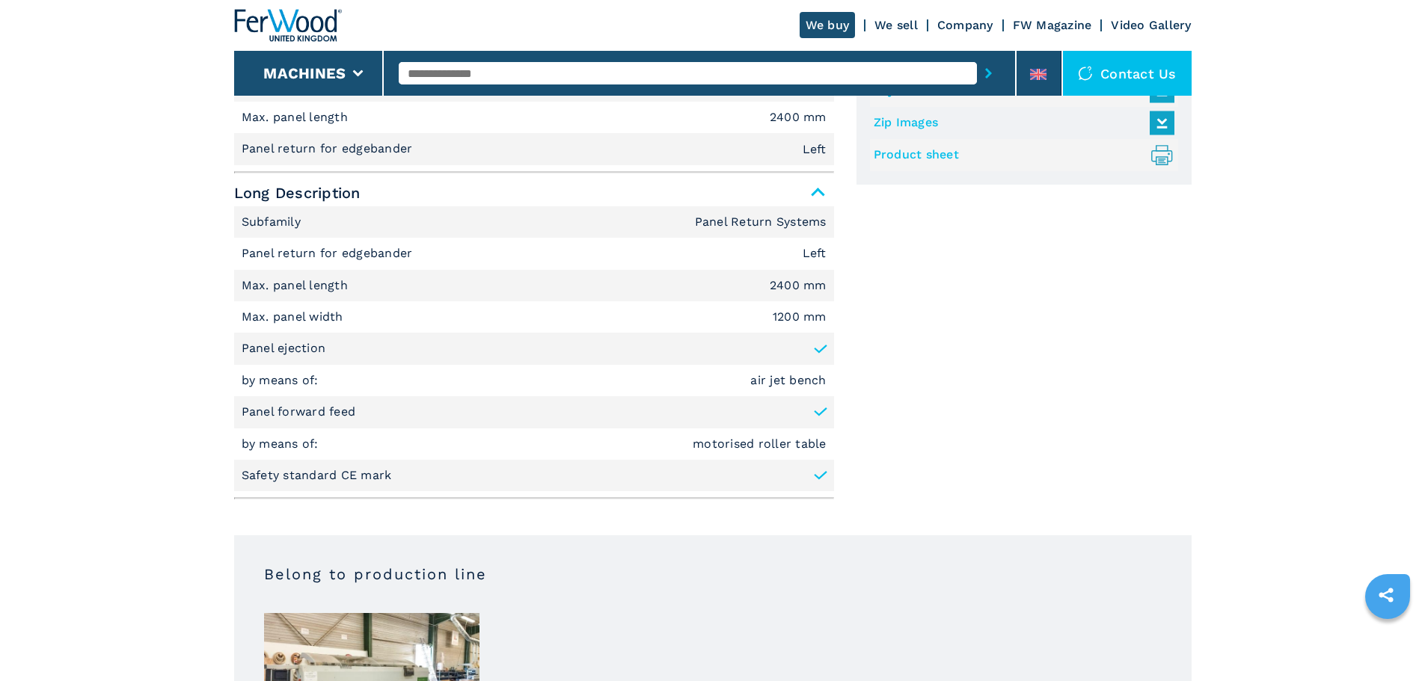
scroll to position [690, 0]
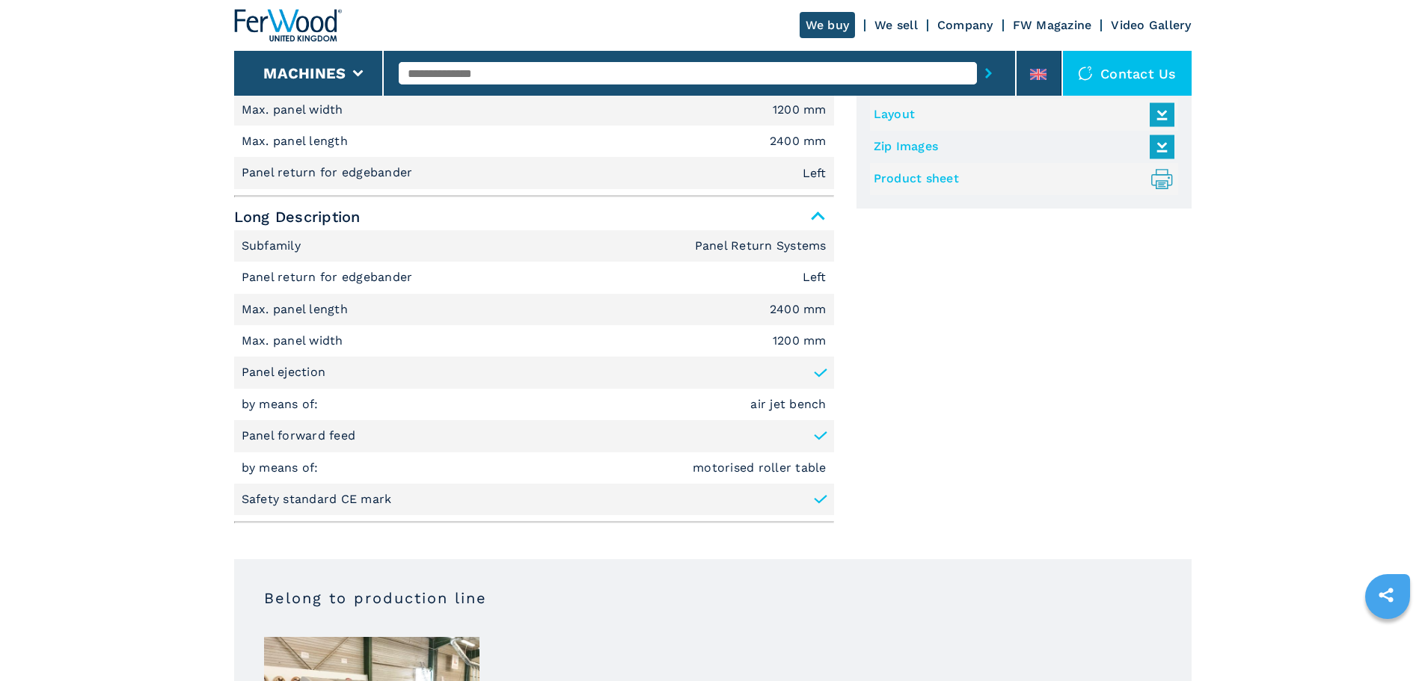
click at [465, 80] on input "text" at bounding box center [688, 73] width 578 height 22
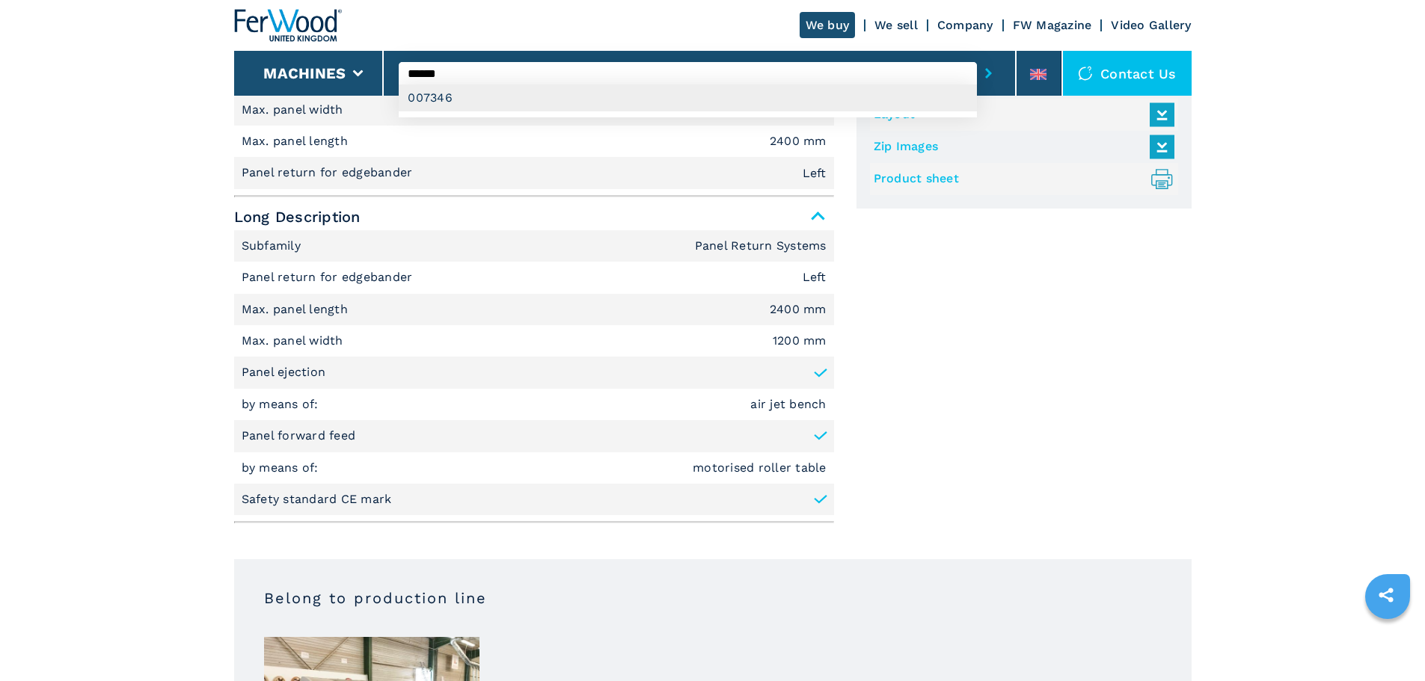
type input "******"
click at [432, 99] on div "007346" at bounding box center [688, 98] width 578 height 27
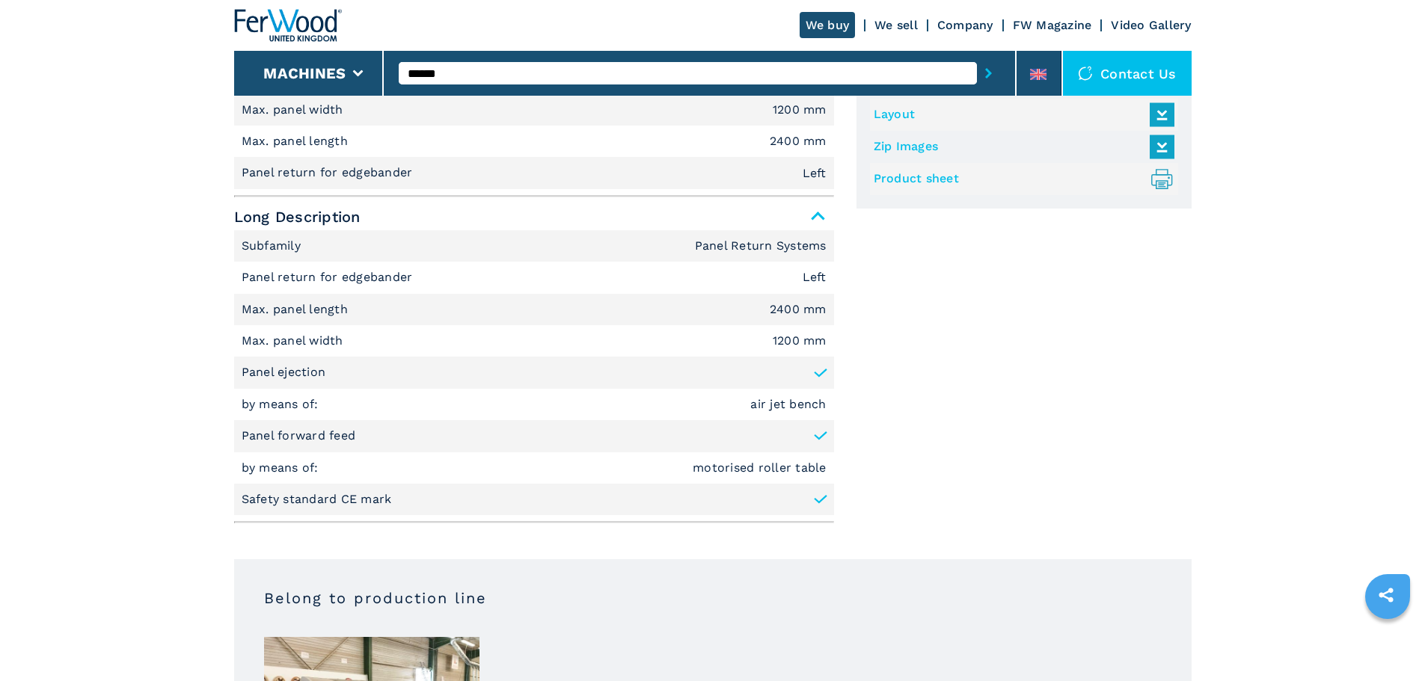
click at [986, 70] on button "submit-button" at bounding box center [988, 73] width 23 height 34
click at [985, 68] on icon "submit-button" at bounding box center [988, 73] width 7 height 10
click at [1063, 344] on div "Documents Layout Zip Images Product sheet .prefix__st0{stroke-linecap:round;str…" at bounding box center [1023, 298] width 335 height 463
click at [897, 69] on input "******" at bounding box center [688, 73] width 578 height 22
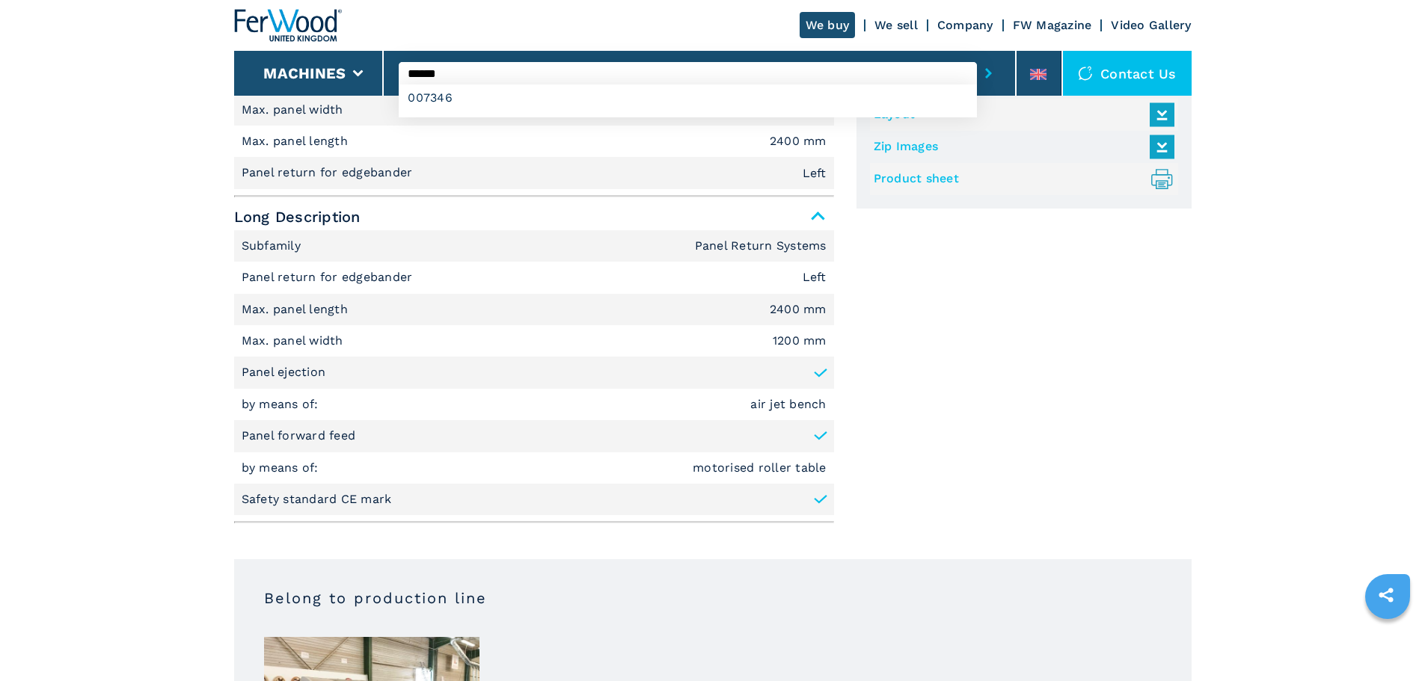
click at [977, 56] on button "submit-button" at bounding box center [988, 73] width 23 height 34
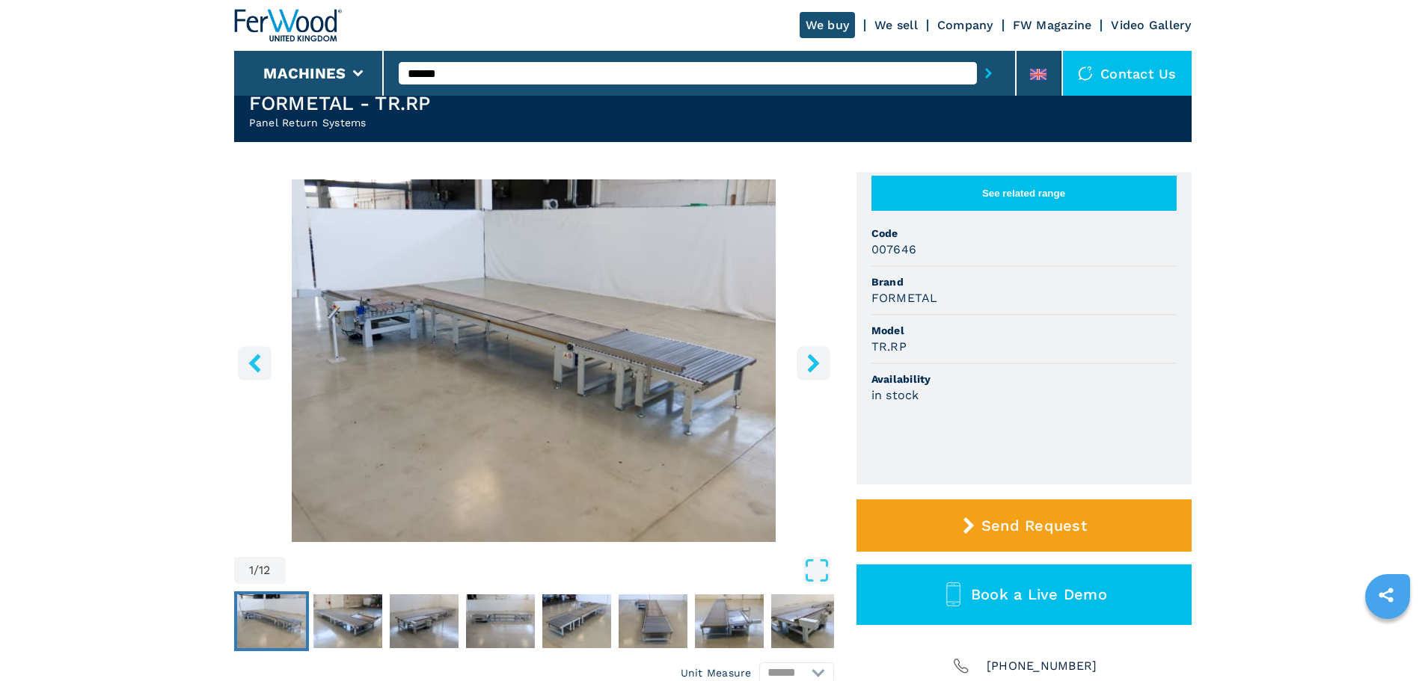
scroll to position [0, 0]
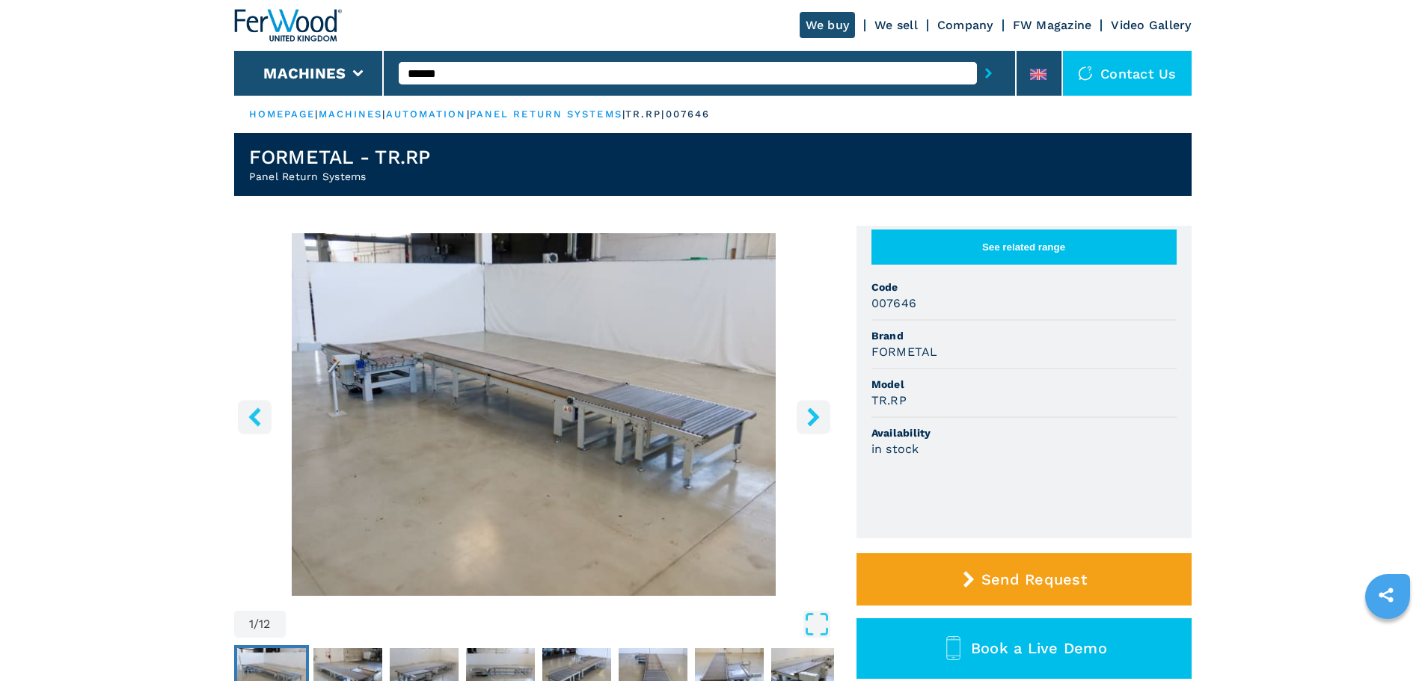
click at [474, 75] on input "******" at bounding box center [688, 73] width 578 height 22
click at [977, 56] on button "submit-button" at bounding box center [988, 73] width 23 height 34
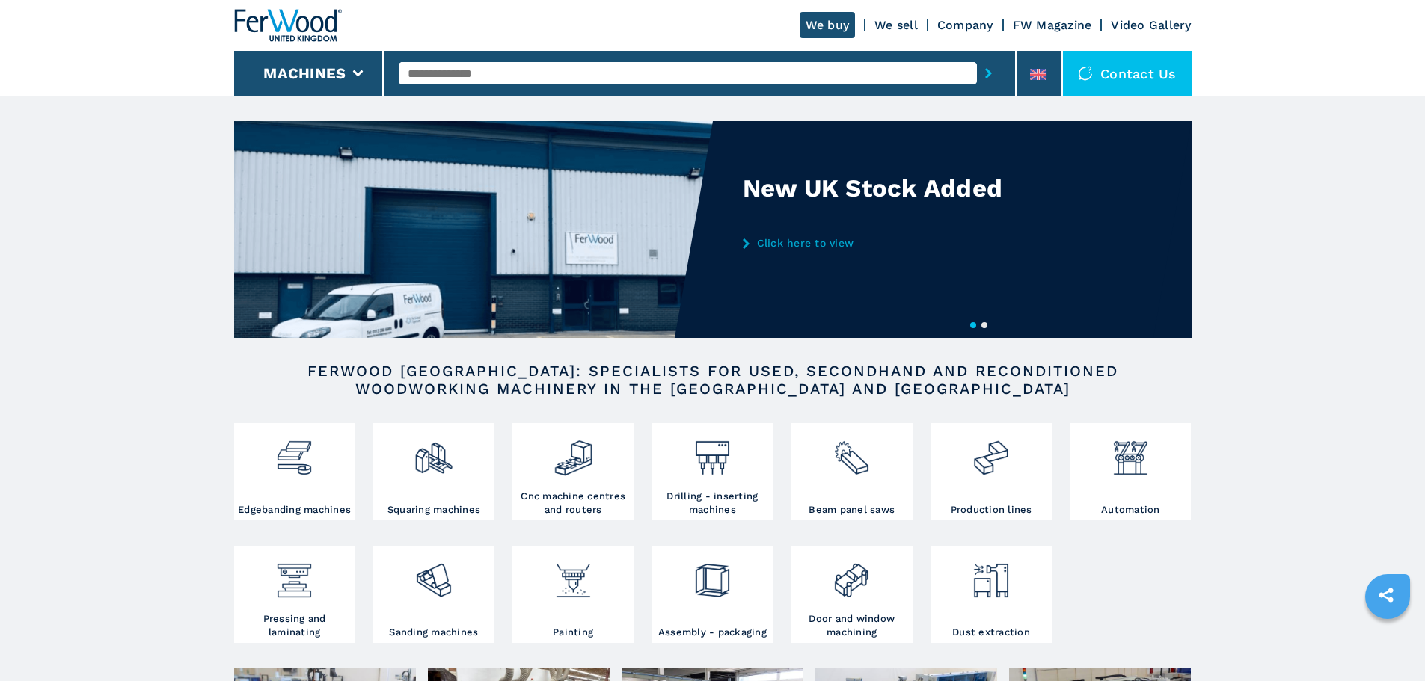
click at [503, 70] on input "text" at bounding box center [688, 73] width 578 height 22
drag, startPoint x: 503, startPoint y: 70, endPoint x: 433, endPoint y: 70, distance: 69.6
click at [433, 70] on input "text" at bounding box center [688, 73] width 578 height 22
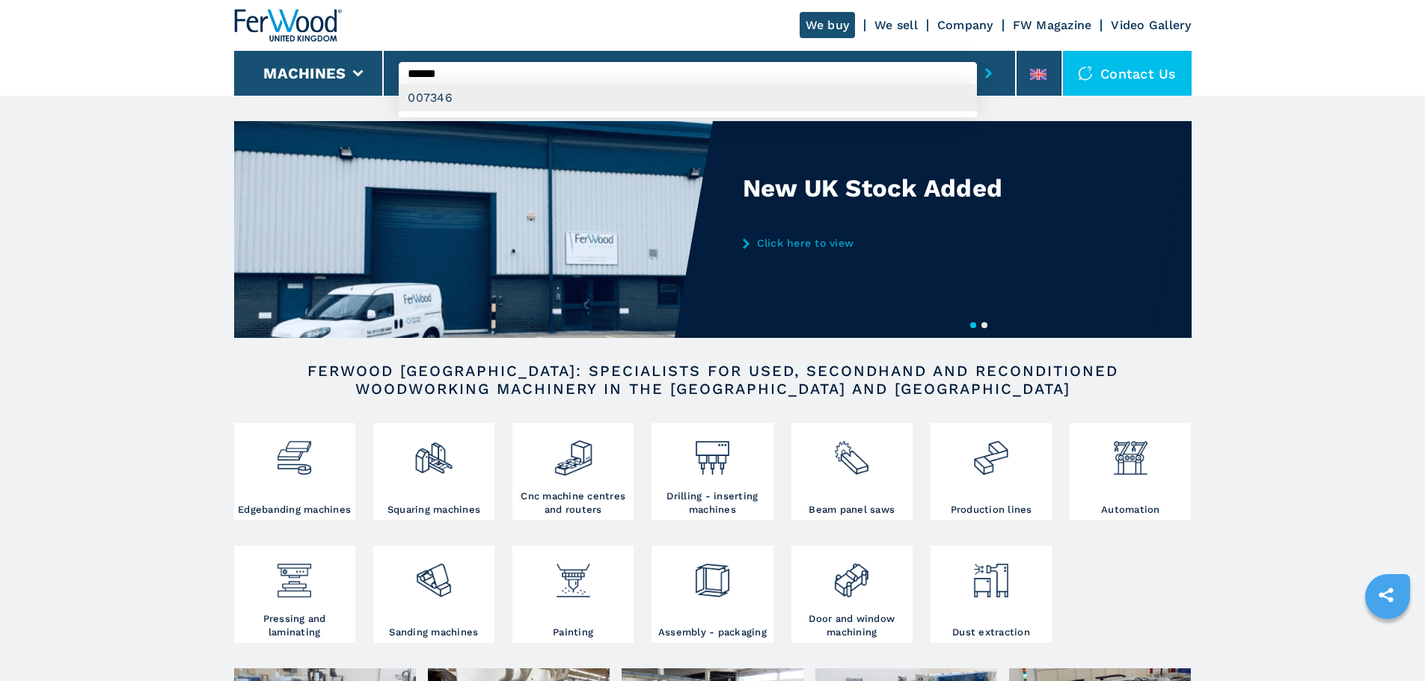
type input "******"
click at [538, 95] on div "007346" at bounding box center [688, 98] width 578 height 27
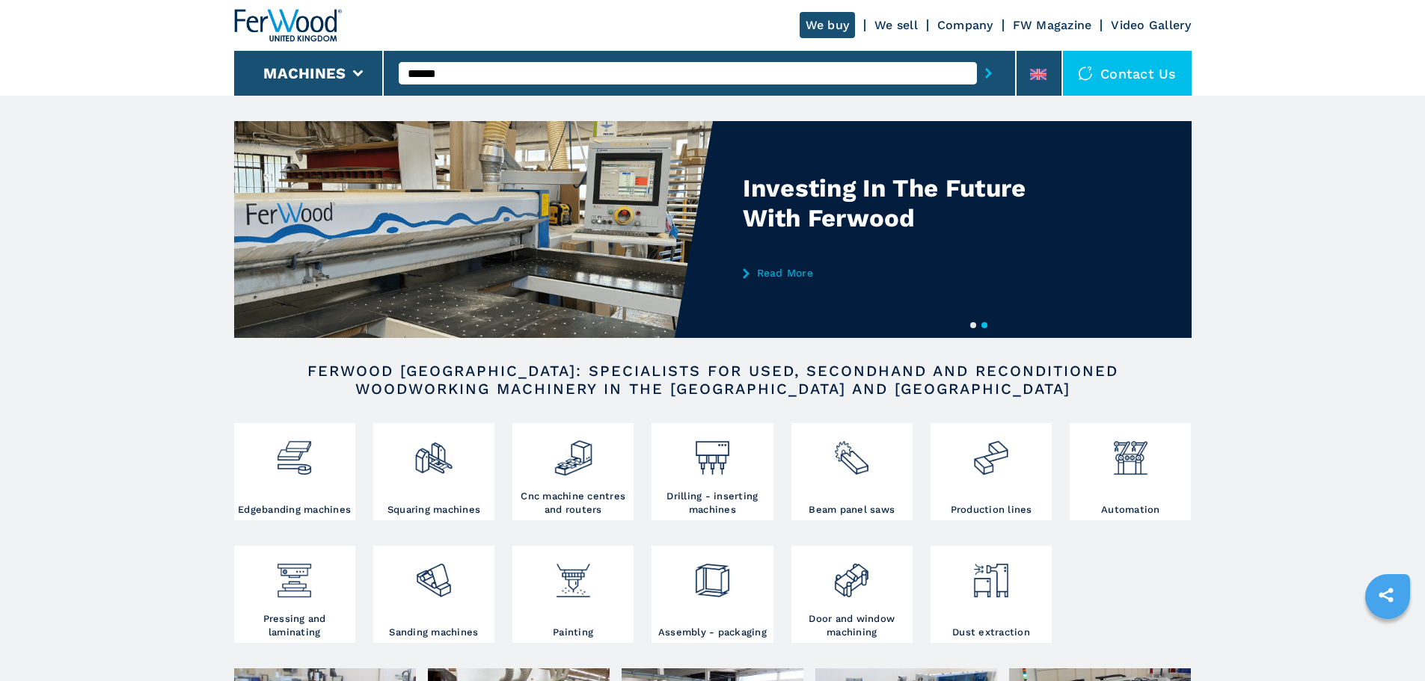
click at [977, 67] on button "submit-button" at bounding box center [988, 73] width 23 height 34
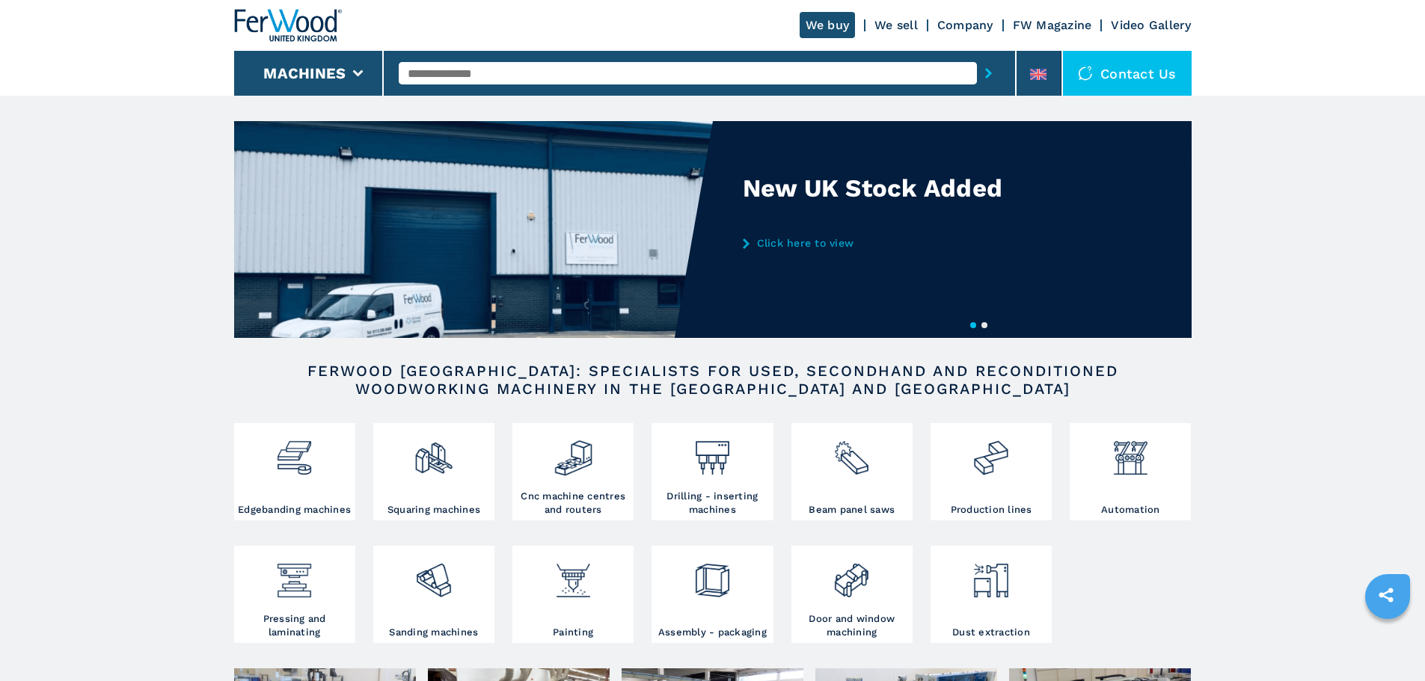
click at [614, 82] on input "text" at bounding box center [688, 73] width 578 height 22
type input "******"
click at [977, 56] on button "submit-button" at bounding box center [988, 73] width 23 height 34
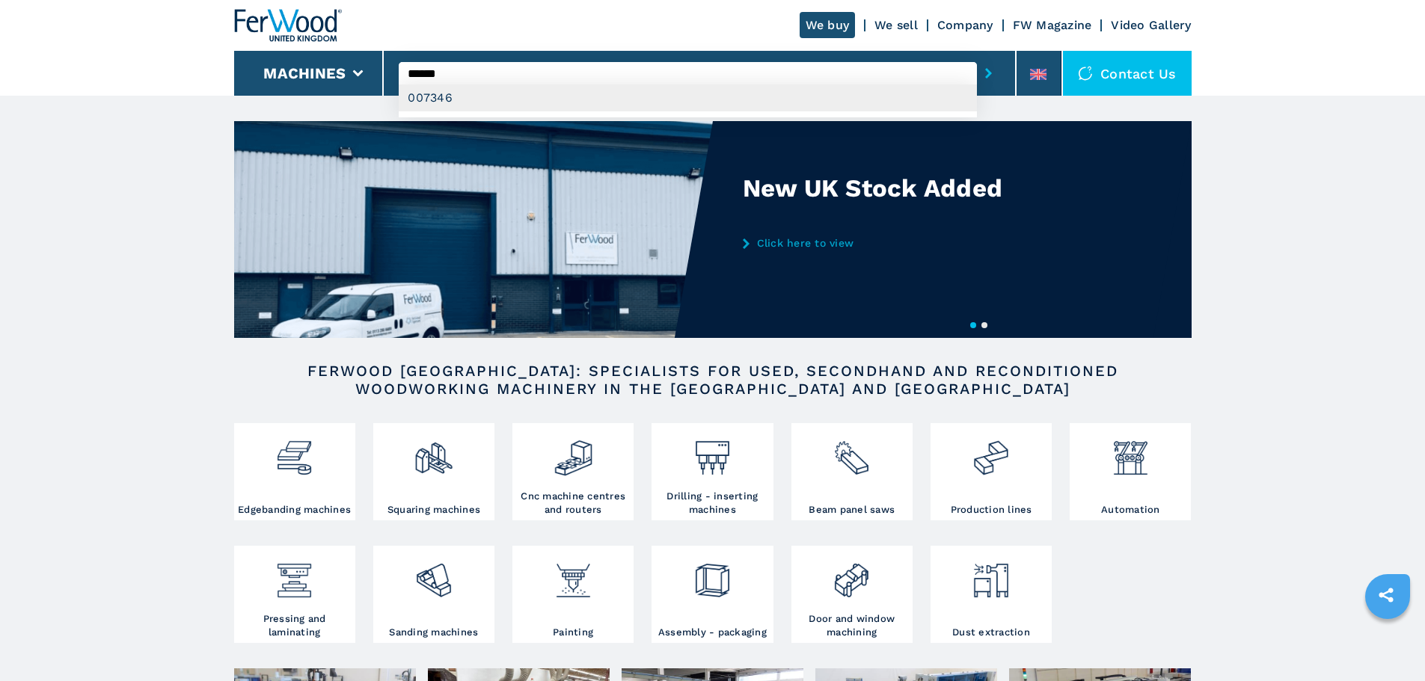
click at [556, 85] on div "****** 007346" at bounding box center [688, 73] width 578 height 22
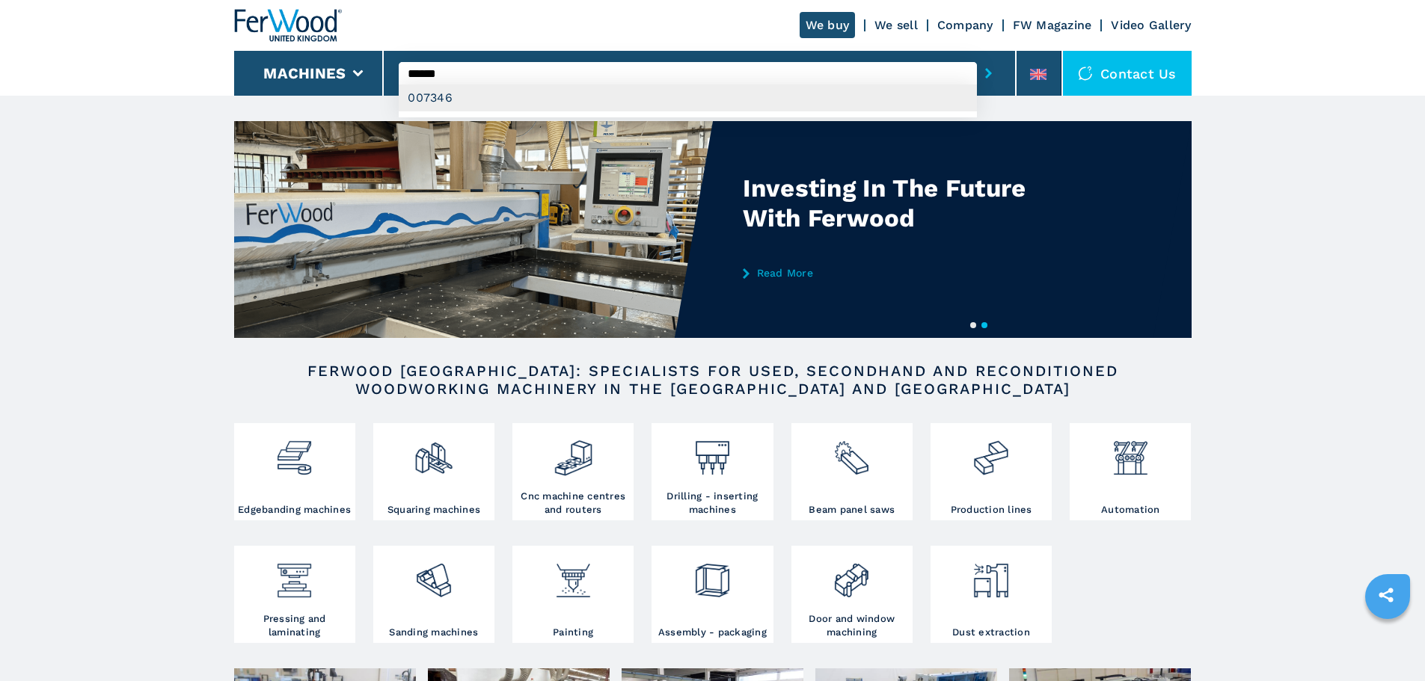
click at [549, 102] on div "007346" at bounding box center [688, 98] width 578 height 27
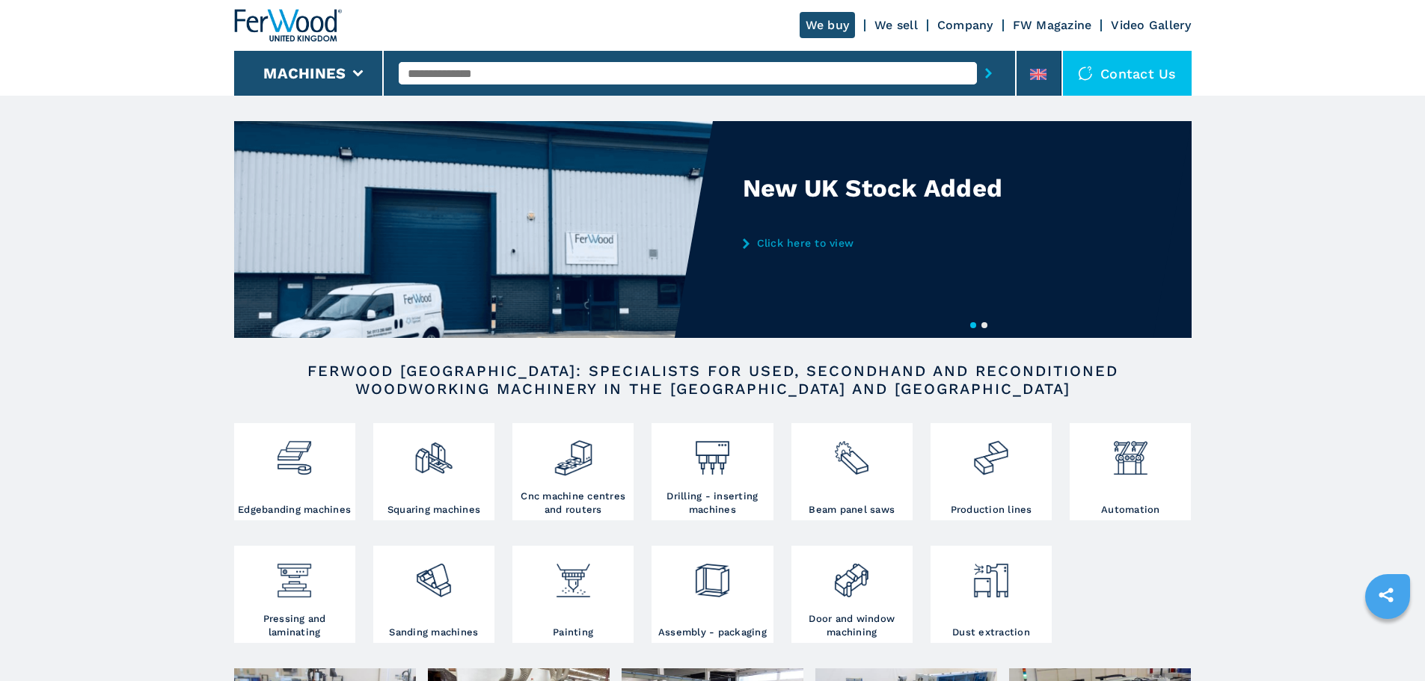
click at [482, 67] on input "text" at bounding box center [688, 73] width 578 height 22
type input "******"
click at [977, 56] on button "submit-button" at bounding box center [988, 73] width 23 height 34
click at [500, 75] on input "******" at bounding box center [688, 73] width 578 height 22
click at [985, 70] on icon "submit-button" at bounding box center [988, 73] width 7 height 10
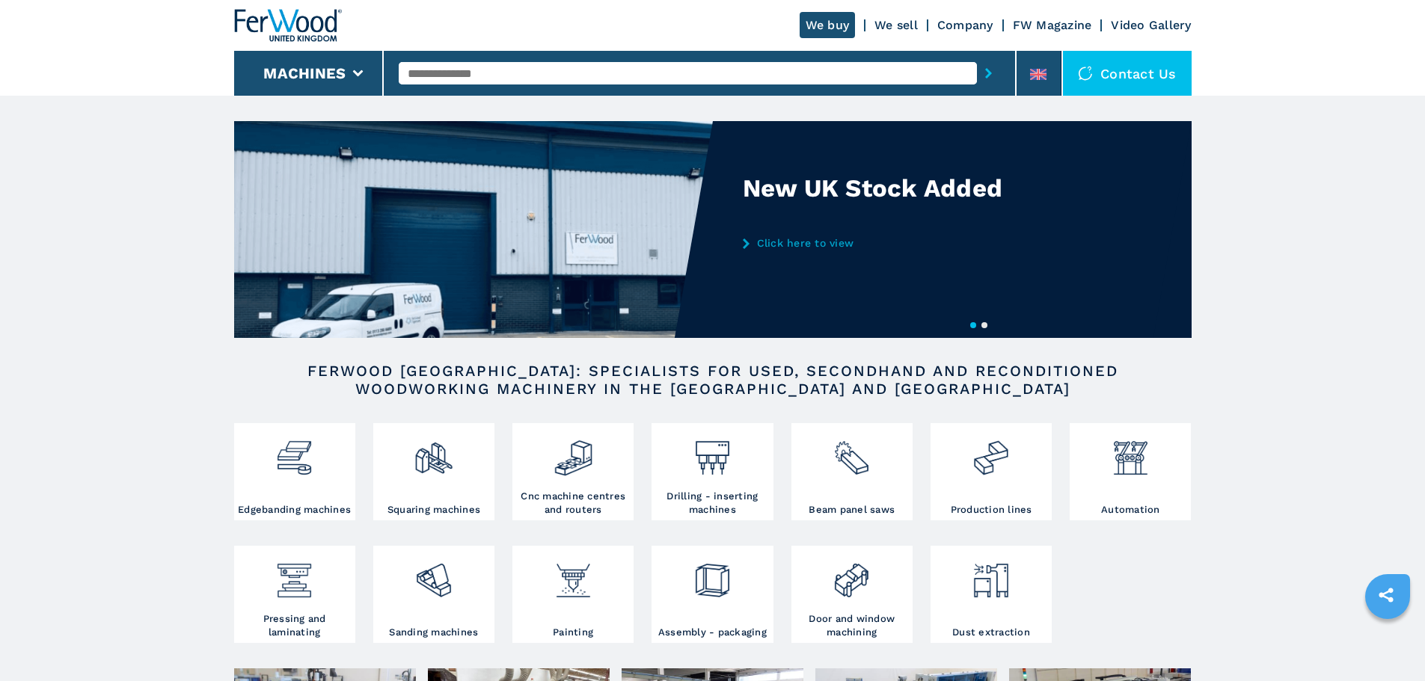
click at [643, 56] on div at bounding box center [699, 73] width 601 height 34
click at [642, 70] on input "text" at bounding box center [688, 73] width 578 height 22
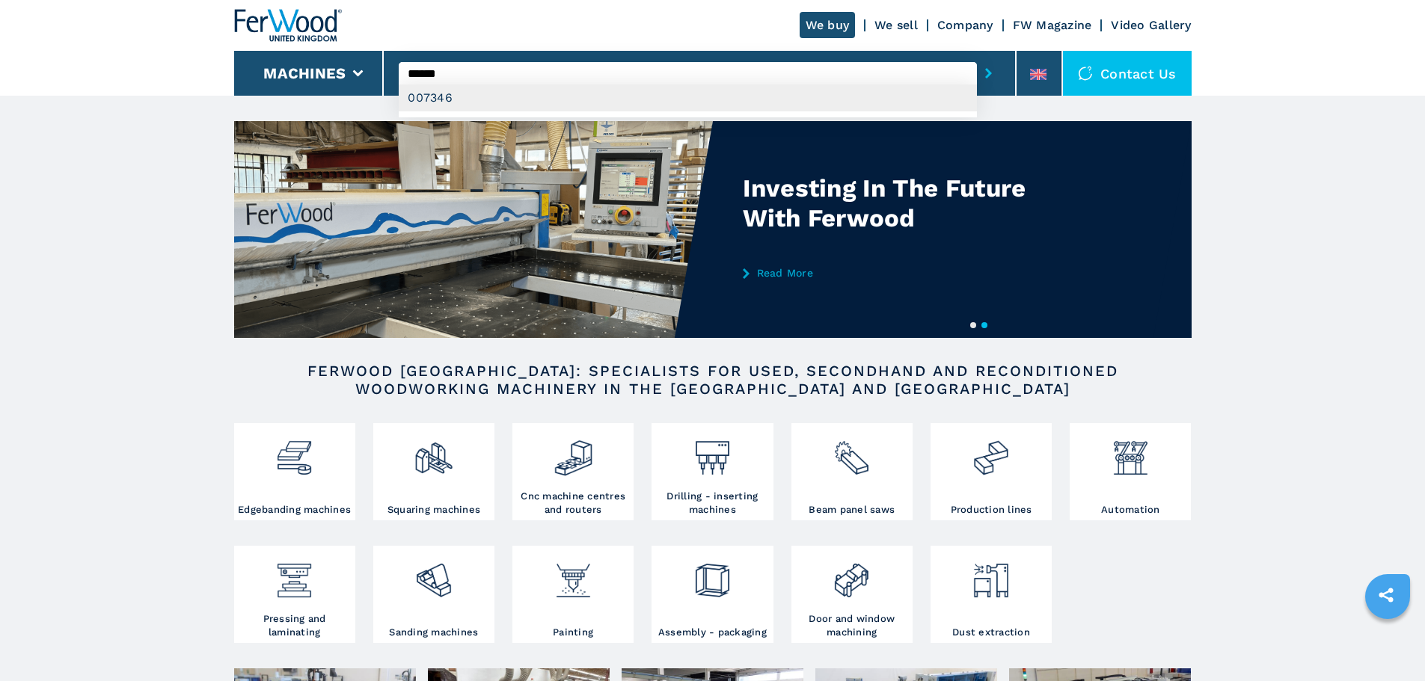
type input "******"
click at [439, 95] on div "007346" at bounding box center [688, 98] width 578 height 27
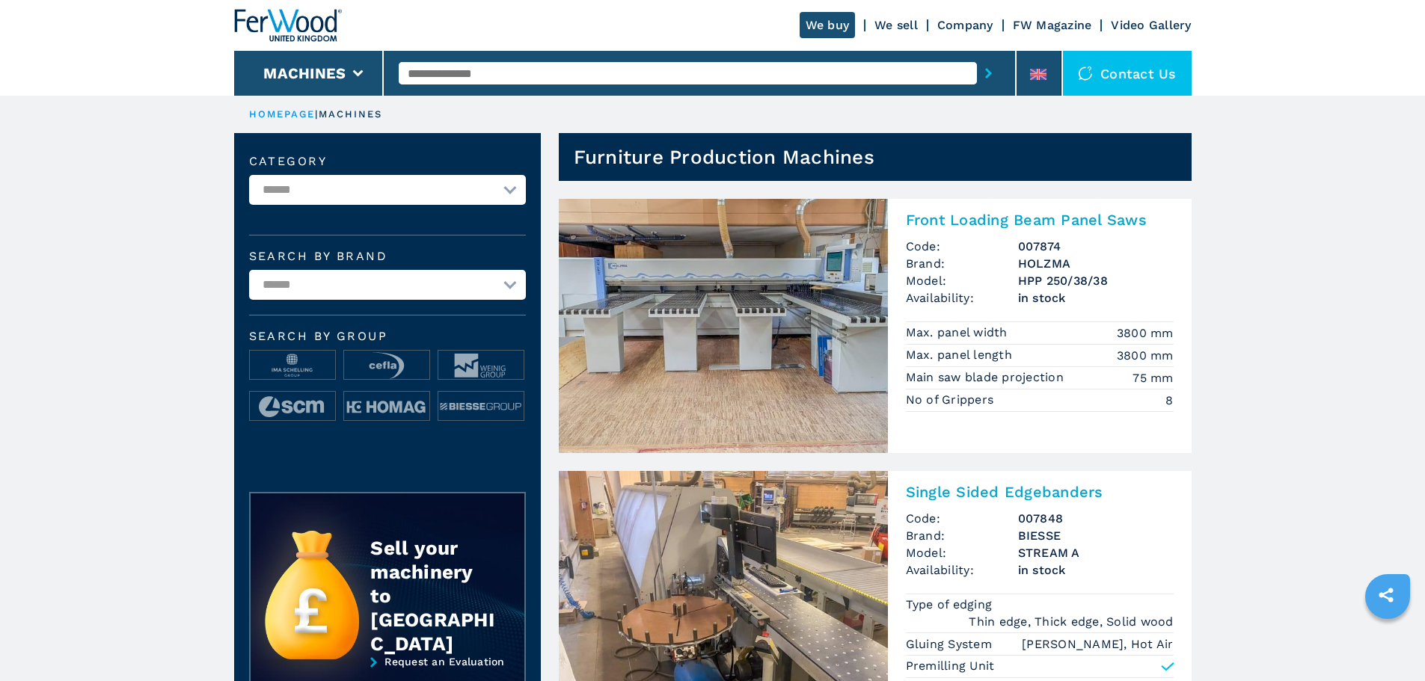
click at [488, 64] on input "text" at bounding box center [688, 73] width 578 height 22
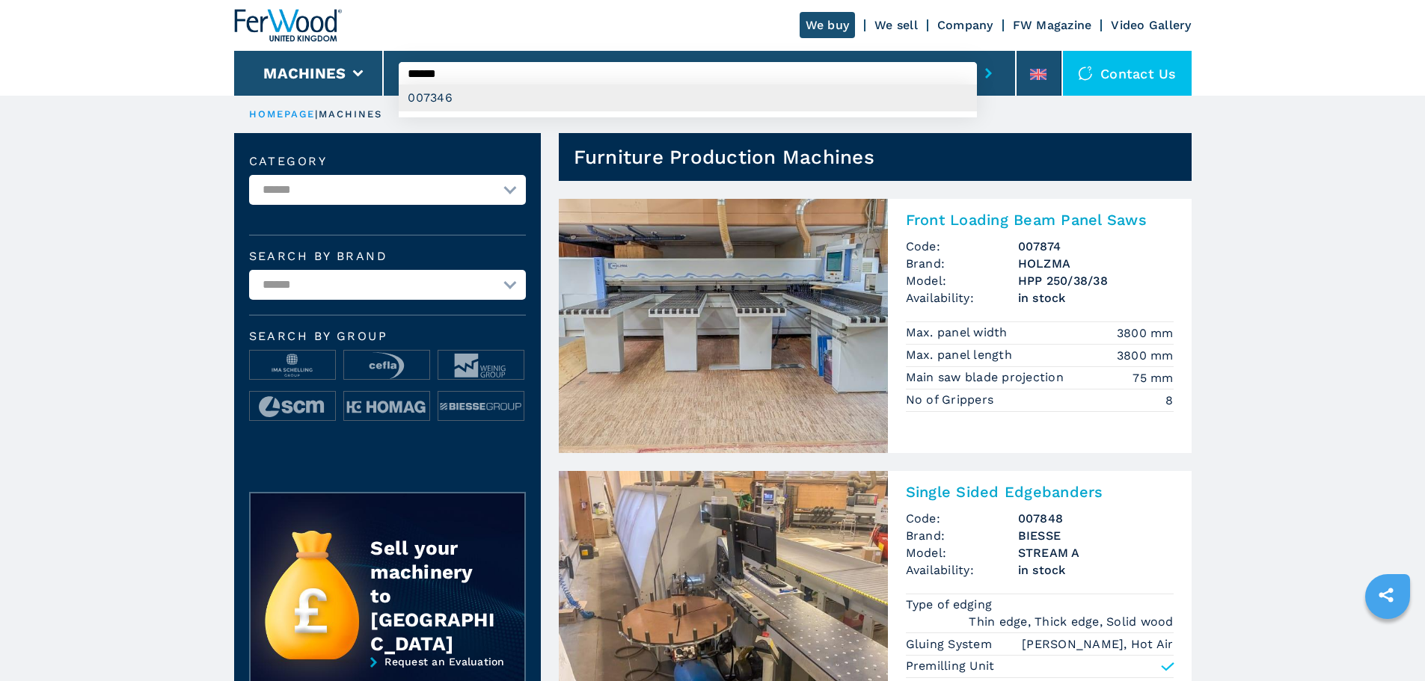
type input "******"
click at [448, 102] on div "007346" at bounding box center [688, 98] width 578 height 27
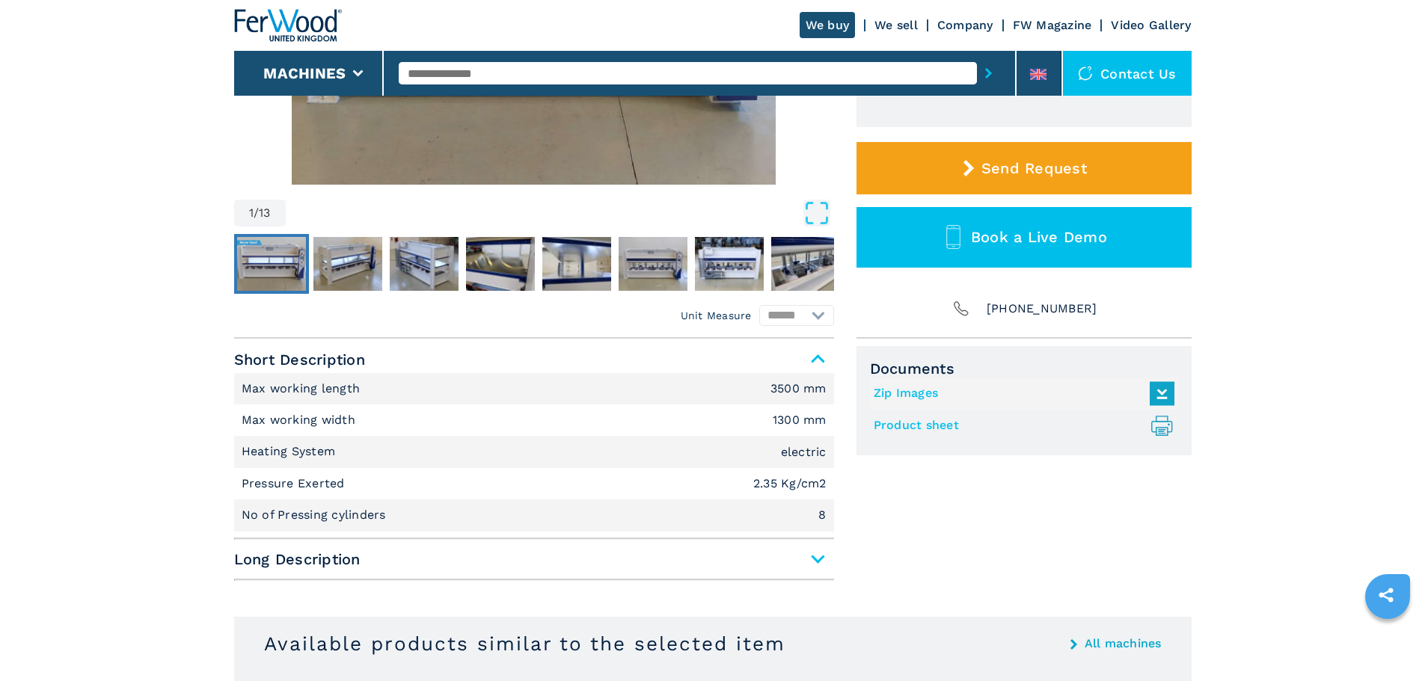
scroll to position [415, 0]
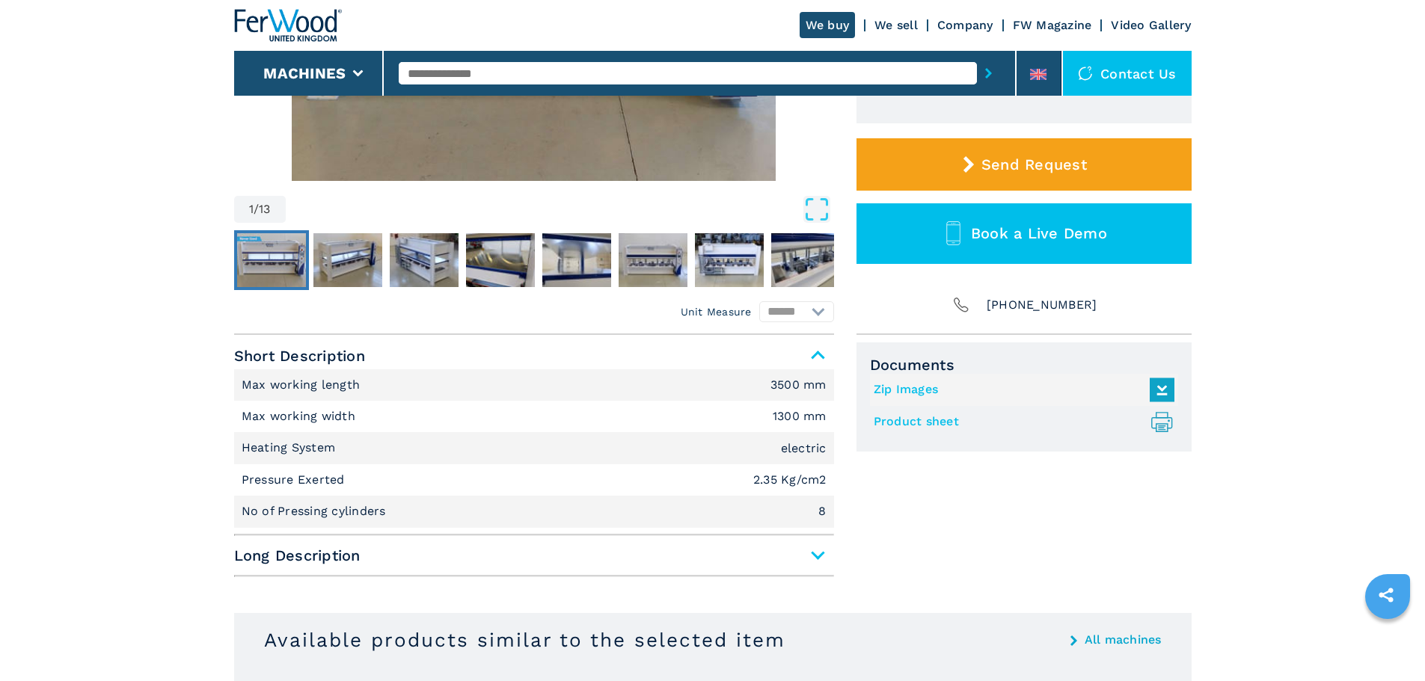
click at [969, 423] on link "Product sheet .prefix__st0{stroke-linecap:round;stroke-linejoin:round}.prefix__…" at bounding box center [1019, 422] width 293 height 25
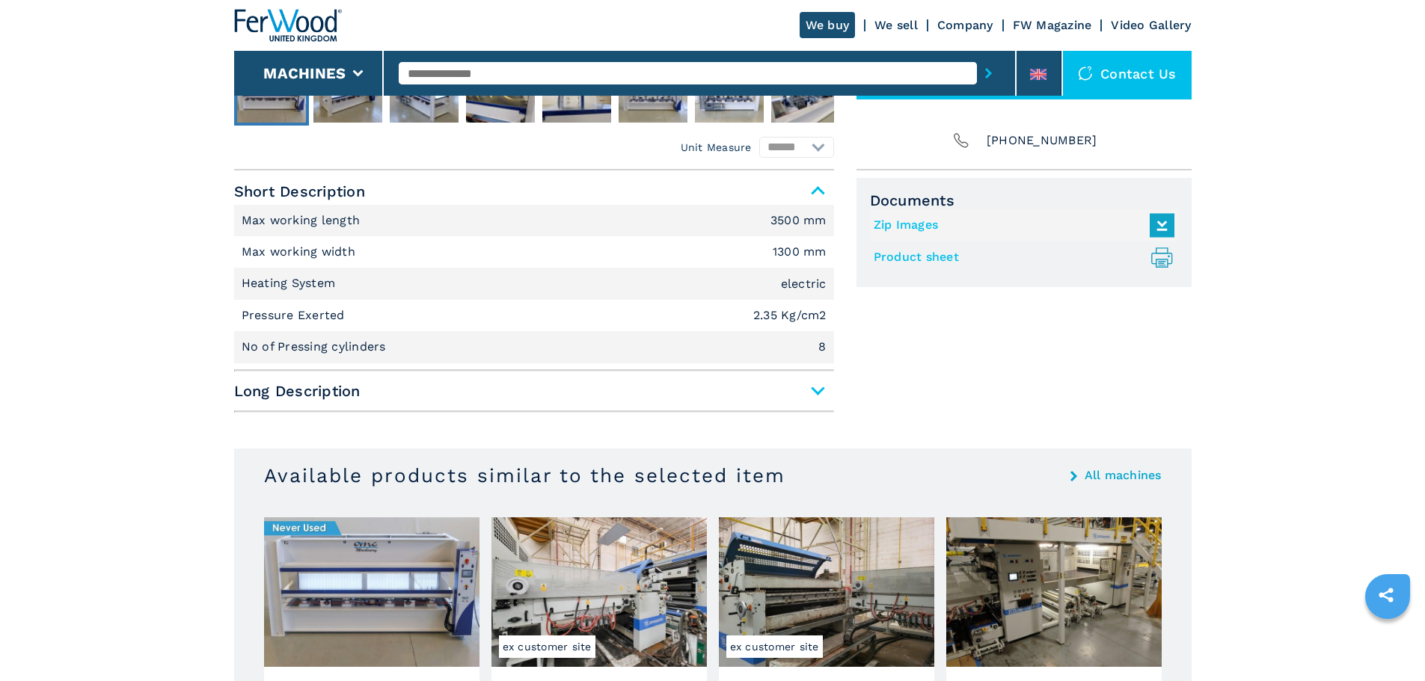
scroll to position [582, 0]
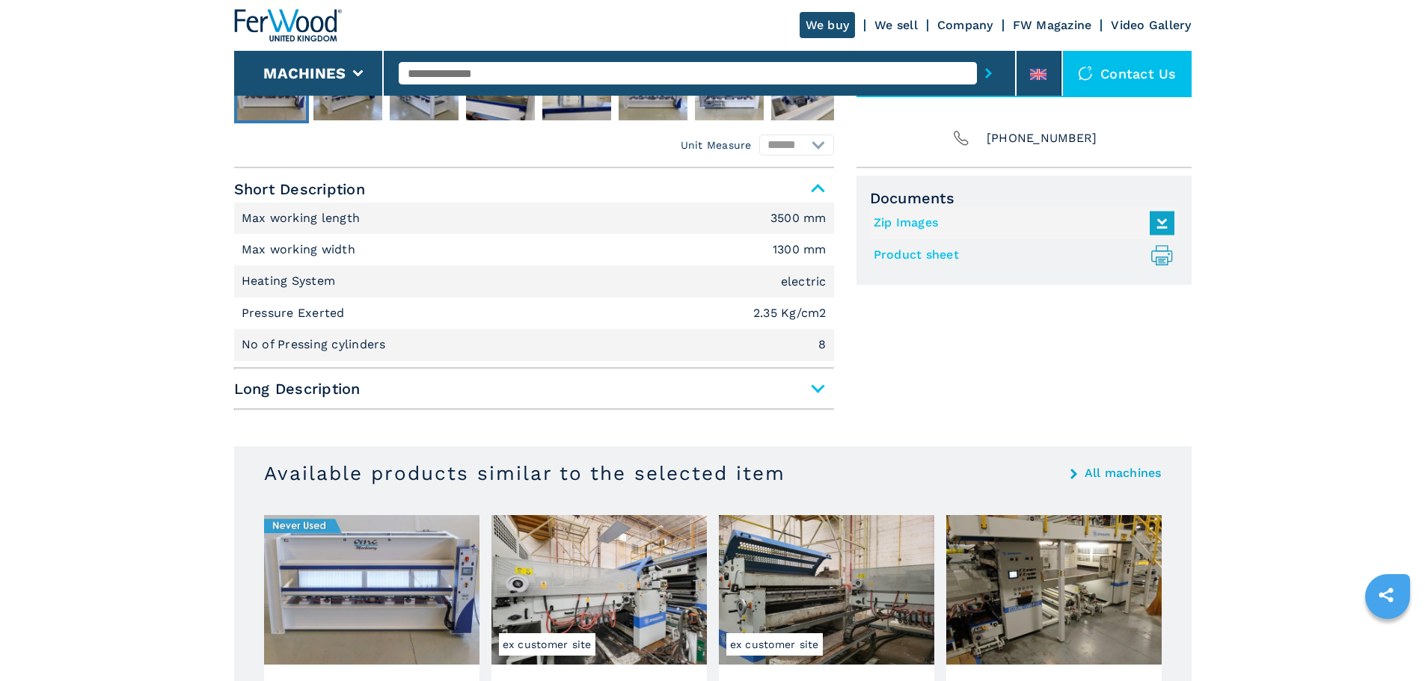
click at [778, 393] on span "Long Description" at bounding box center [534, 388] width 600 height 27
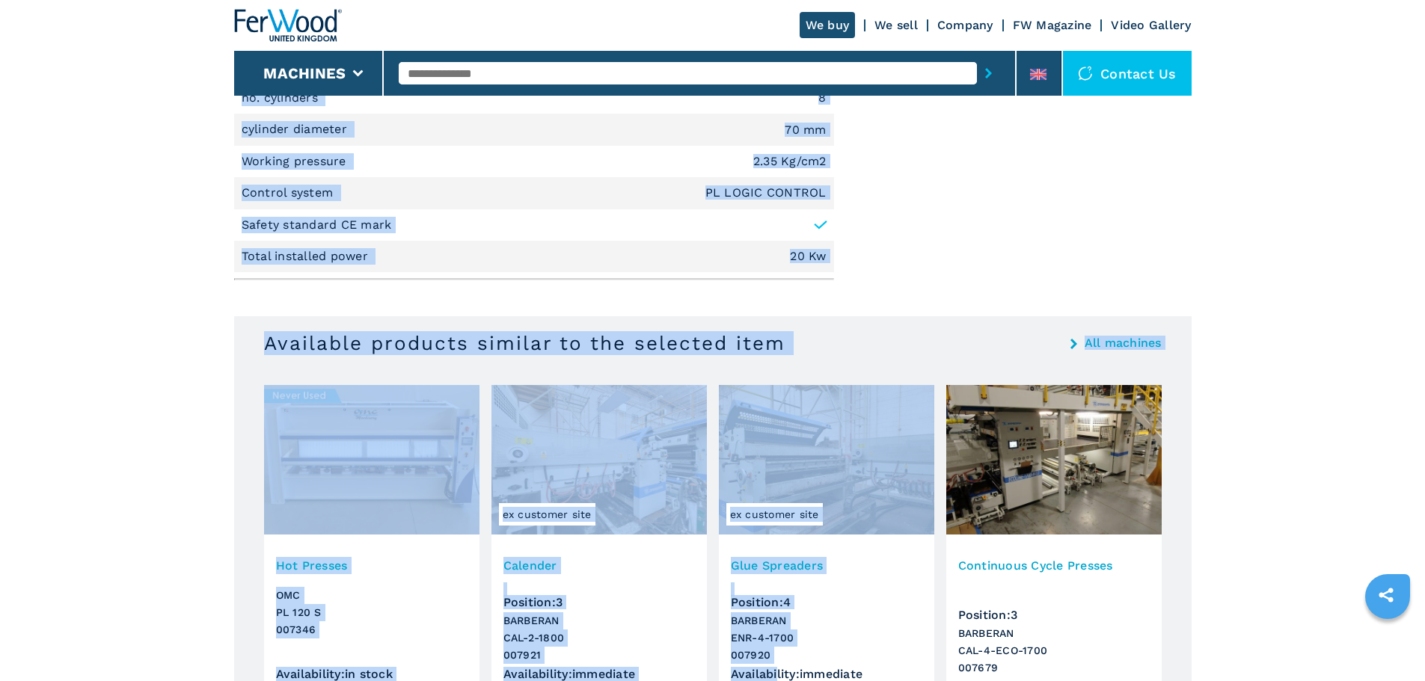
scroll to position [1322, 0]
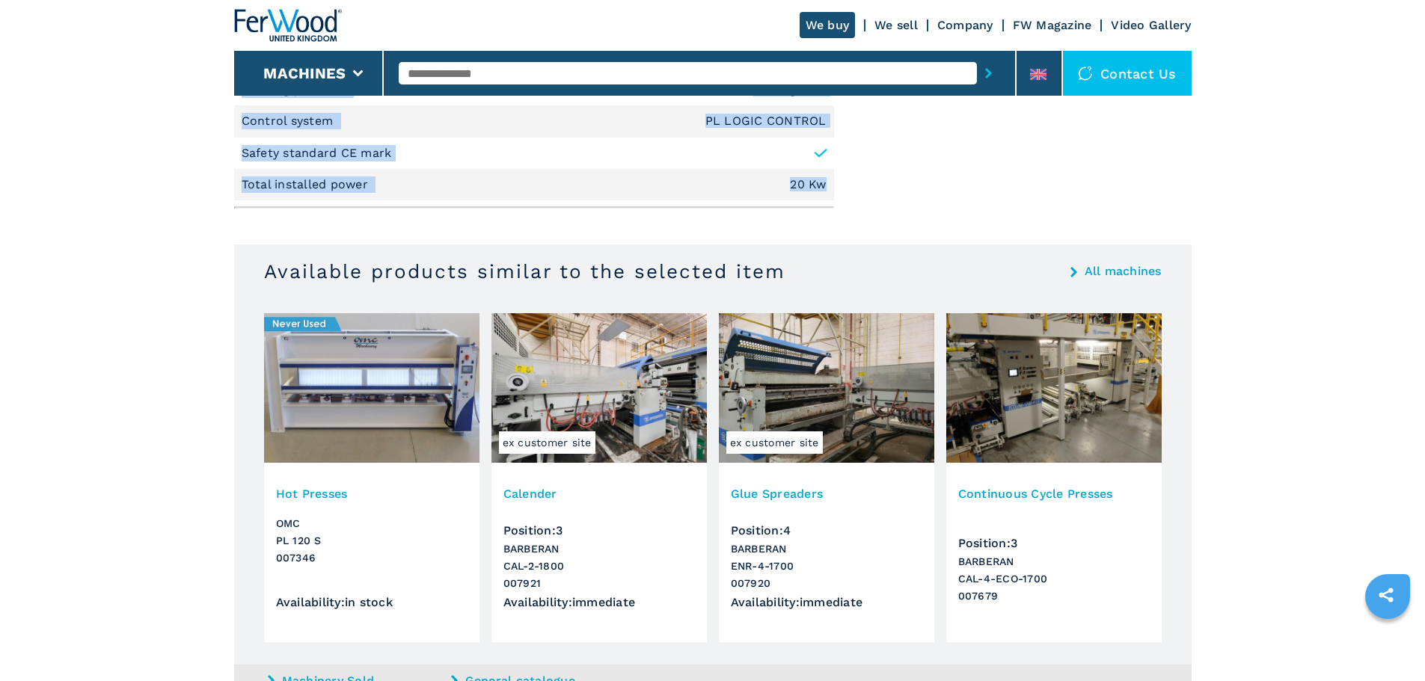
drag, startPoint x: 246, startPoint y: 448, endPoint x: 835, endPoint y: 185, distance: 645.4
copy ul "Max. machining length 3500 mm Max. machining width 1300 mm Max. working height …"
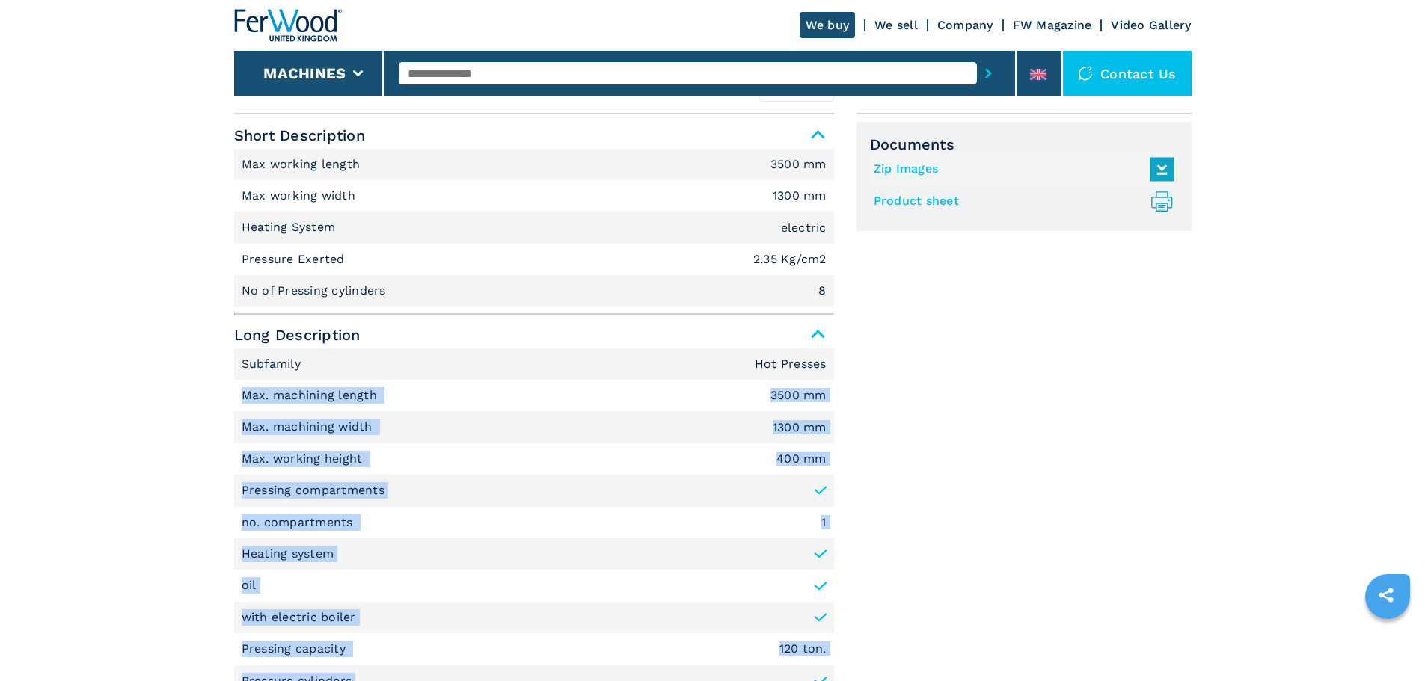
scroll to position [659, 0]
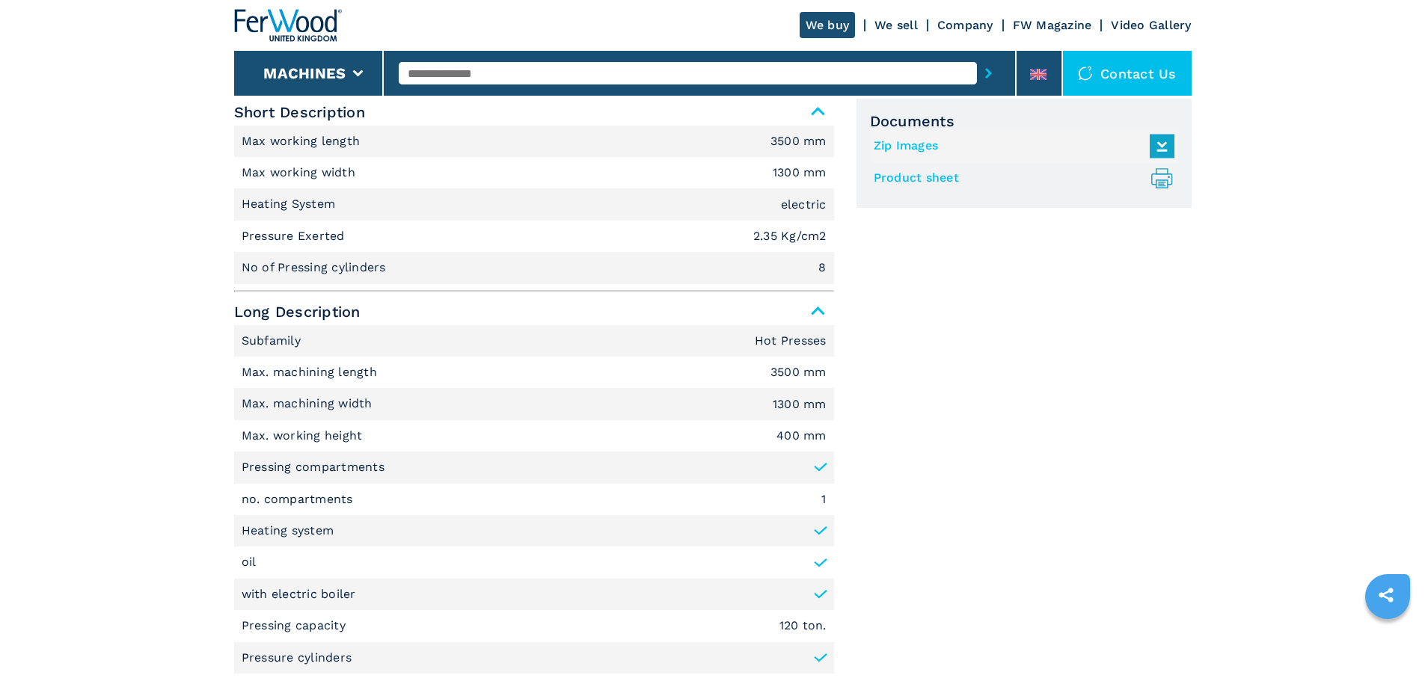
drag, startPoint x: 1052, startPoint y: 366, endPoint x: 1081, endPoint y: 366, distance: 28.4
click at [1053, 366] on div "Documents Zip Images Product sheet .prefix__st0{stroke-linecap:round;stroke-lin…" at bounding box center [1023, 489] width 335 height 780
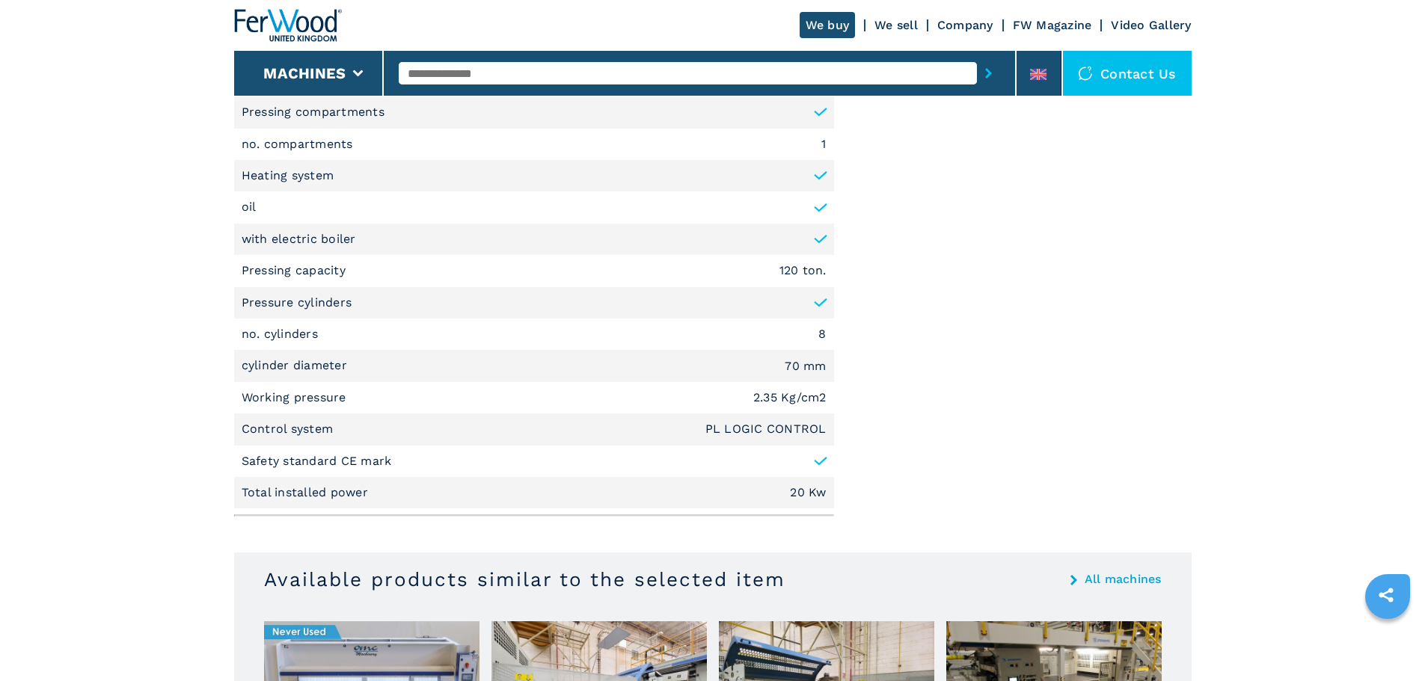
scroll to position [1037, 0]
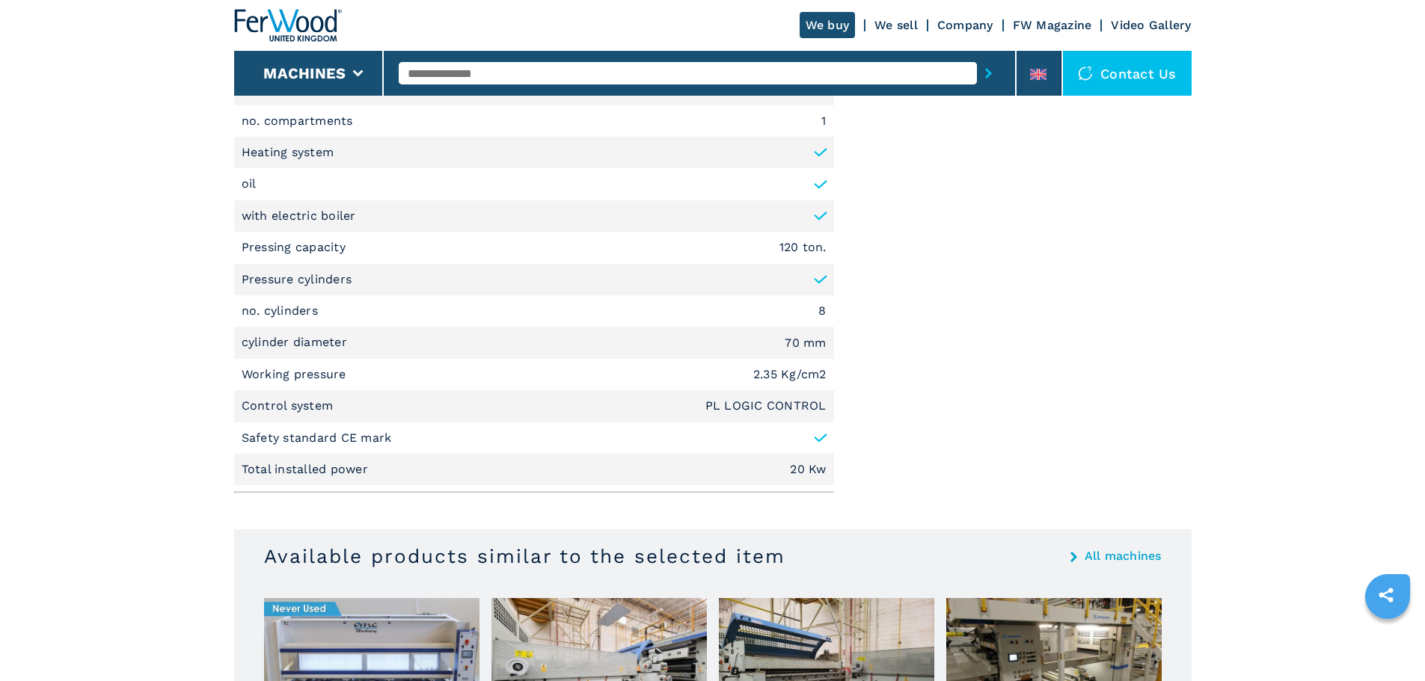
click at [533, 78] on input "text" at bounding box center [688, 73] width 578 height 22
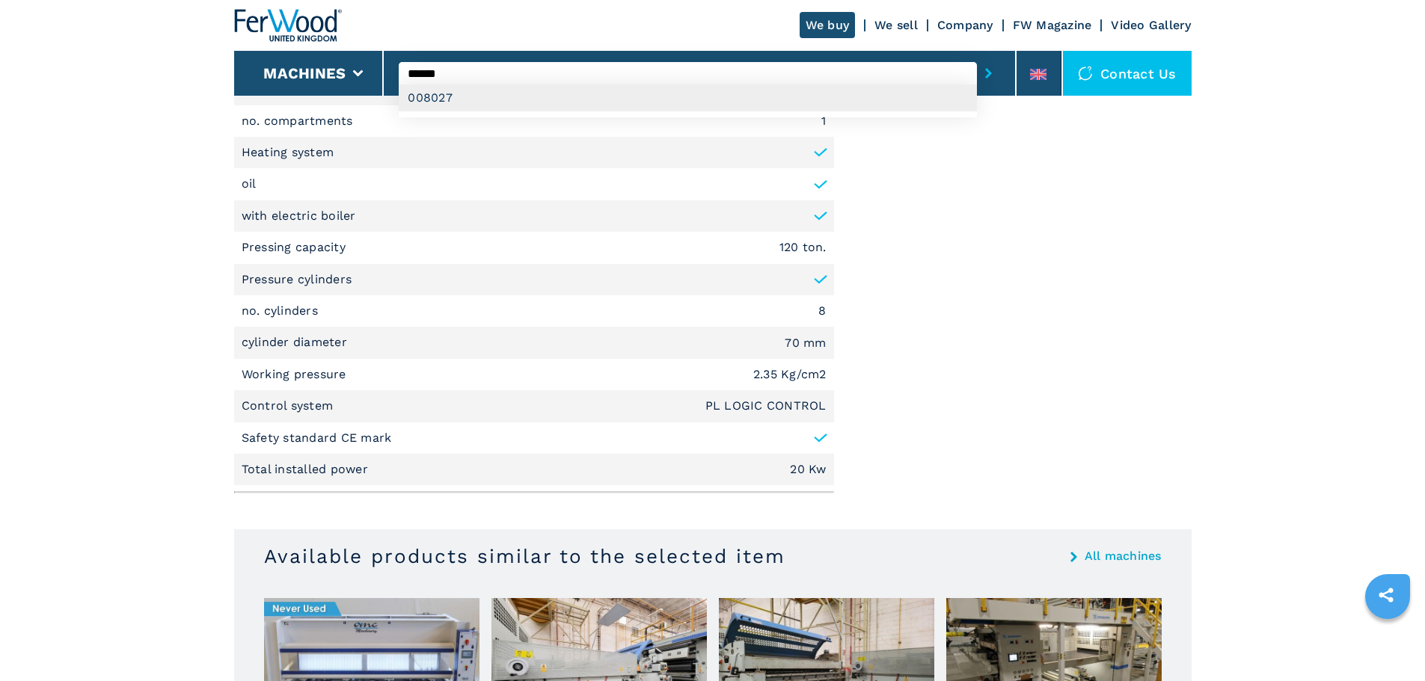
click at [436, 91] on div "008027" at bounding box center [688, 98] width 578 height 27
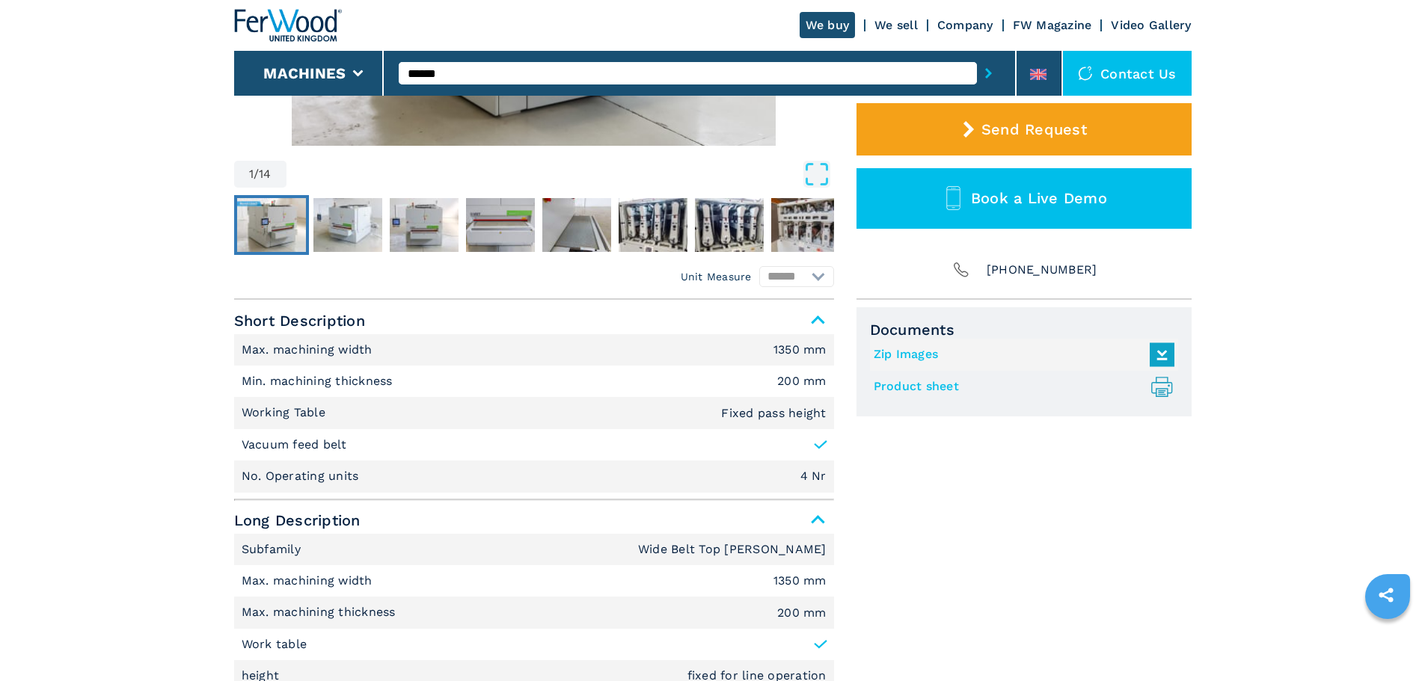
scroll to position [461, 0]
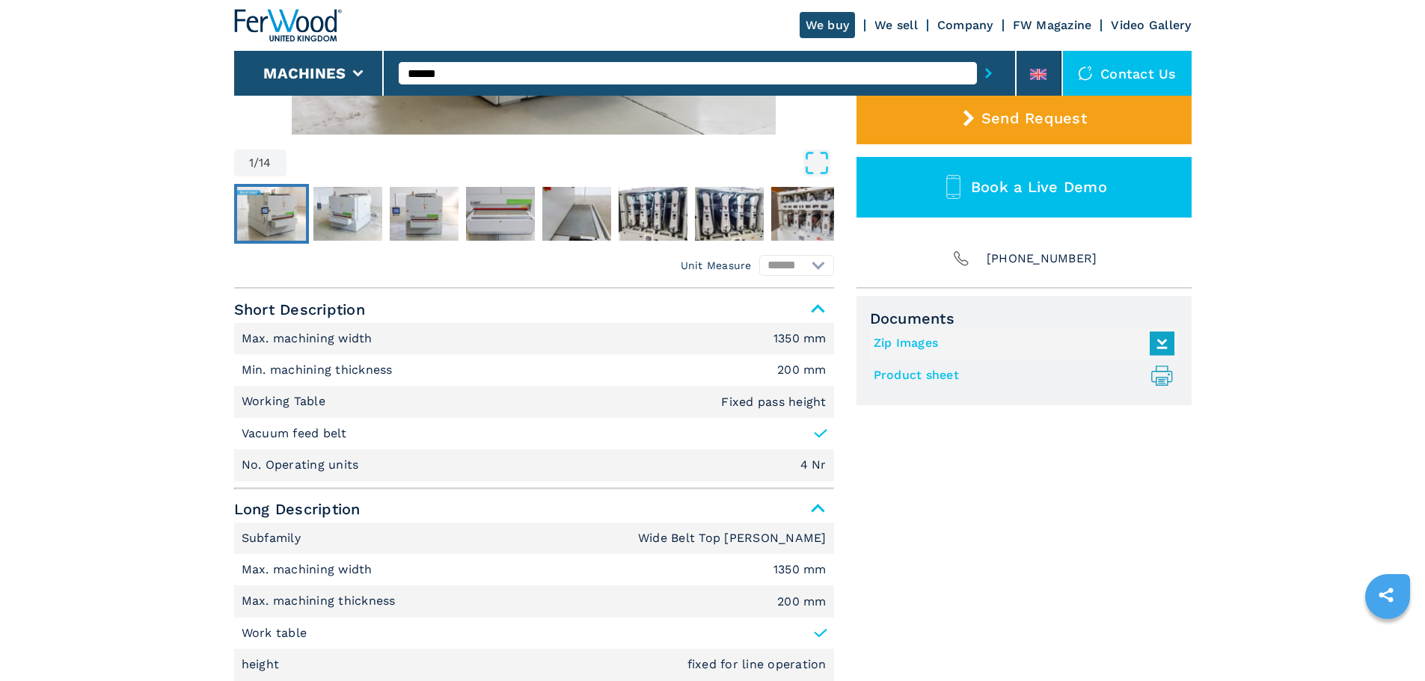
click at [938, 369] on link "Product sheet .prefix__st0{stroke-linecap:round;stroke-linejoin:round}.prefix__…" at bounding box center [1019, 375] width 293 height 25
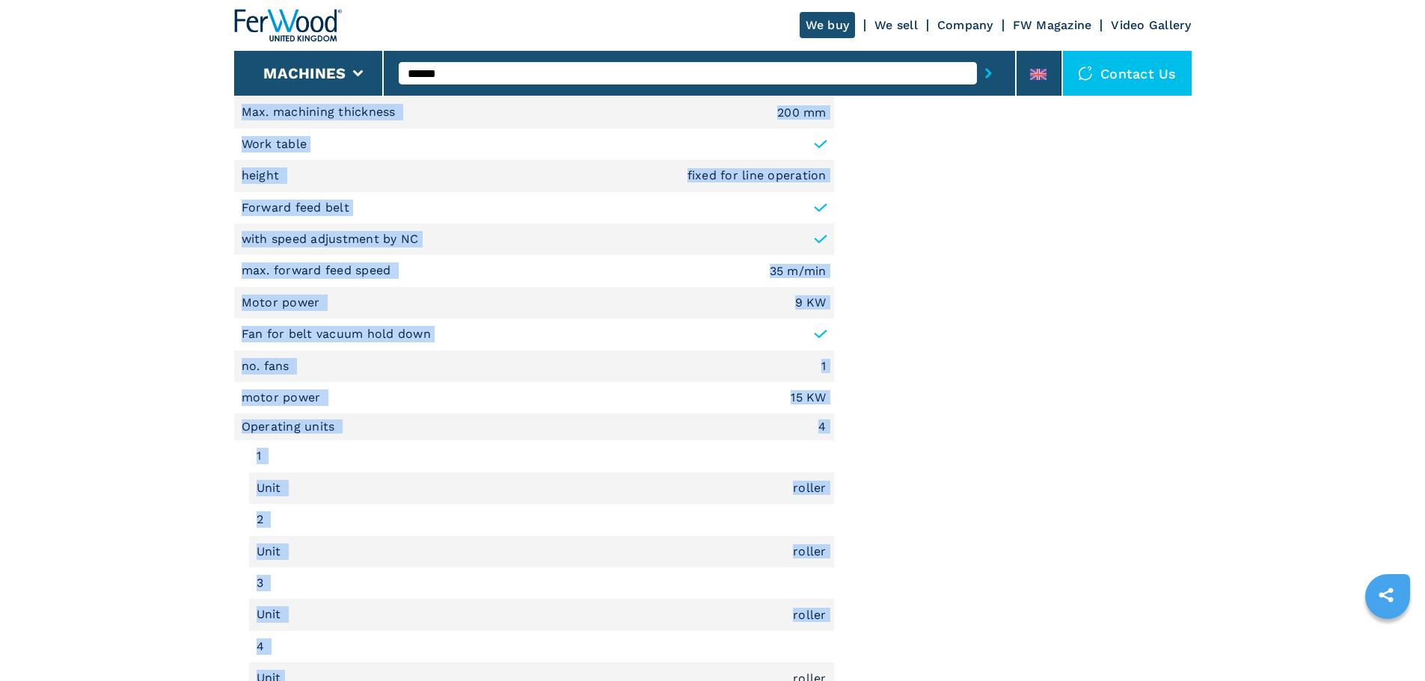
scroll to position [1091, 0]
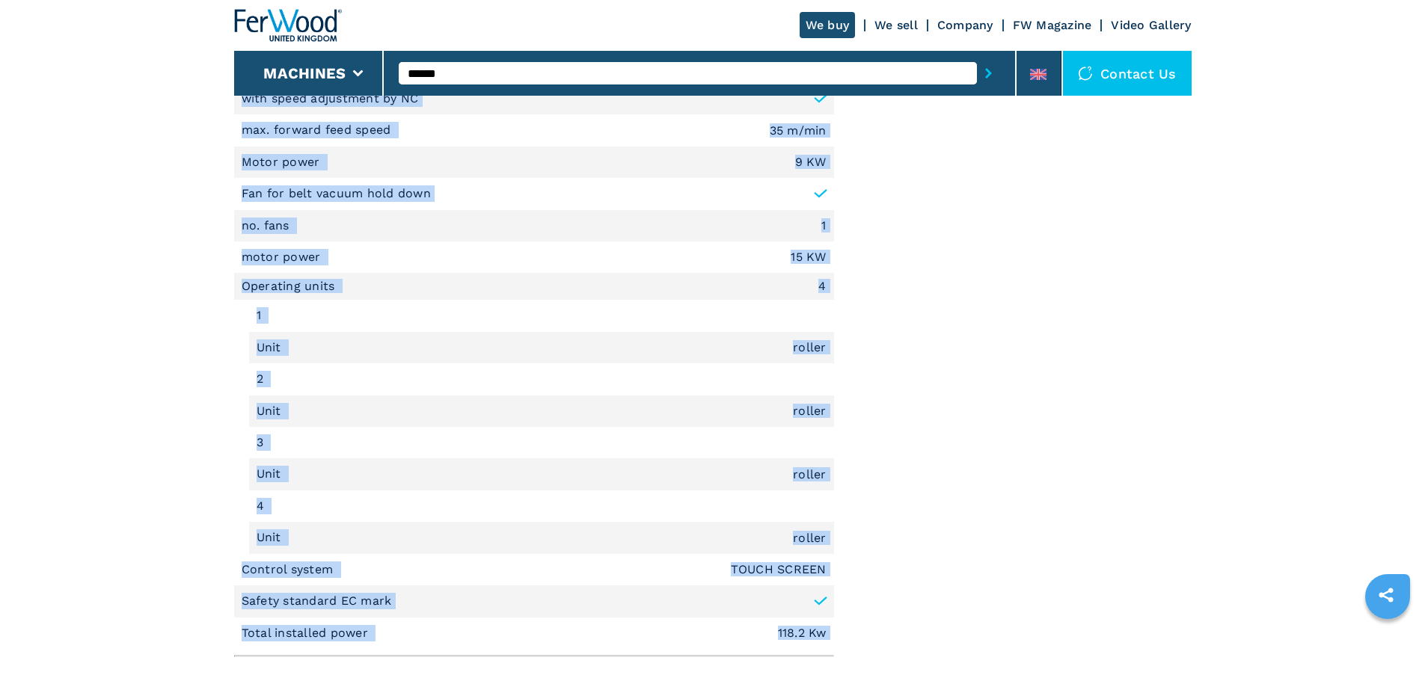
drag, startPoint x: 242, startPoint y: 344, endPoint x: 889, endPoint y: 619, distance: 703.0
click at [930, 640] on div "Unit Measure ****** ******** Short Description Max. machining width 1350 mm Min…" at bounding box center [712, 161] width 957 height 1004
copy div "Max. machining width 1350 mm Max. machining thickness 200 mm Work table height …"
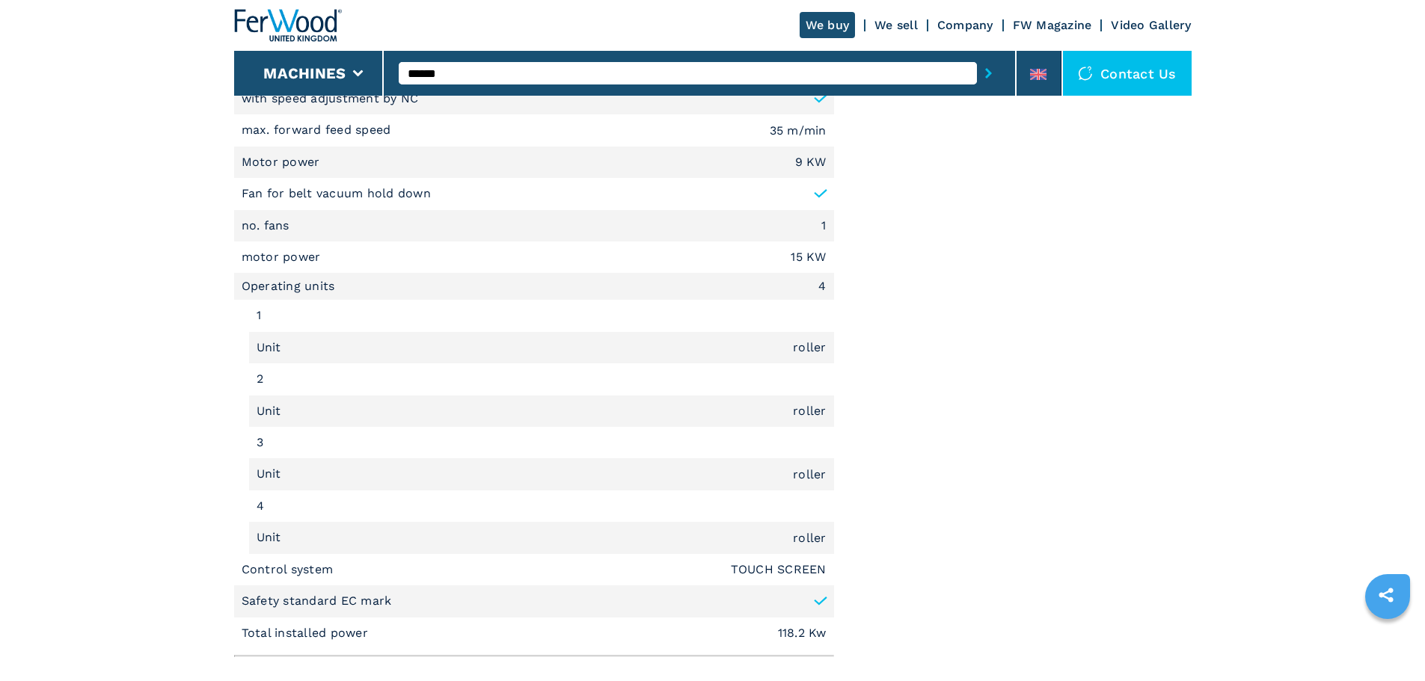
click at [1416, 319] on main "HOMEPAGE | machines | sanding machines | wide belt top sanders | new opera 7 4.…" at bounding box center [712, 132] width 1425 height 2446
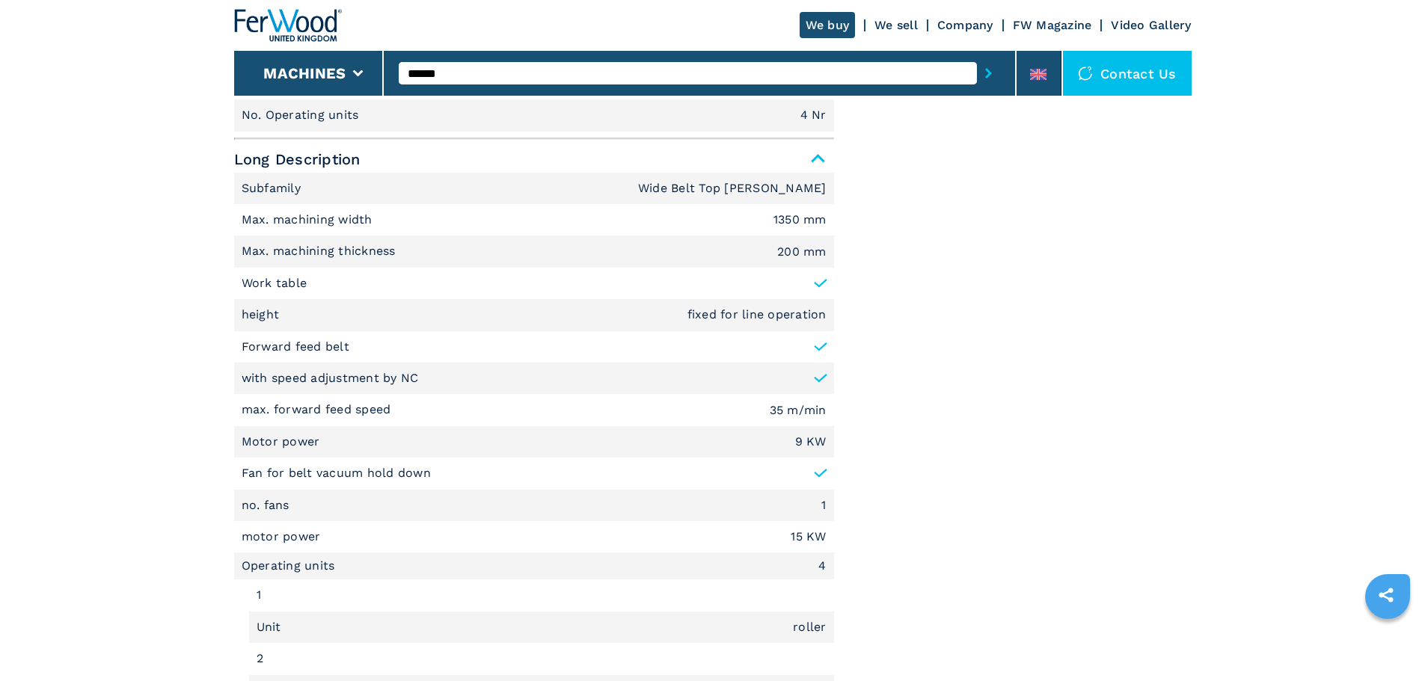
scroll to position [786, 0]
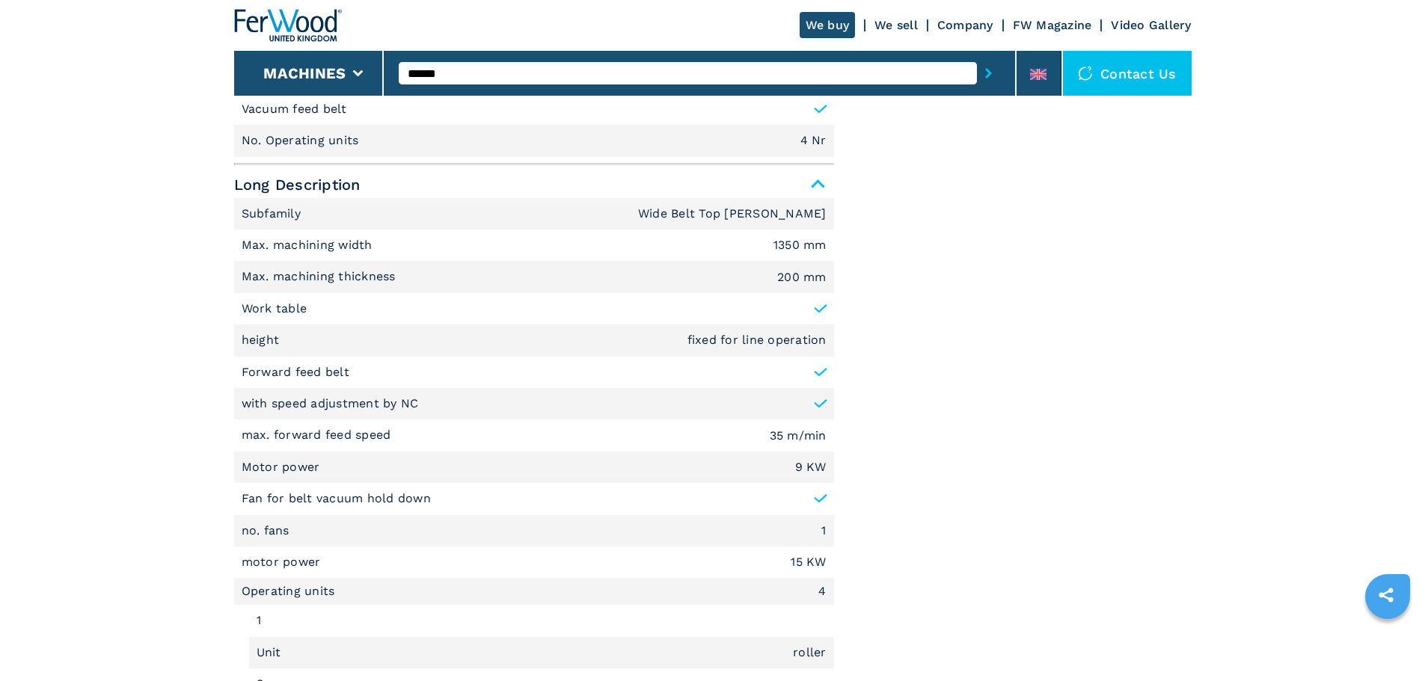
click at [496, 72] on input "******" at bounding box center [688, 73] width 578 height 22
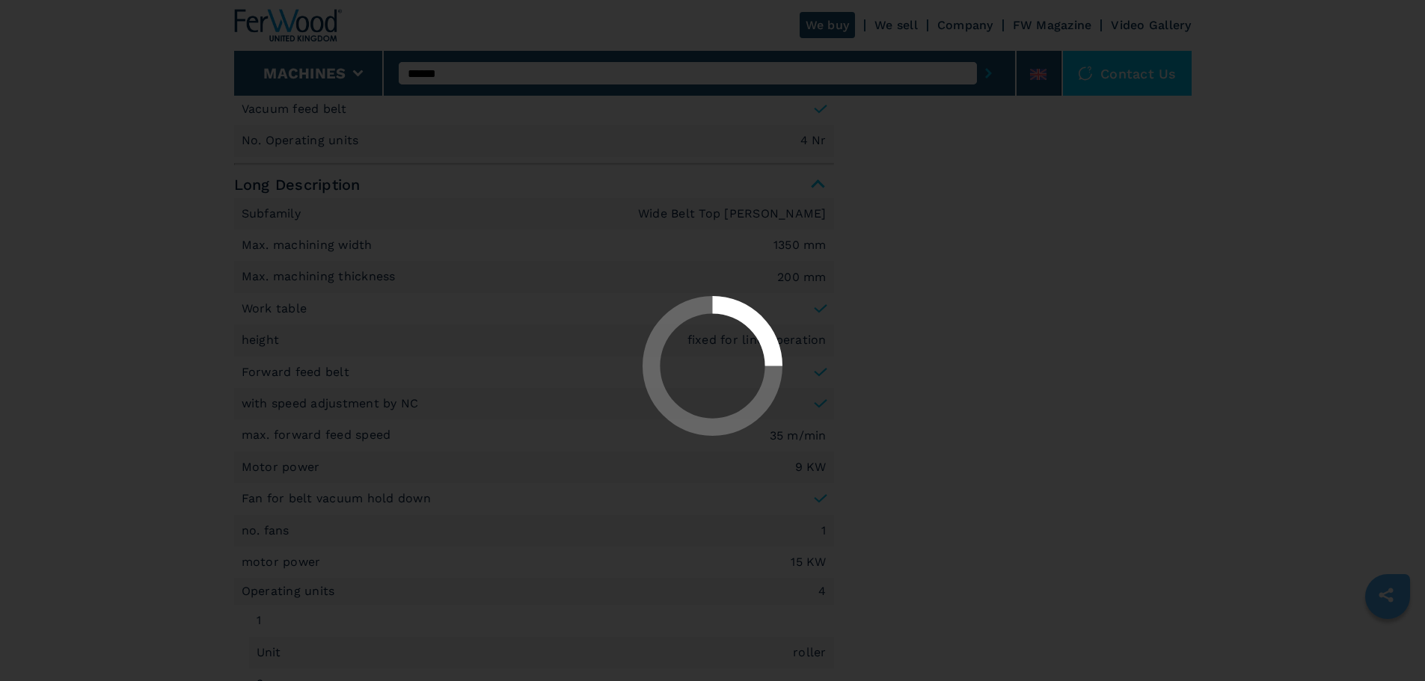
scroll to position [0, 0]
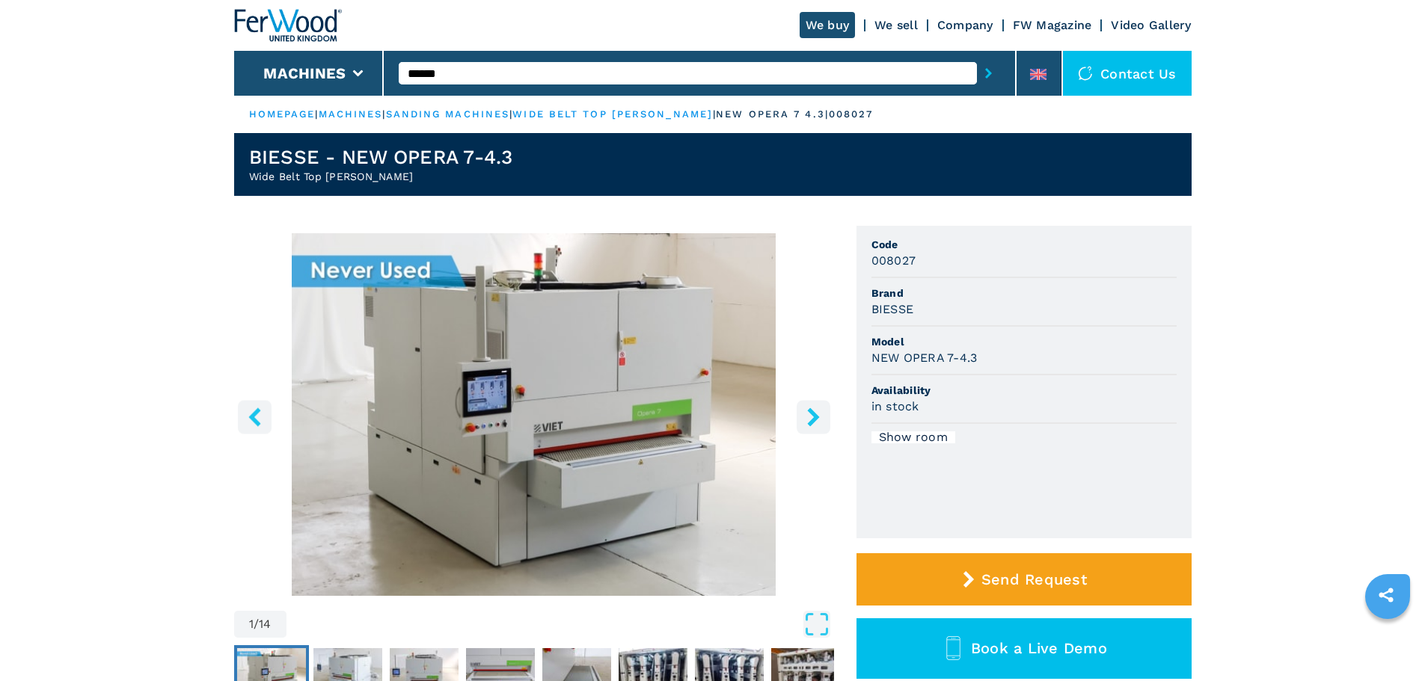
type input "******"
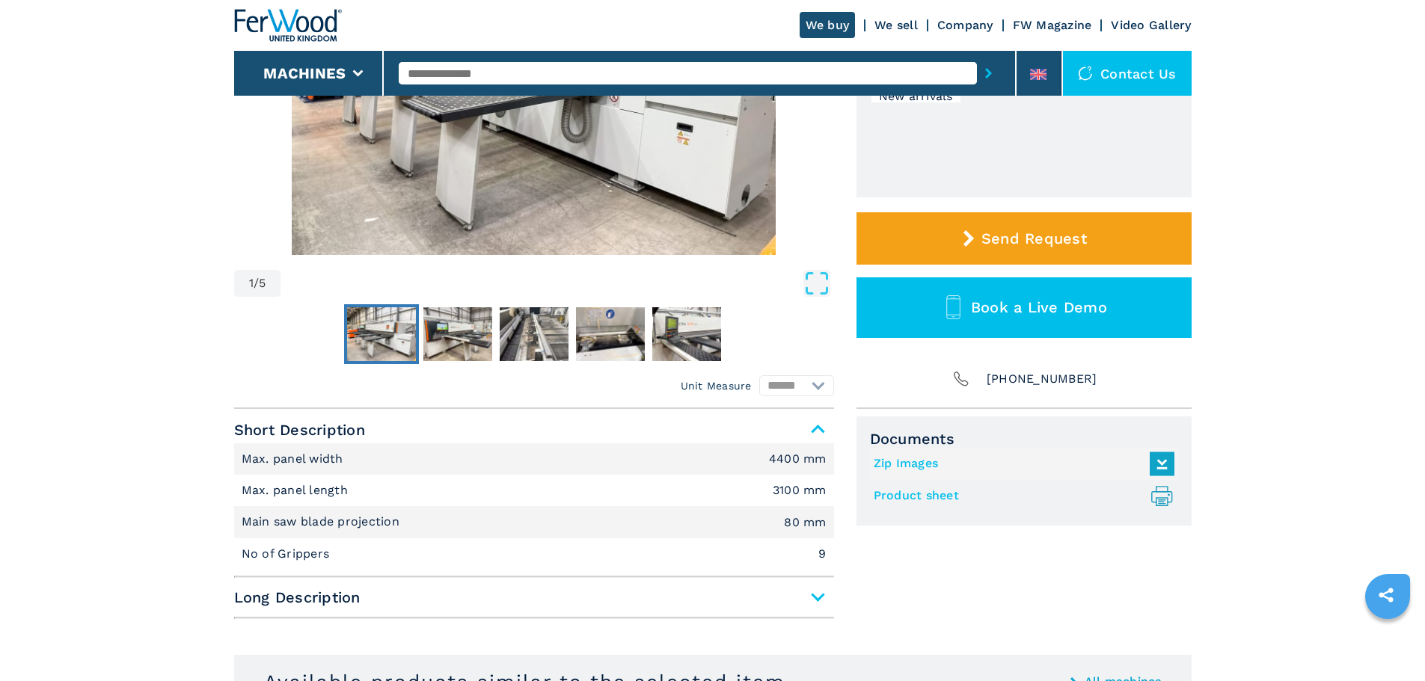
scroll to position [369, 0]
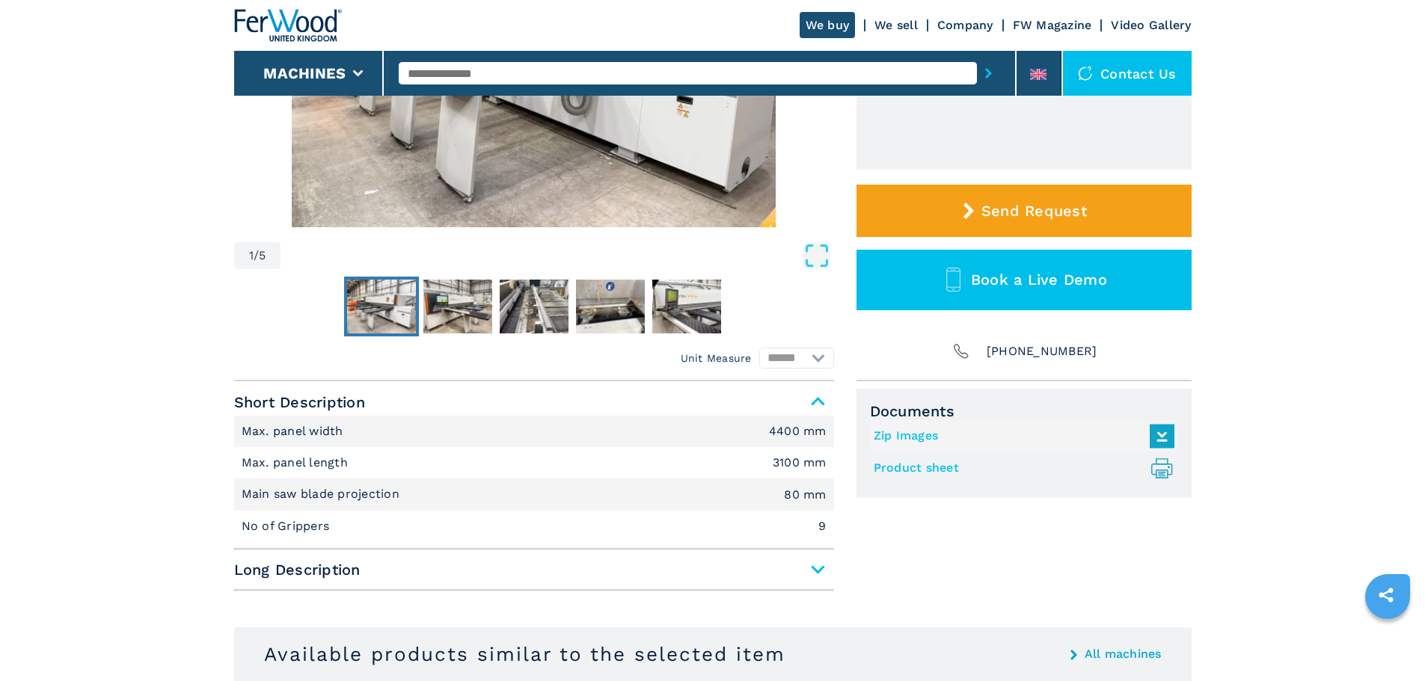
click at [961, 464] on link "Product sheet .prefix__st0{stroke-linecap:round;stroke-linejoin:round}.prefix__…" at bounding box center [1019, 468] width 293 height 25
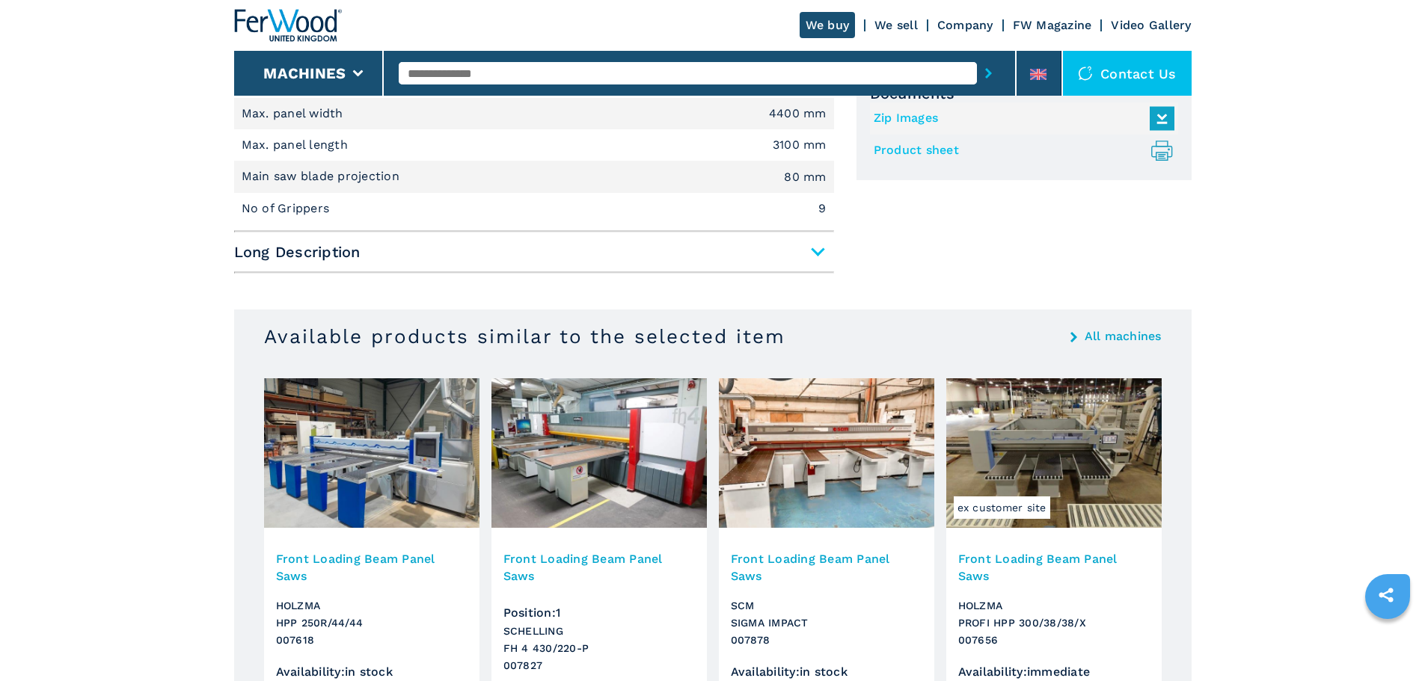
scroll to position [733, 0]
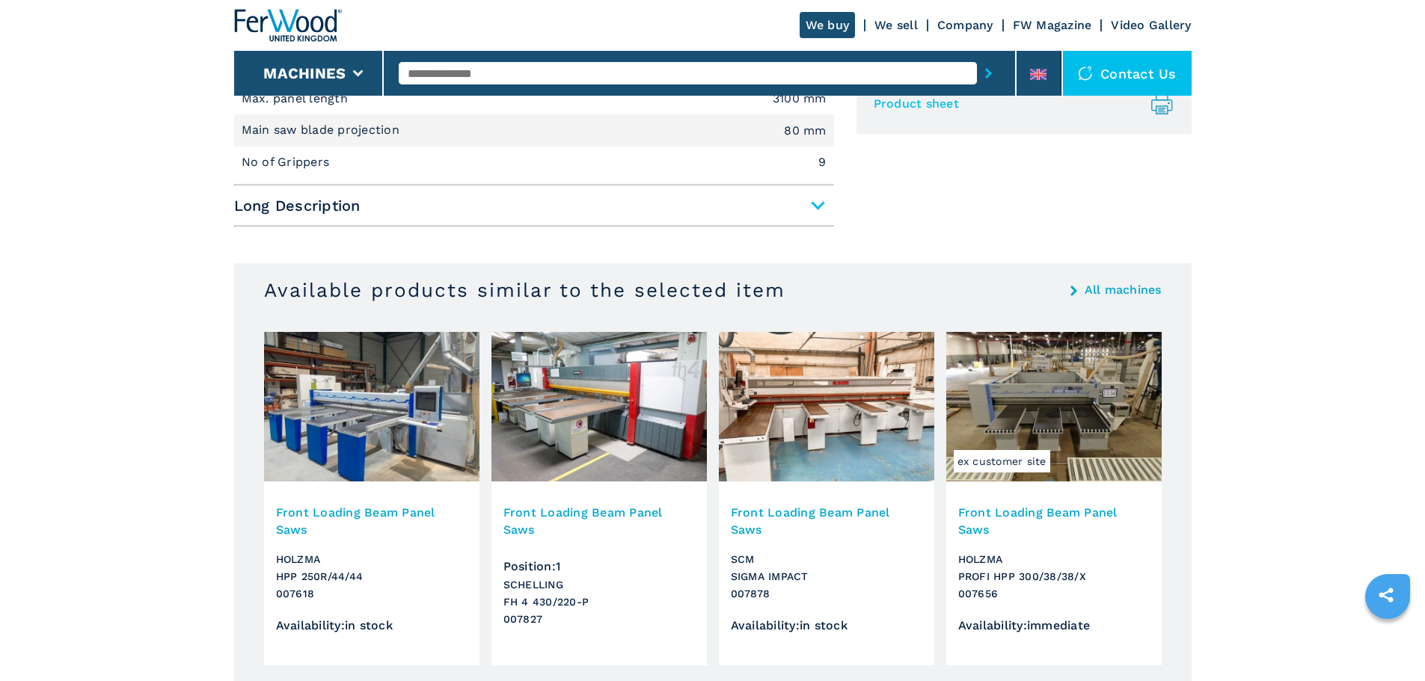
click at [826, 200] on span "Long Description" at bounding box center [534, 205] width 600 height 27
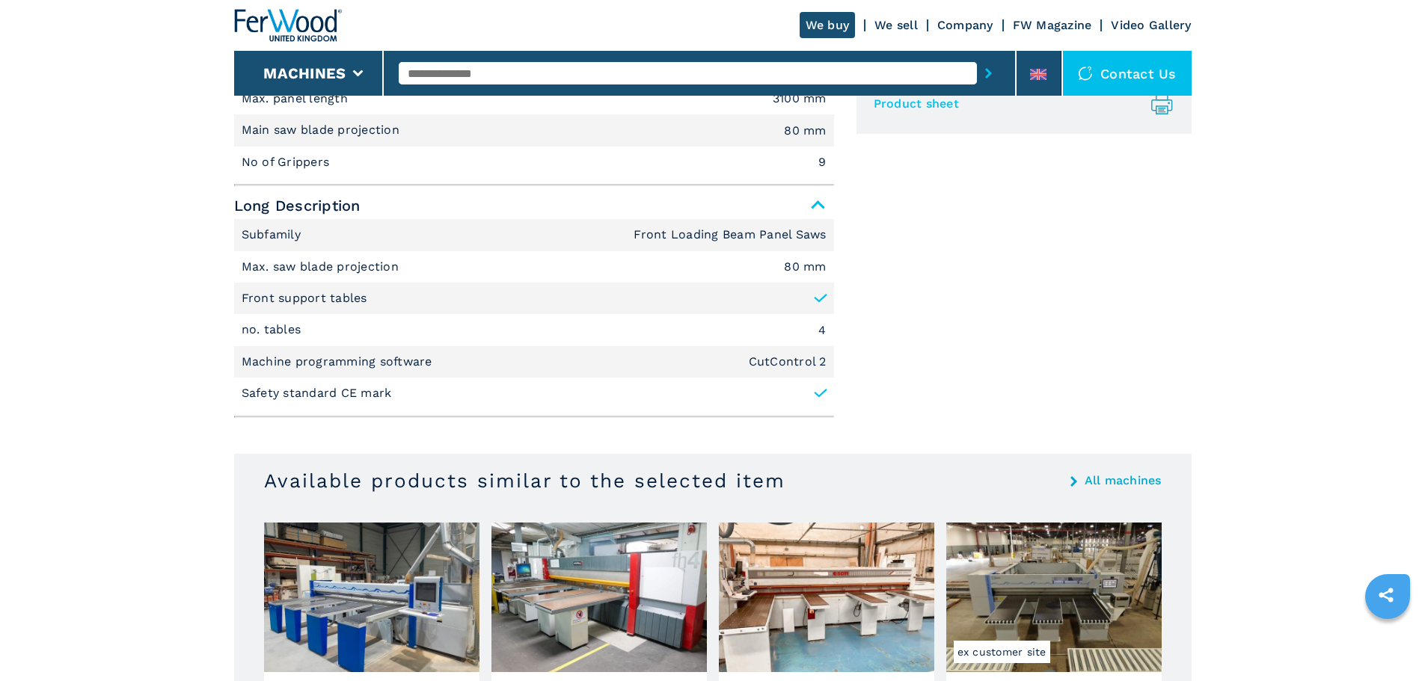
click at [244, 239] on p "Subfamily" at bounding box center [274, 235] width 64 height 16
drag, startPoint x: 240, startPoint y: 264, endPoint x: 813, endPoint y: 393, distance: 587.1
click at [813, 393] on ul "Subfamily Front Loading Beam Panel Saws Max. saw blade projection 80 mm Front s…" at bounding box center [534, 314] width 600 height 190
copy div "Long Description Subfamily Front Loading Beam Panel Saws"
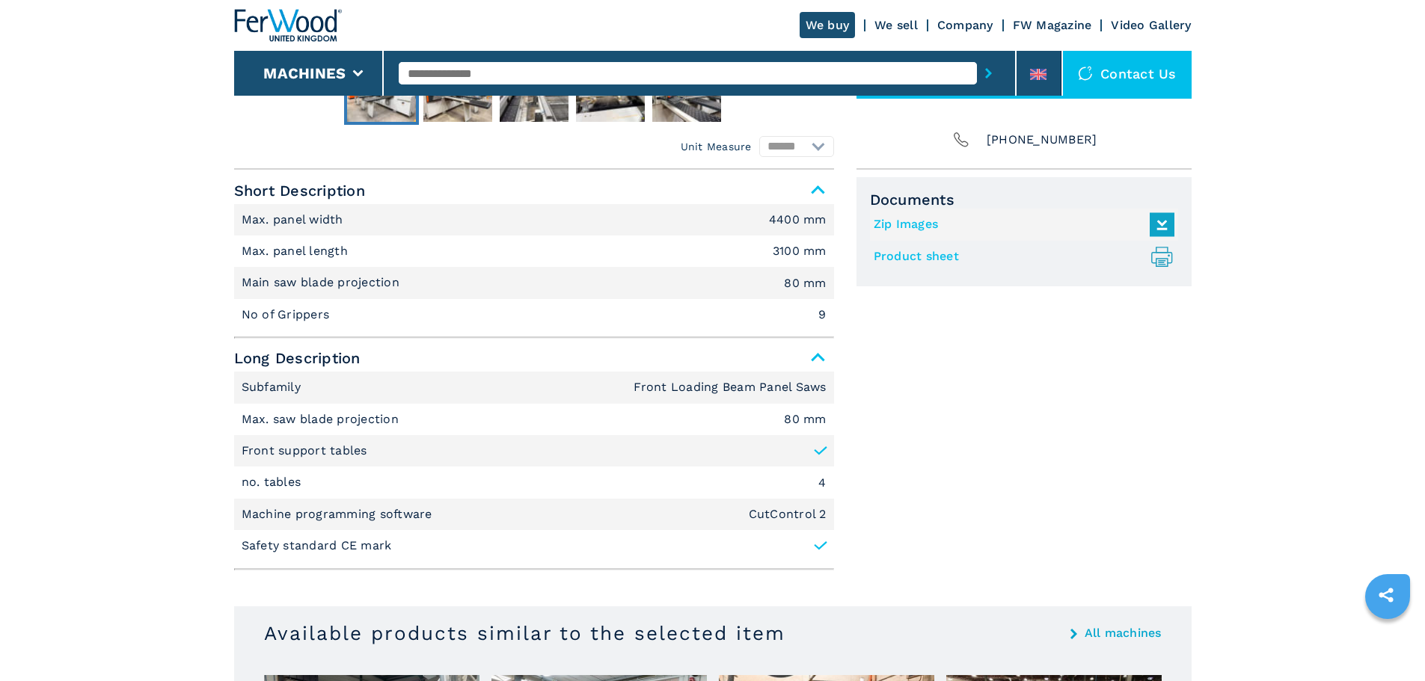
click at [243, 228] on li "Max. panel width 4400 mm" at bounding box center [534, 219] width 600 height 31
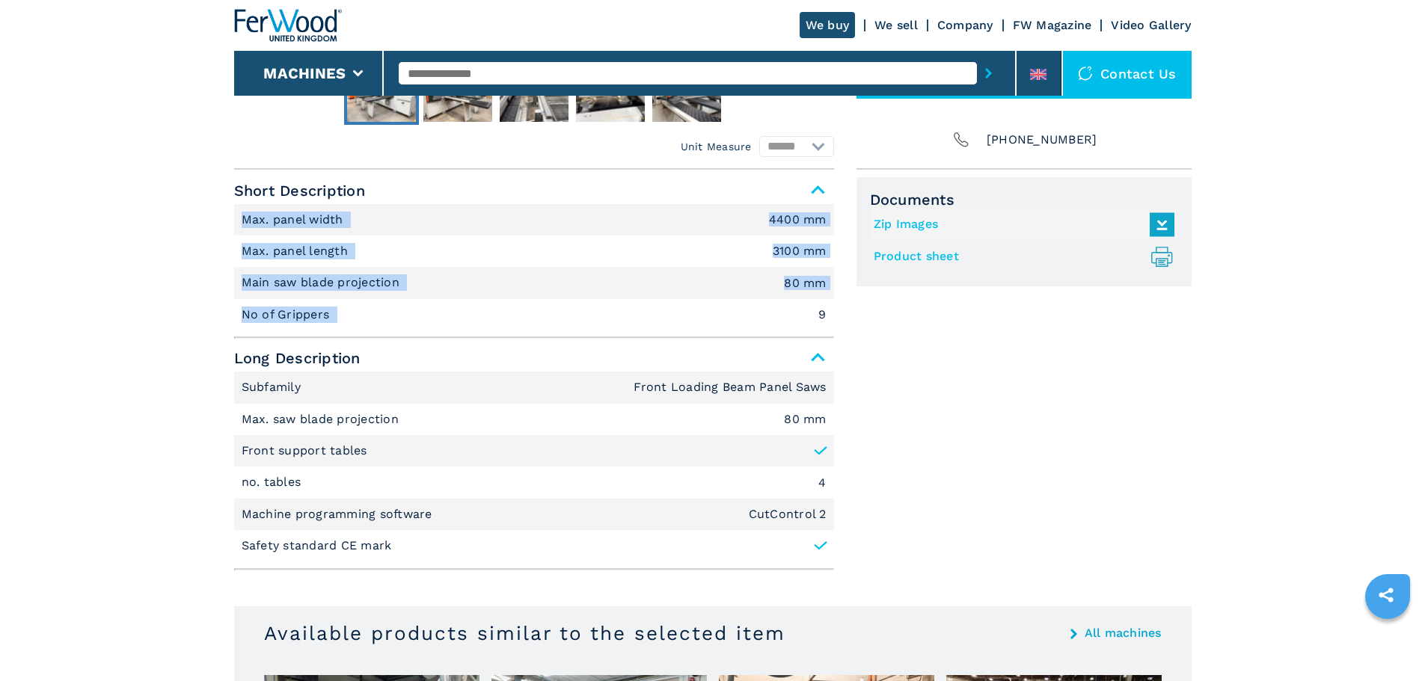
drag, startPoint x: 237, startPoint y: 212, endPoint x: 595, endPoint y: 312, distance: 372.0
click at [595, 312] on ul "Max. panel width 4400 mm Max. panel length 3100 mm Main saw blade projection 80…" at bounding box center [534, 267] width 600 height 127
copy ul "Max. panel width 4400 mm Max. panel length 3100 mm Main saw blade projection 80…"
